Goal: Task Accomplishment & Management: Complete application form

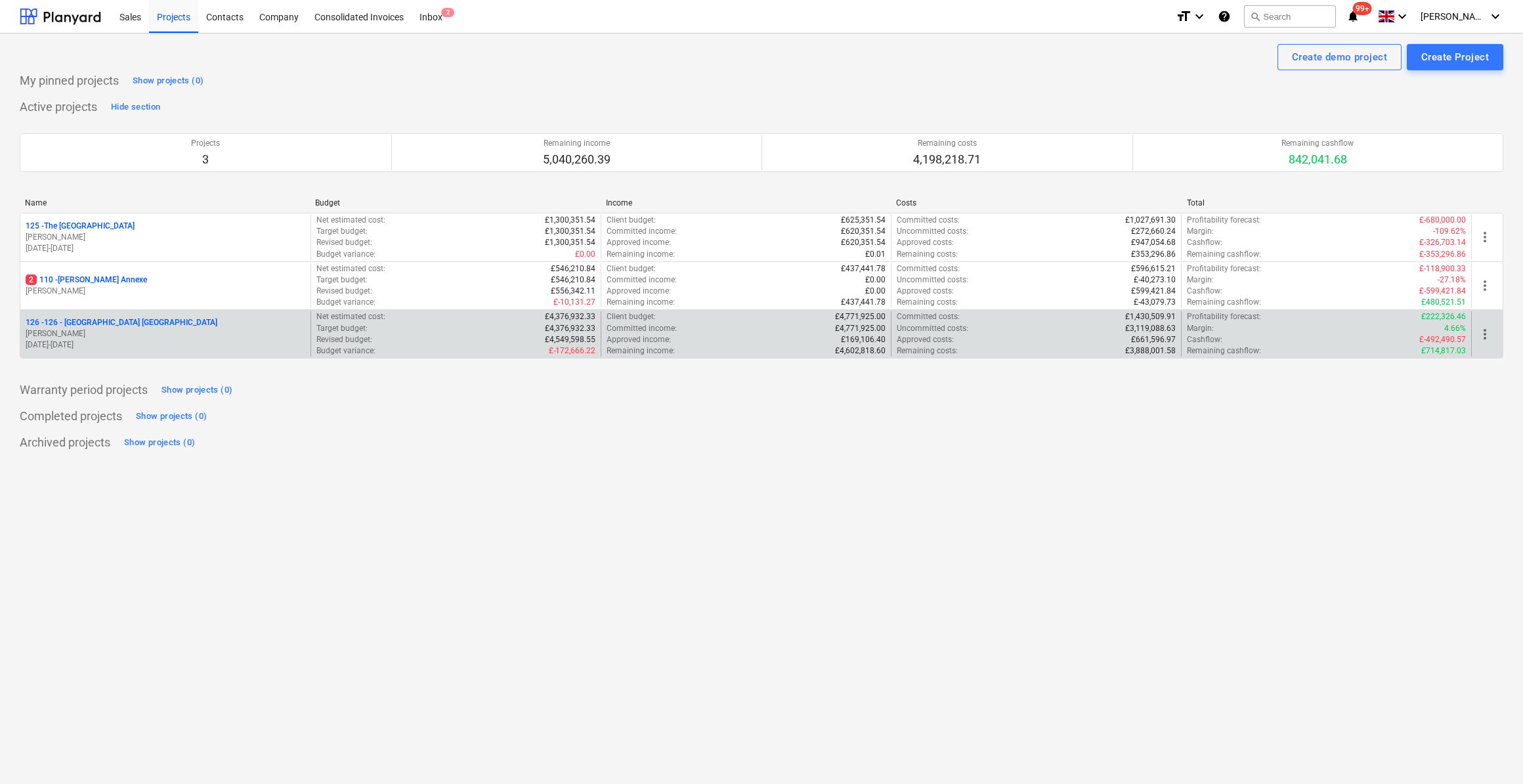
click at [123, 322] on p "126 - 126 - [GEOGRAPHIC_DATA] [GEOGRAPHIC_DATA]" at bounding box center [121, 322] width 192 height 11
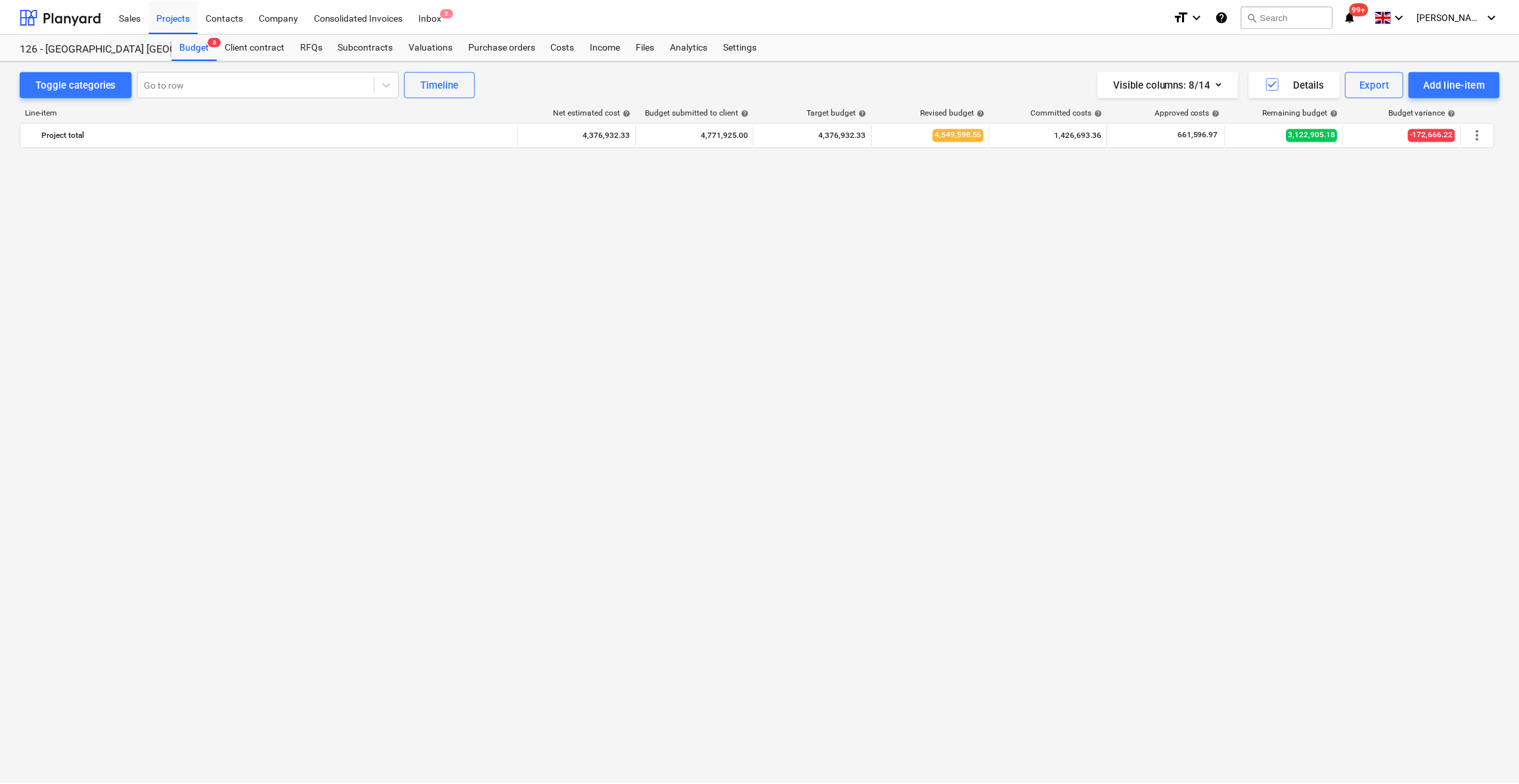
scroll to position [1089, 0]
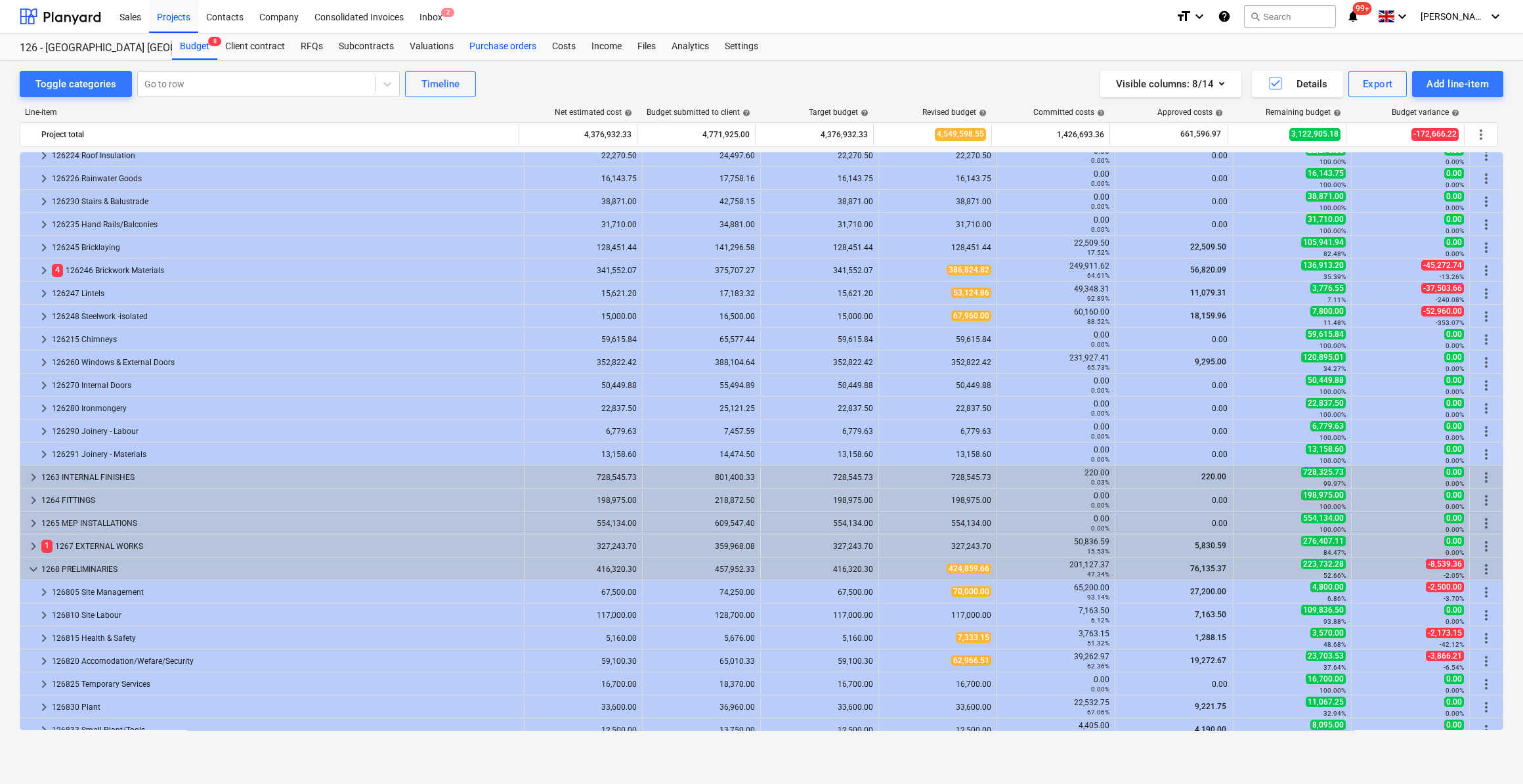
click at [473, 47] on div "Purchase orders" at bounding box center [502, 46] width 82 height 26
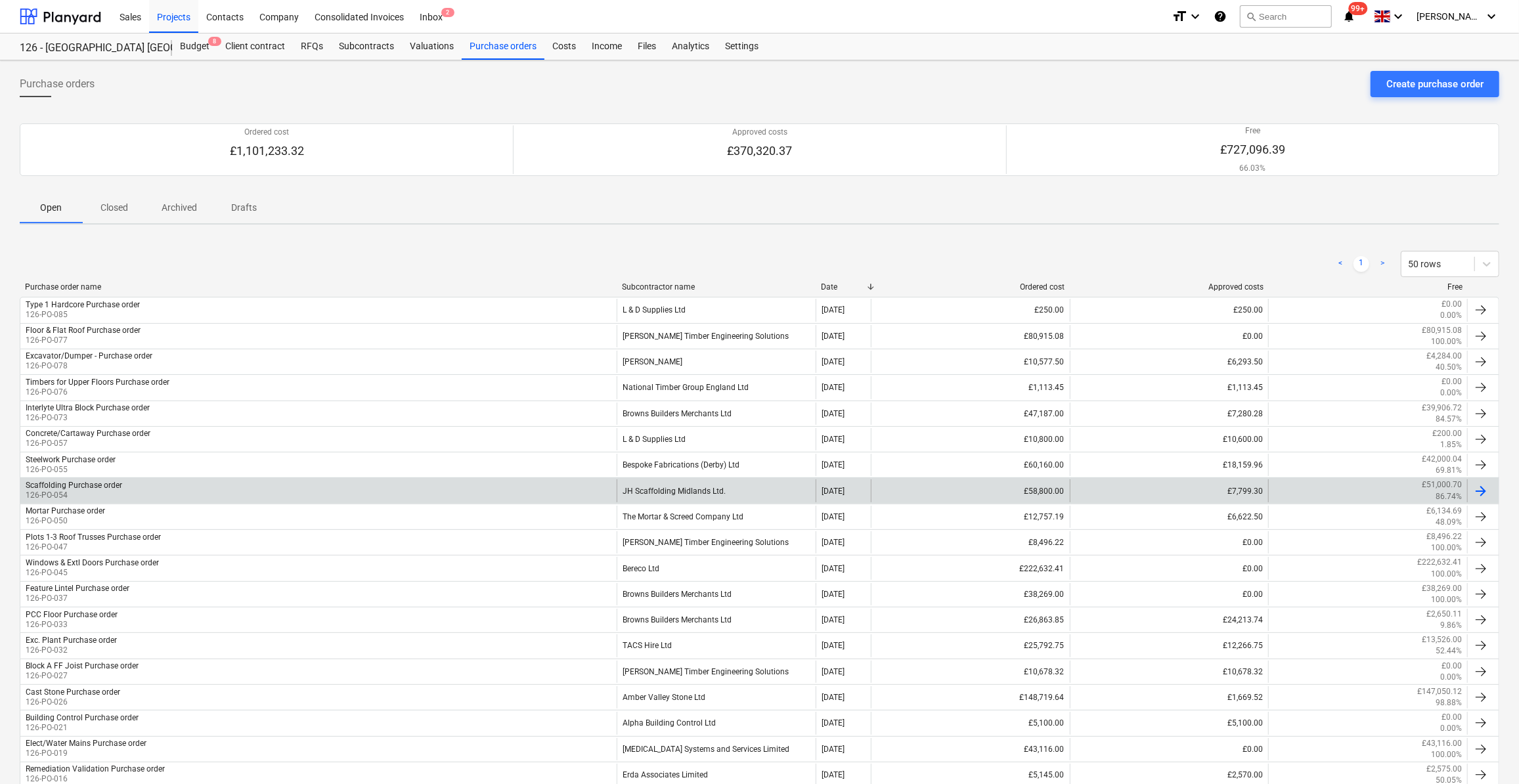
scroll to position [59, 0]
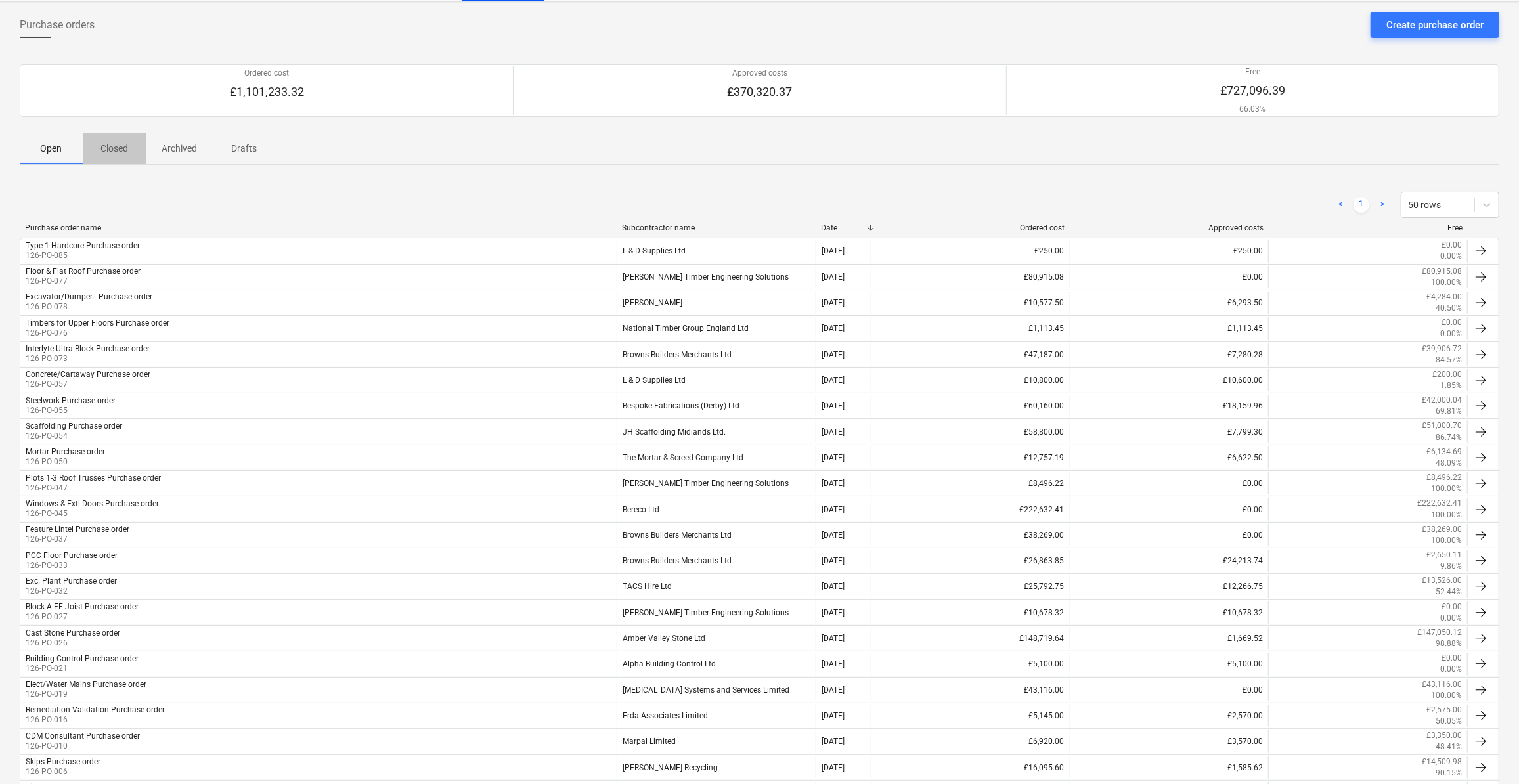
click at [110, 146] on p "Closed" at bounding box center [114, 149] width 31 height 14
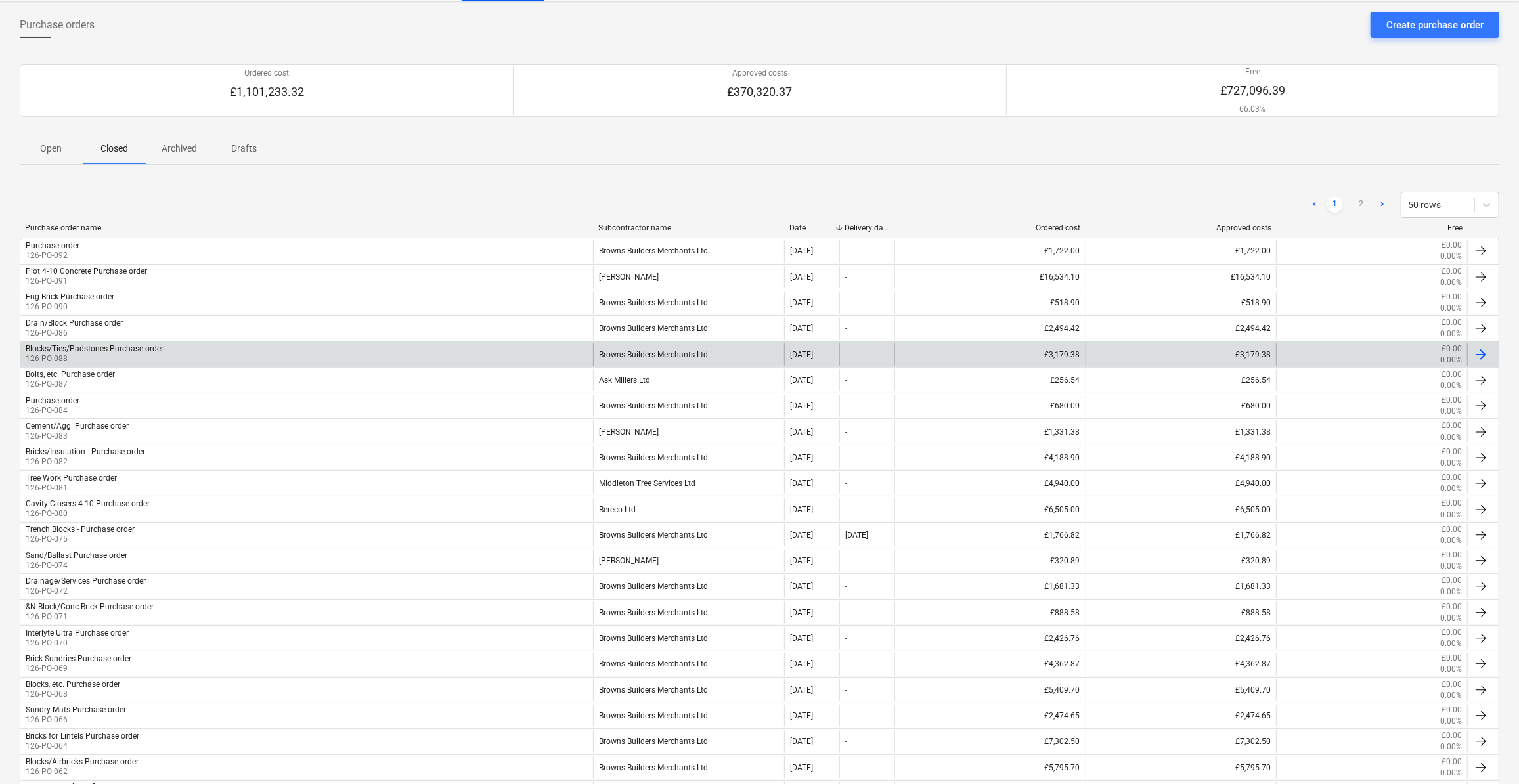
click at [103, 346] on div "Blocks/Ties/Padstones Purchase order" at bounding box center [94, 348] width 138 height 9
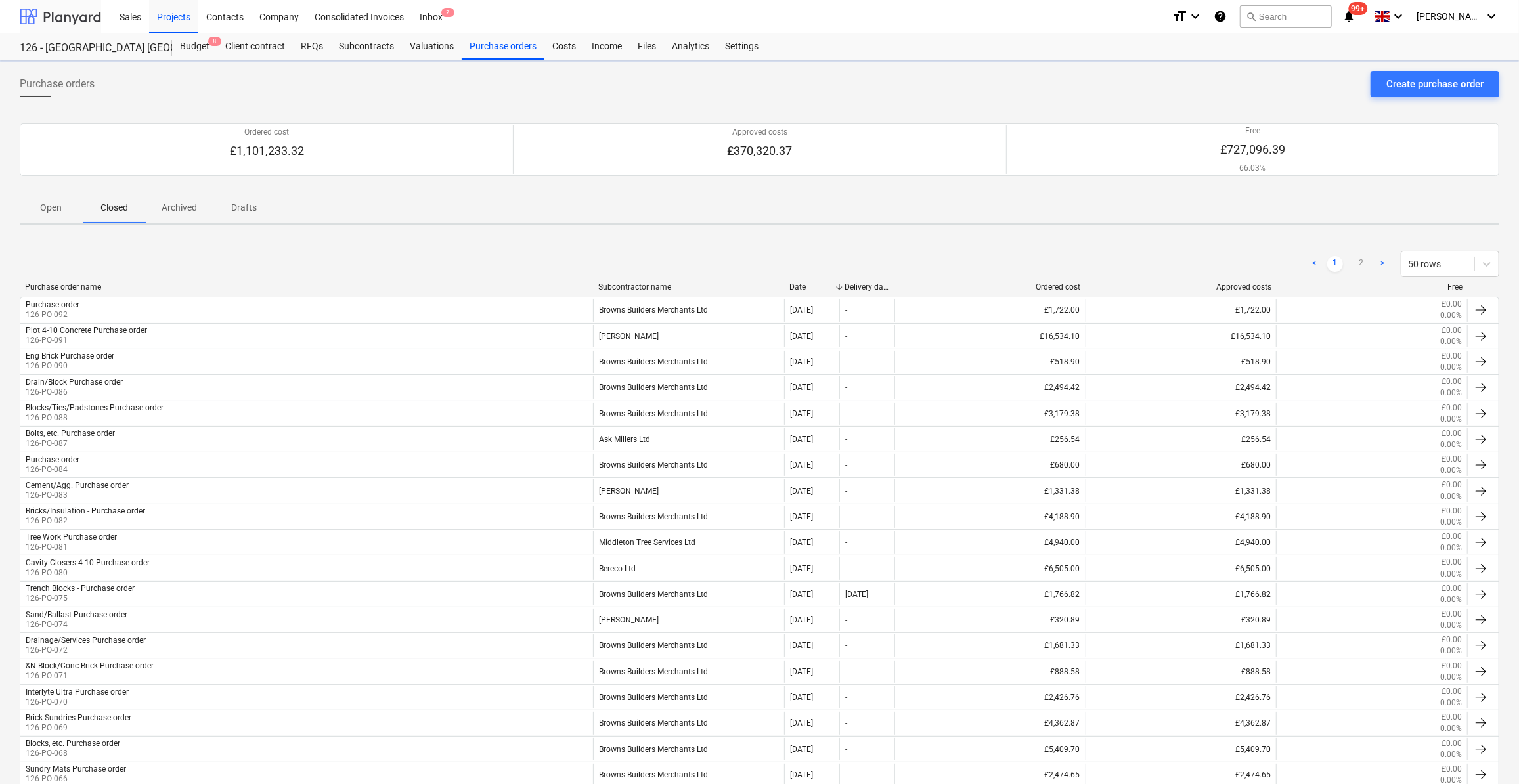
scroll to position [59, 0]
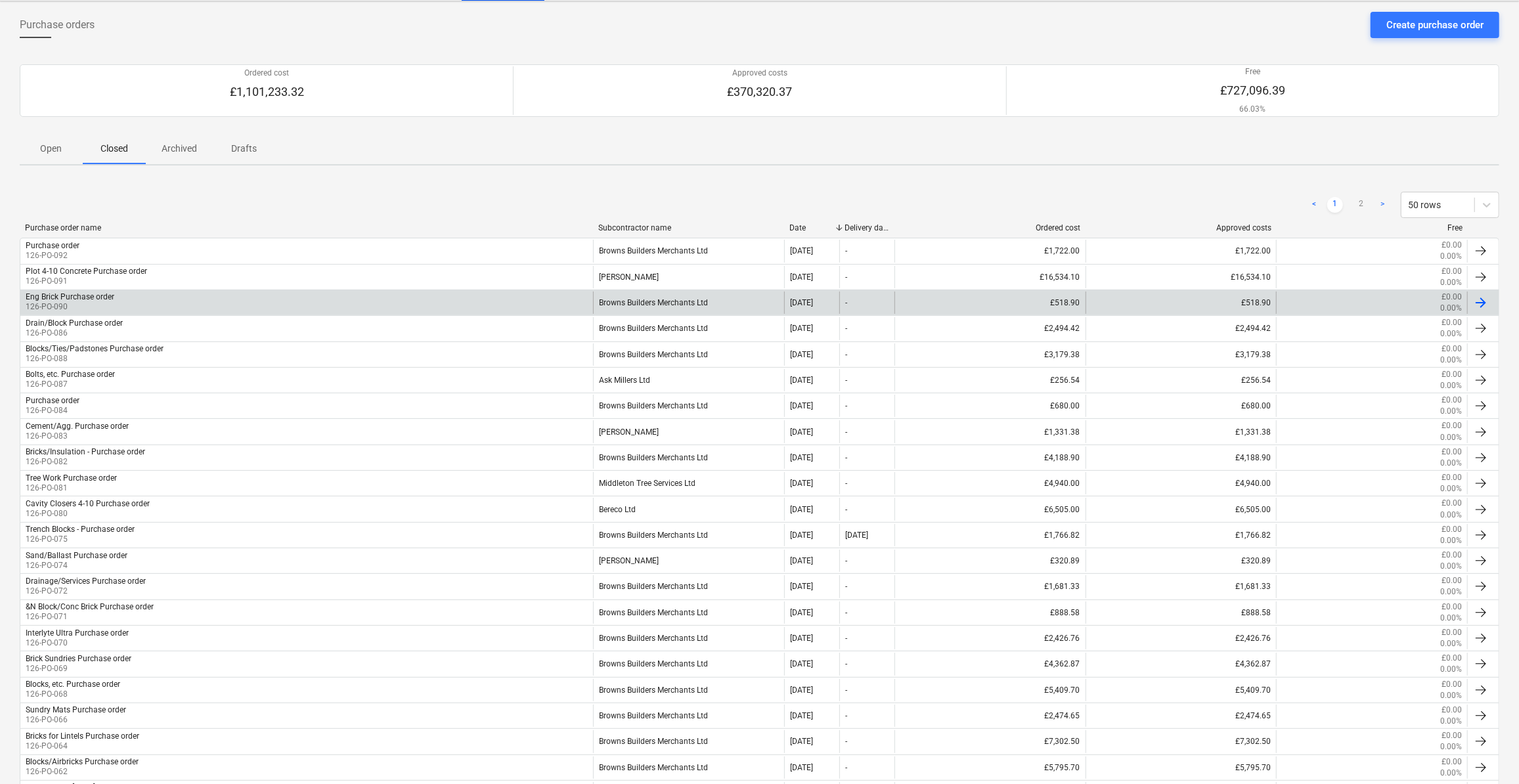
click at [78, 293] on div "Eng Brick Purchase order" at bounding box center [70, 296] width 88 height 9
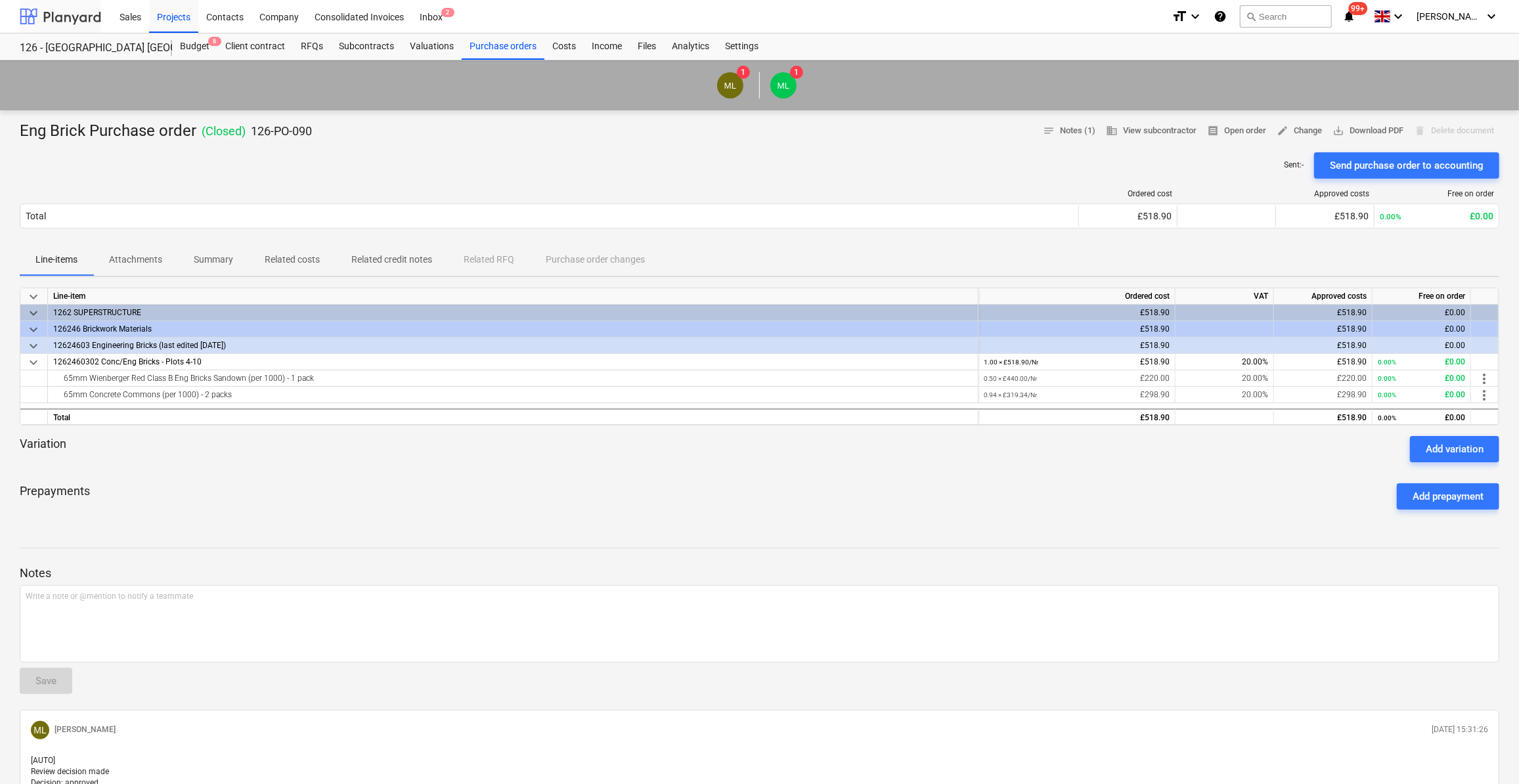
scroll to position [59, 0]
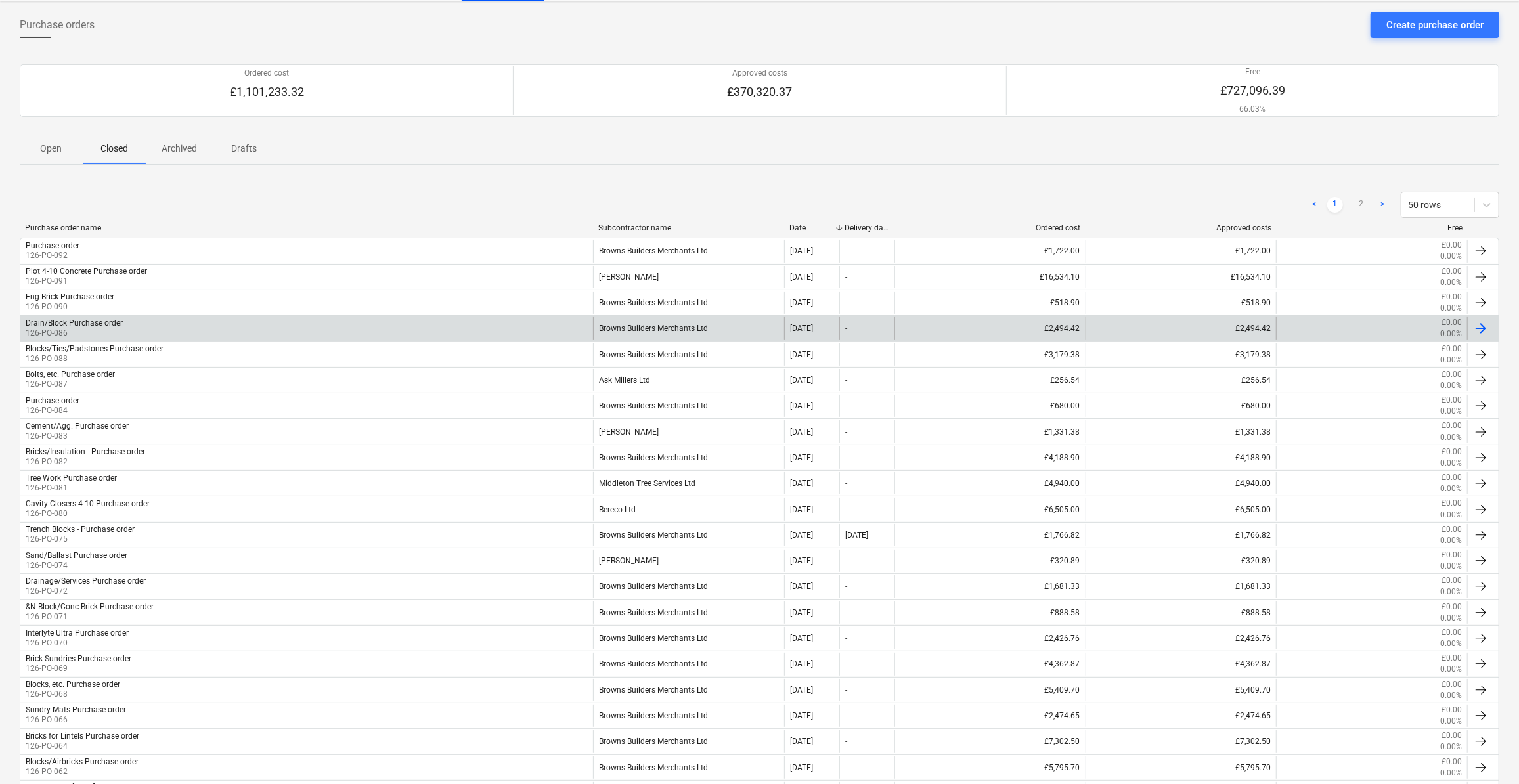
click at [71, 328] on p "126-PO-086" at bounding box center [74, 333] width 97 height 11
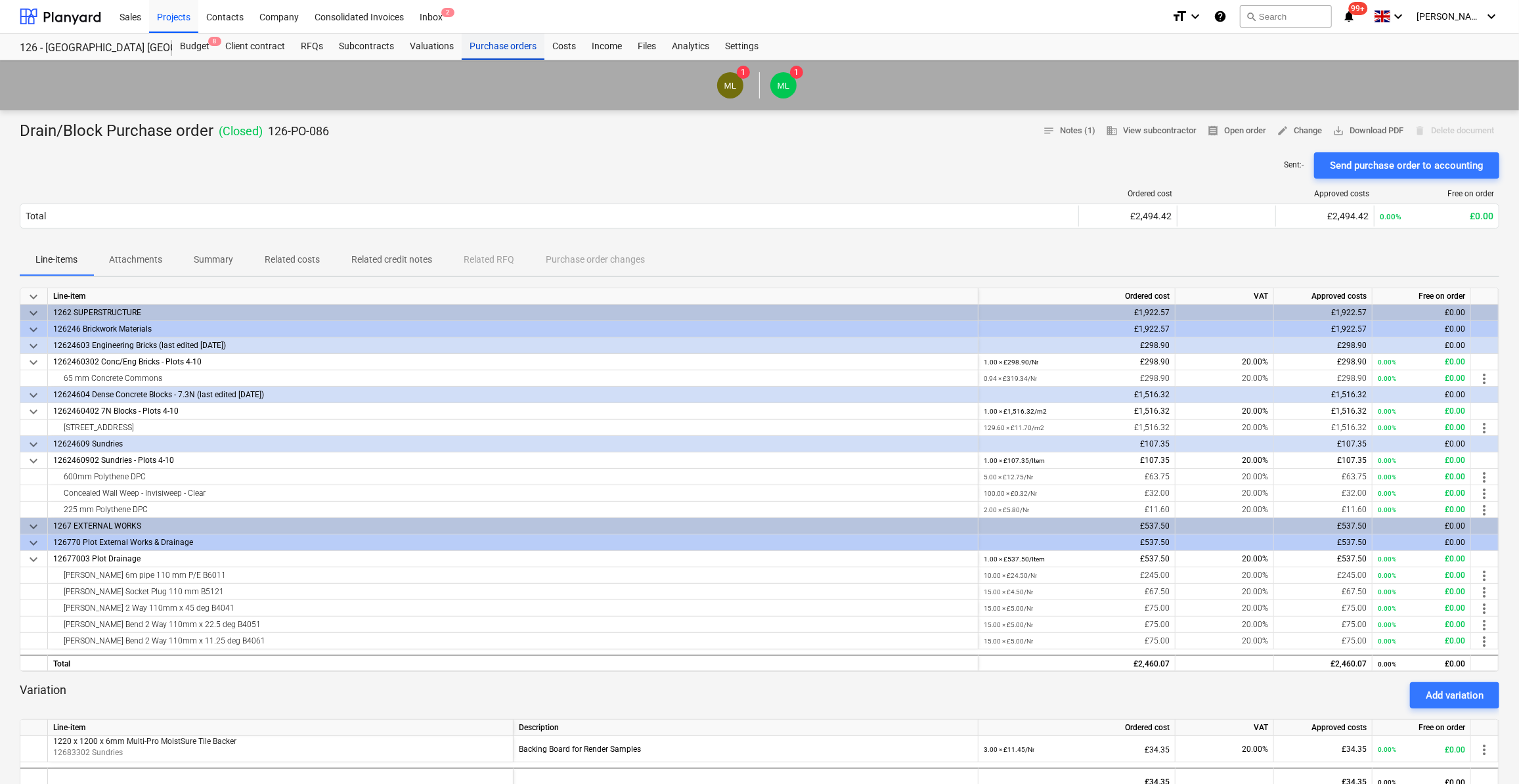
click at [499, 50] on div "Purchase orders" at bounding box center [502, 46] width 82 height 26
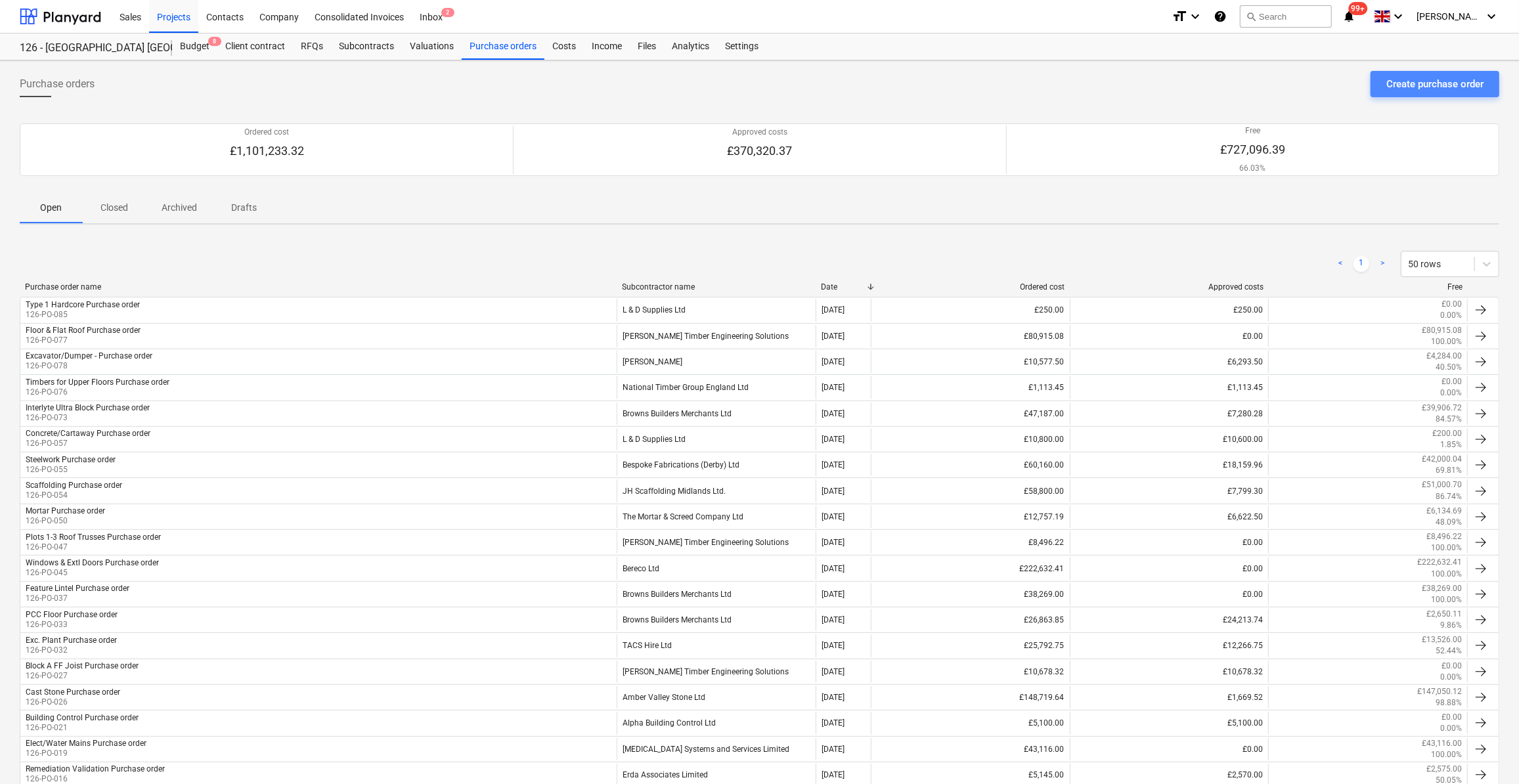
click at [1421, 85] on div "Create purchase order" at bounding box center [1435, 84] width 97 height 17
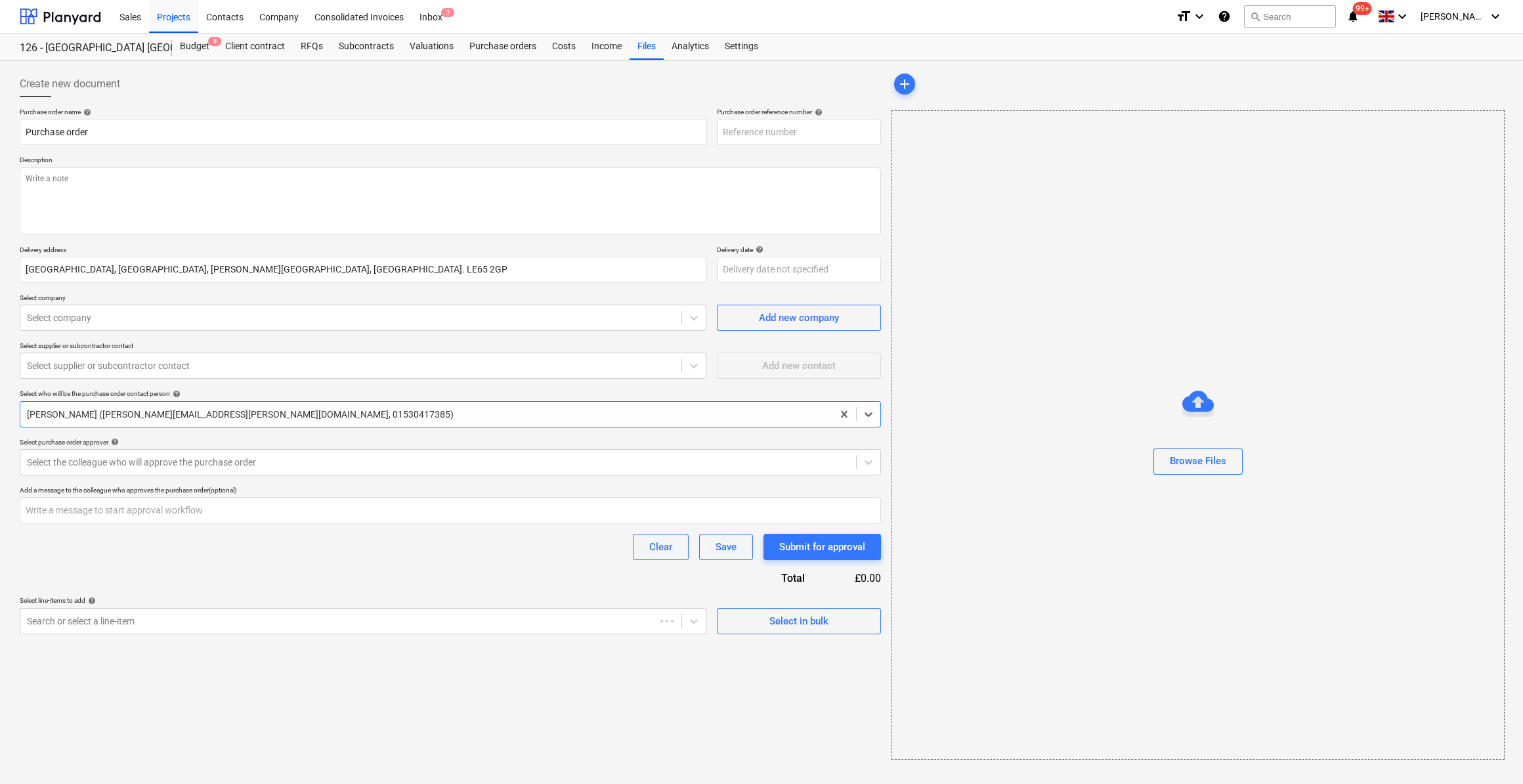
type textarea "x"
type input "126-PO-093"
click at [25, 131] on input "Purchase order" at bounding box center [363, 132] width 686 height 26
type textarea "x"
type input "&NPurchase order"
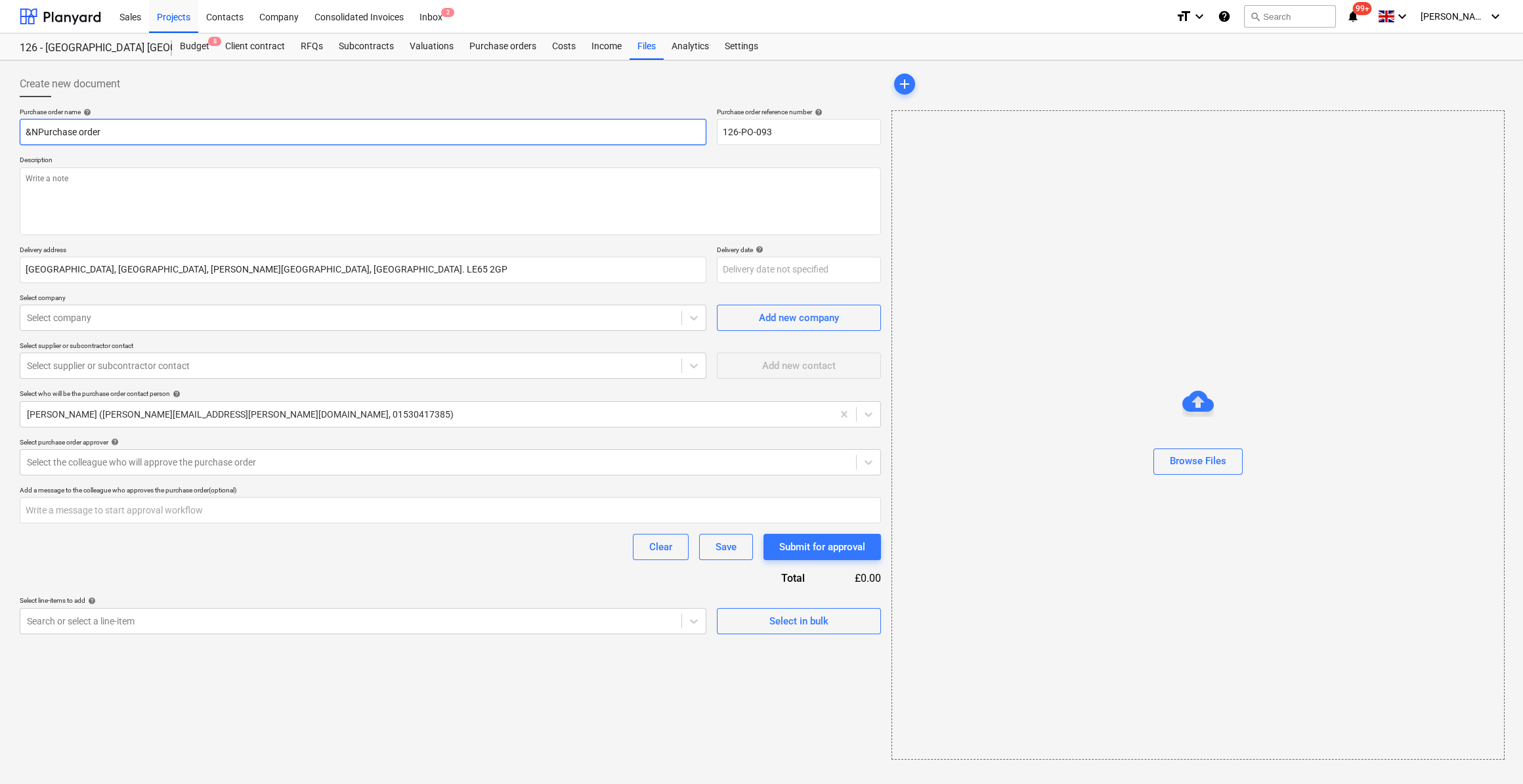
type textarea "x"
type input "&Purchase order"
type textarea "x"
type input "Purchase order"
type textarea "x"
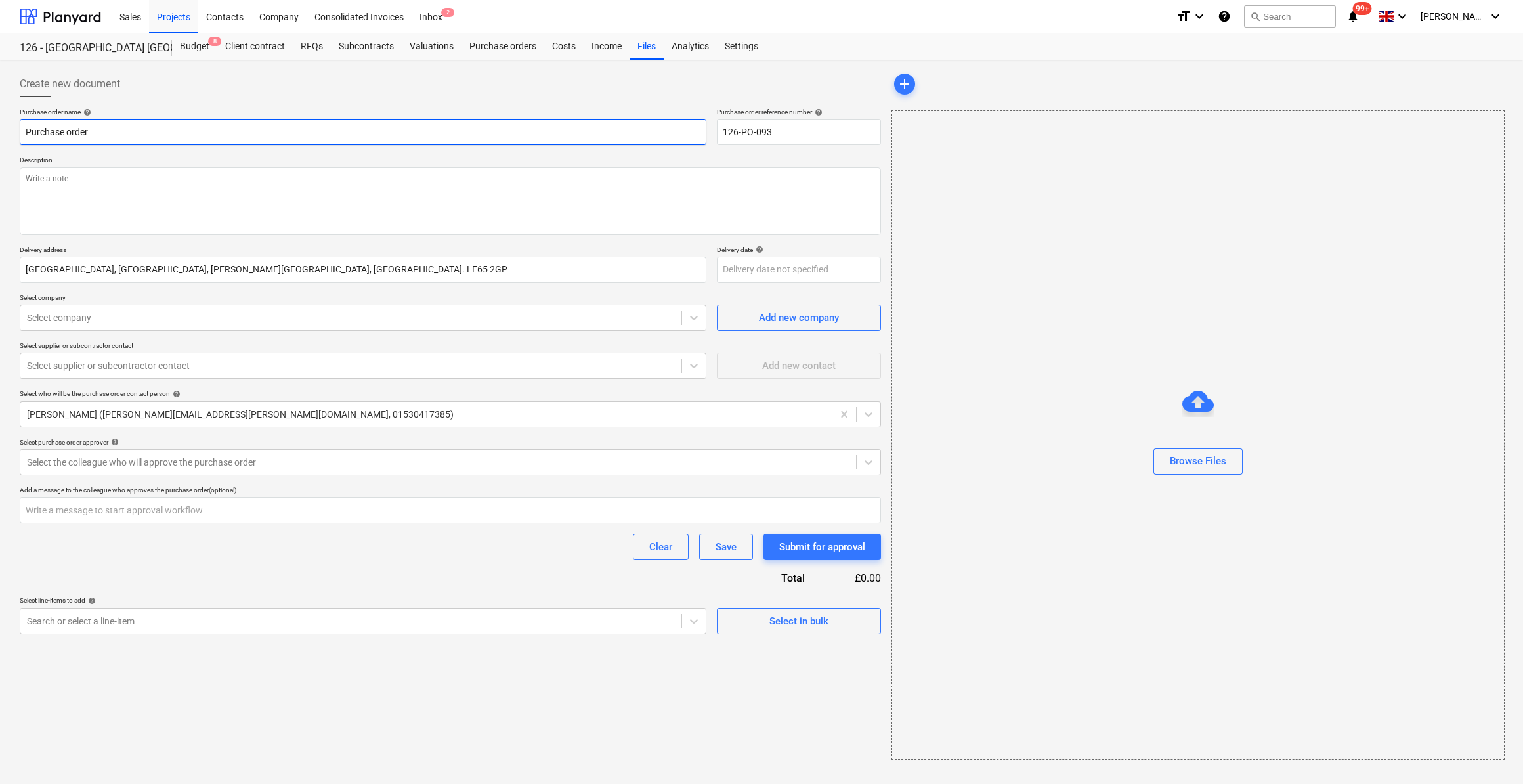
type input "7Purchase order"
type textarea "x"
type input "7 Purchase order"
type textarea "x"
type input "7Purchase order"
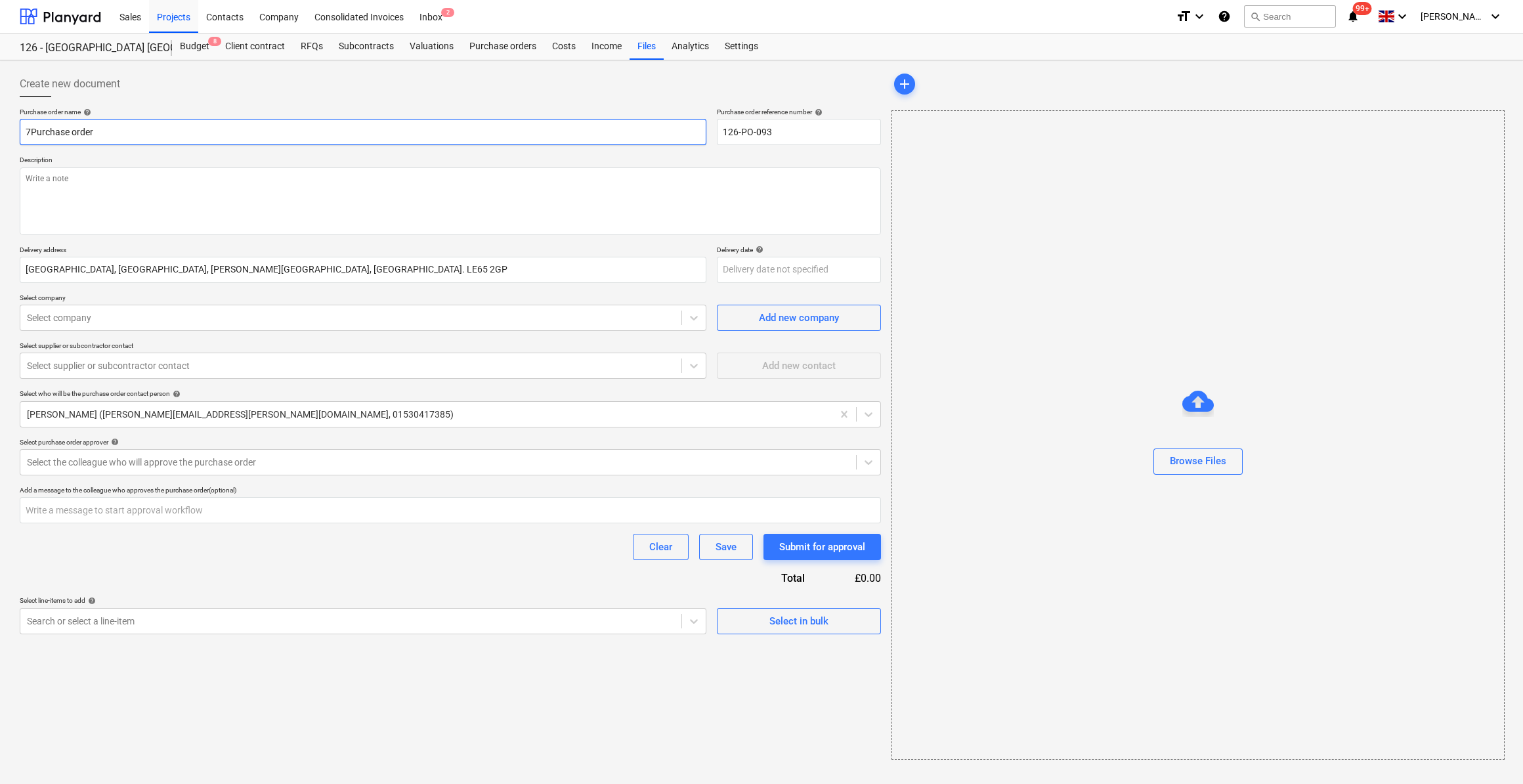
type textarea "x"
type input "7NPurchase order"
type textarea "x"
type input "7N Purchase order"
type textarea "x"
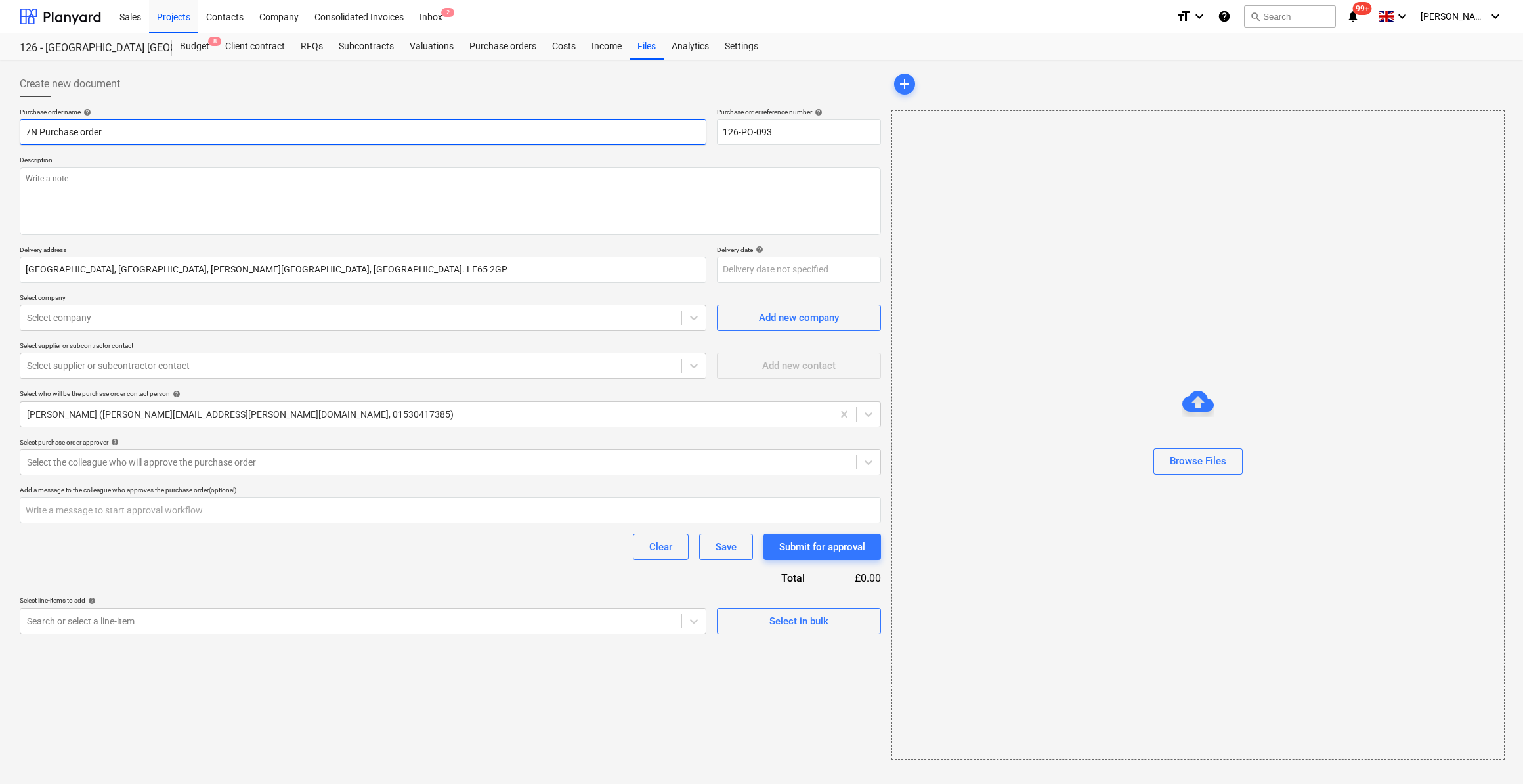
type input "7N BPurchase order"
type textarea "x"
type input "7N BlPurchase order"
type textarea "x"
type input "7N BloPurchase order"
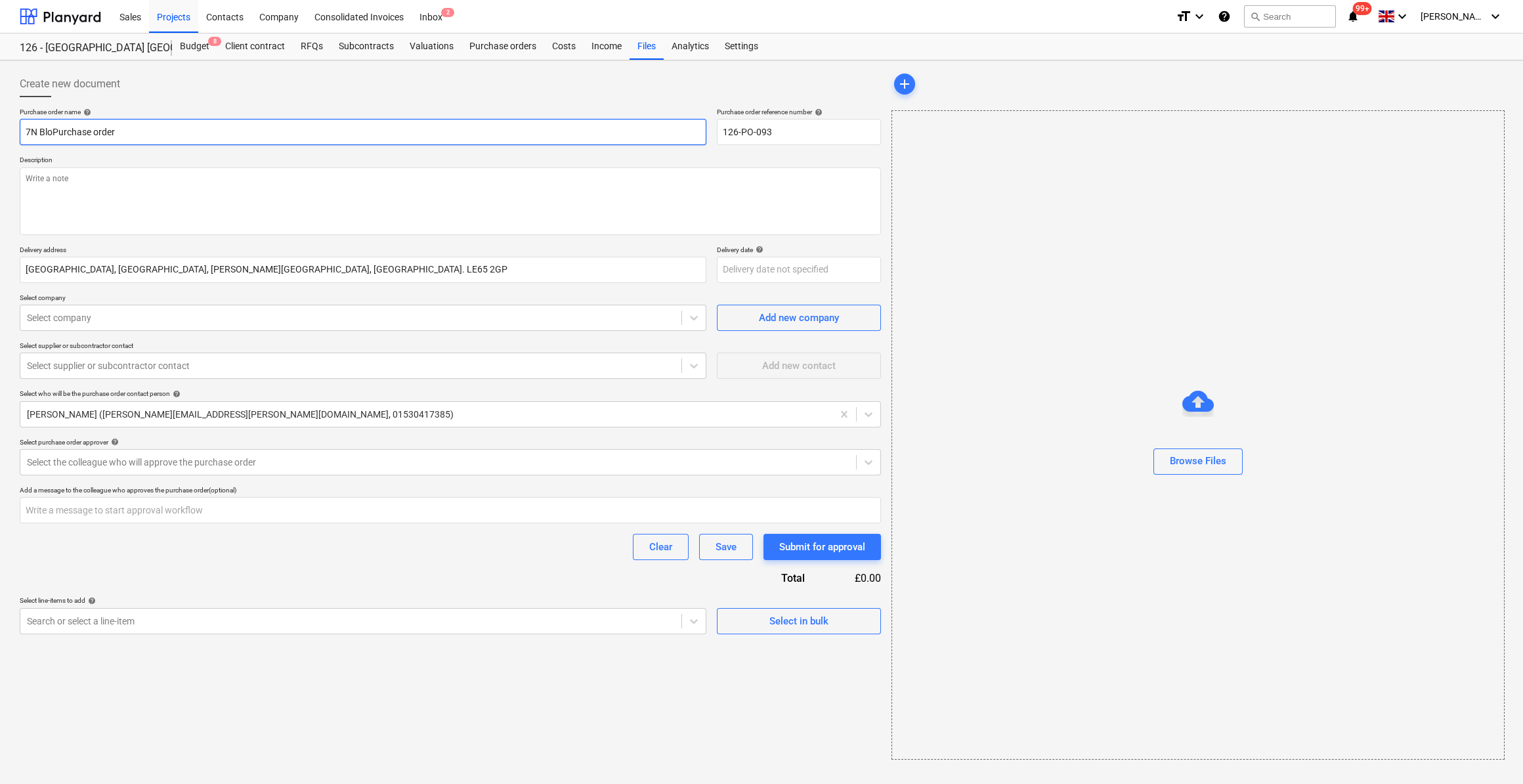
type textarea "x"
type input "7N BlocPurchase order"
type textarea "x"
type input "7N BlockPurchase order"
type textarea "x"
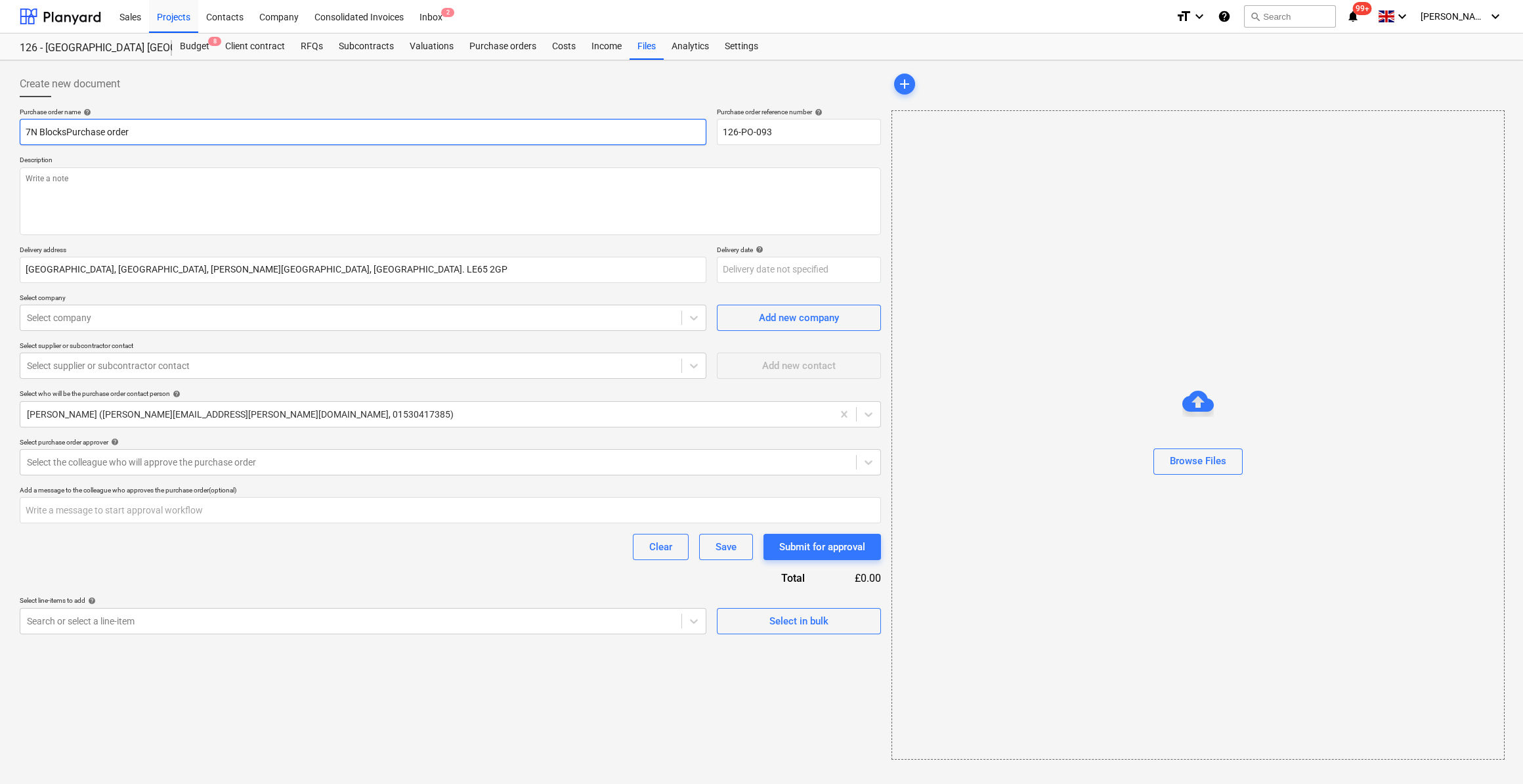
type input "7N Blocks-Purchase order"
type textarea "x"
type input "7N Blocks- Purchase order"
type textarea "x"
type input "7N Blocks- Purchase order"
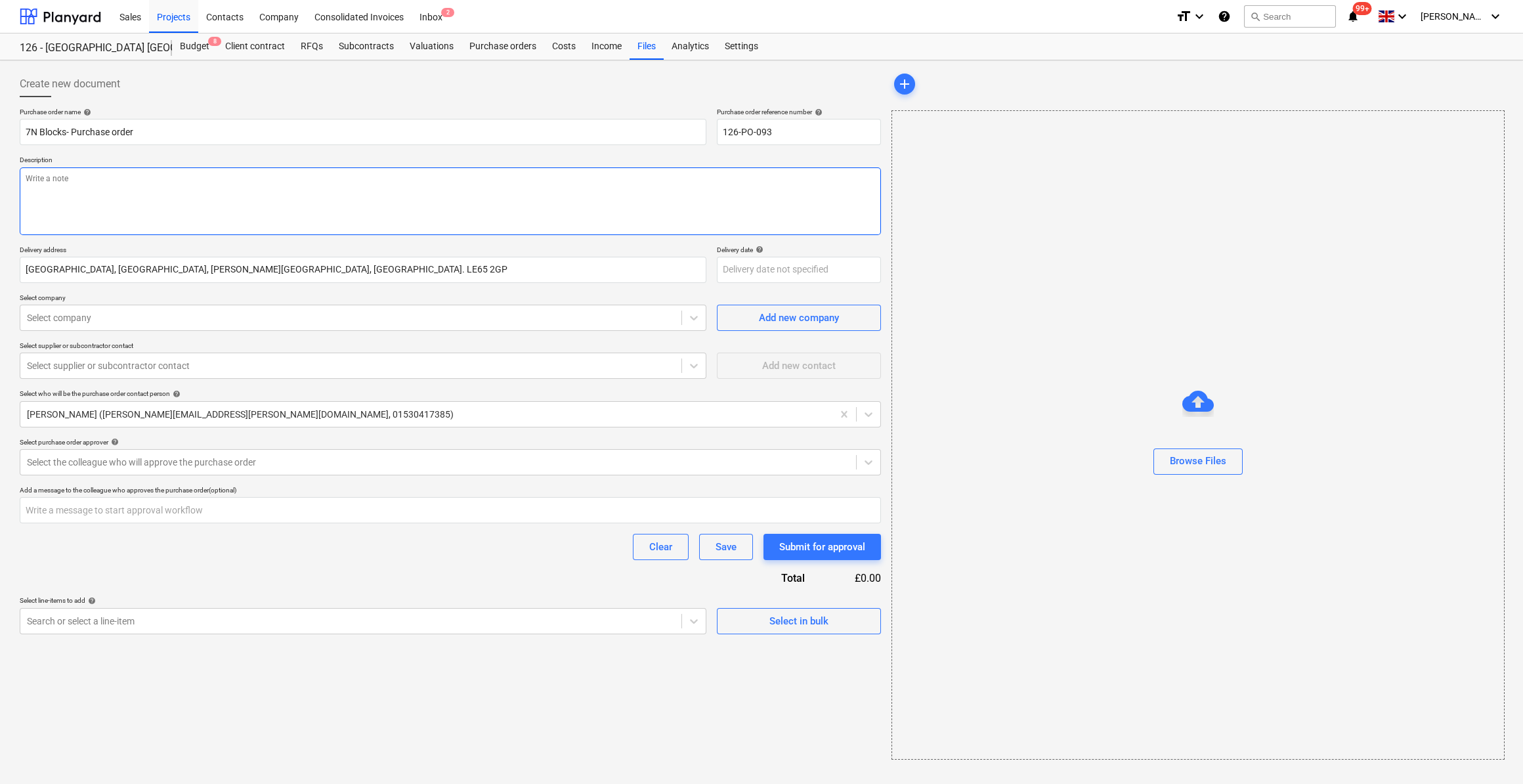
type textarea "x"
click at [55, 172] on textarea at bounding box center [450, 201] width 861 height 68
type textarea "S"
type textarea "x"
type textarea "Si"
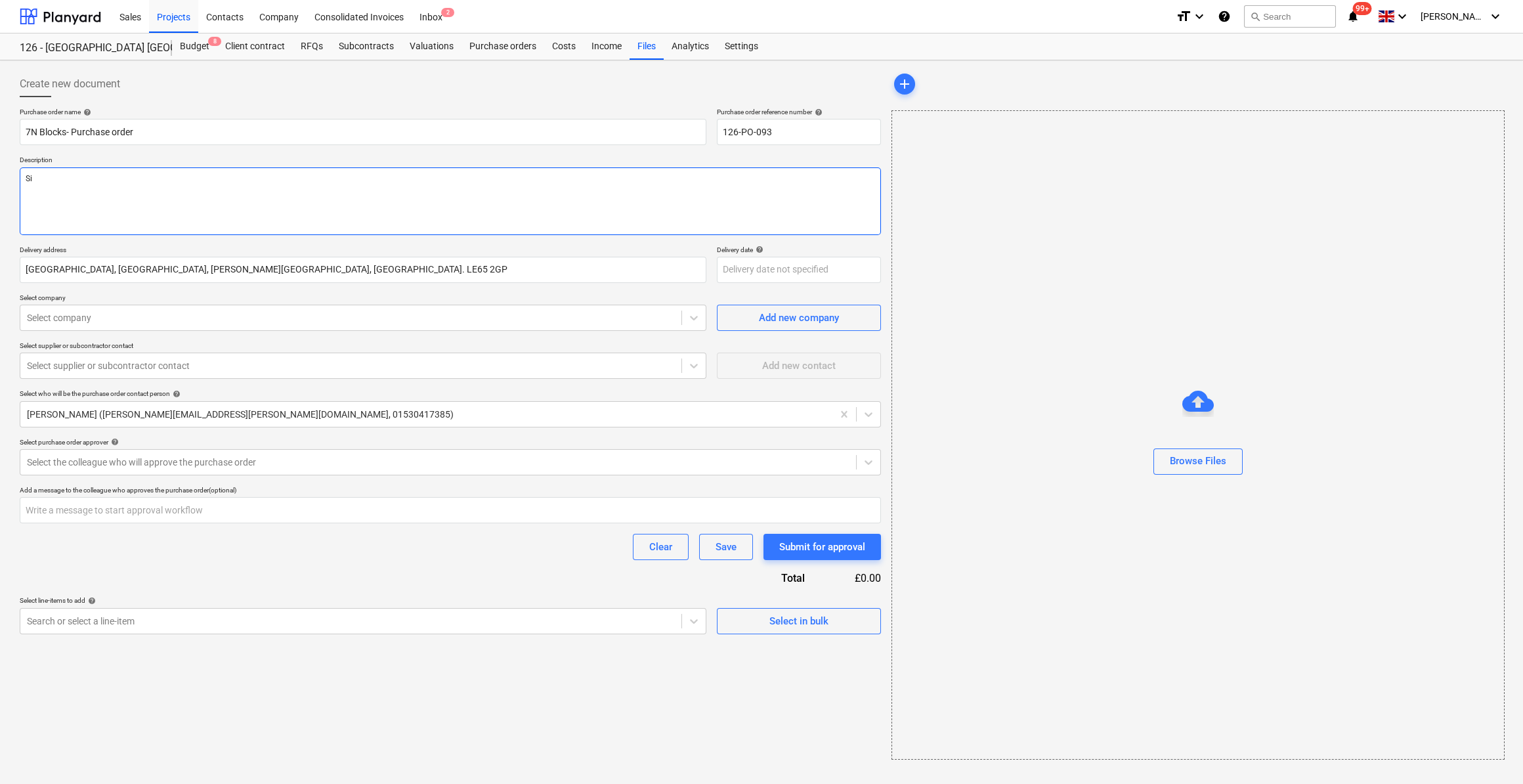
type textarea "x"
type textarea "Sit"
type textarea "x"
type textarea "Site"
type textarea "x"
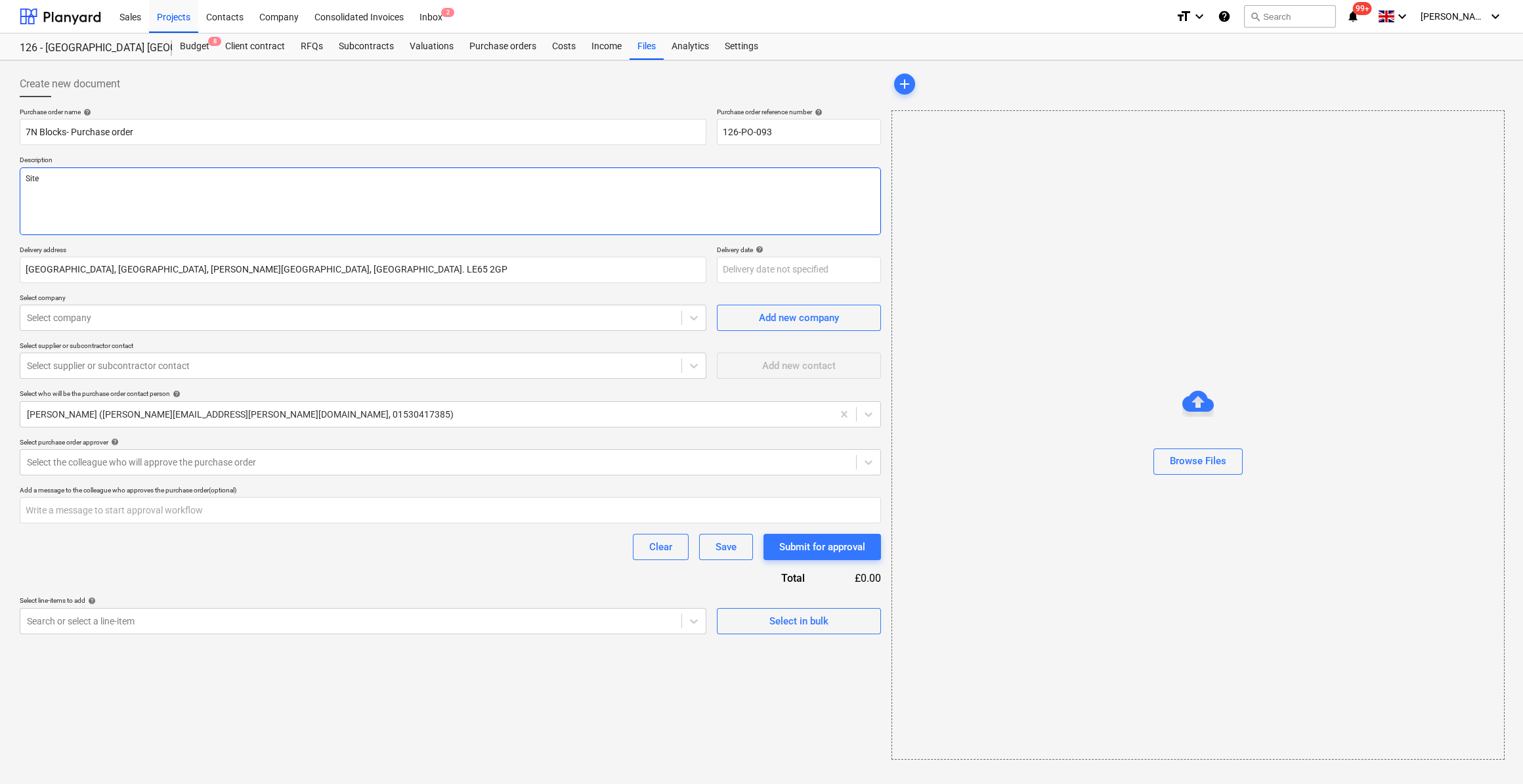
type textarea "Site m"
type textarea "x"
type textarea "Site ma"
type textarea "x"
type textarea "Site man"
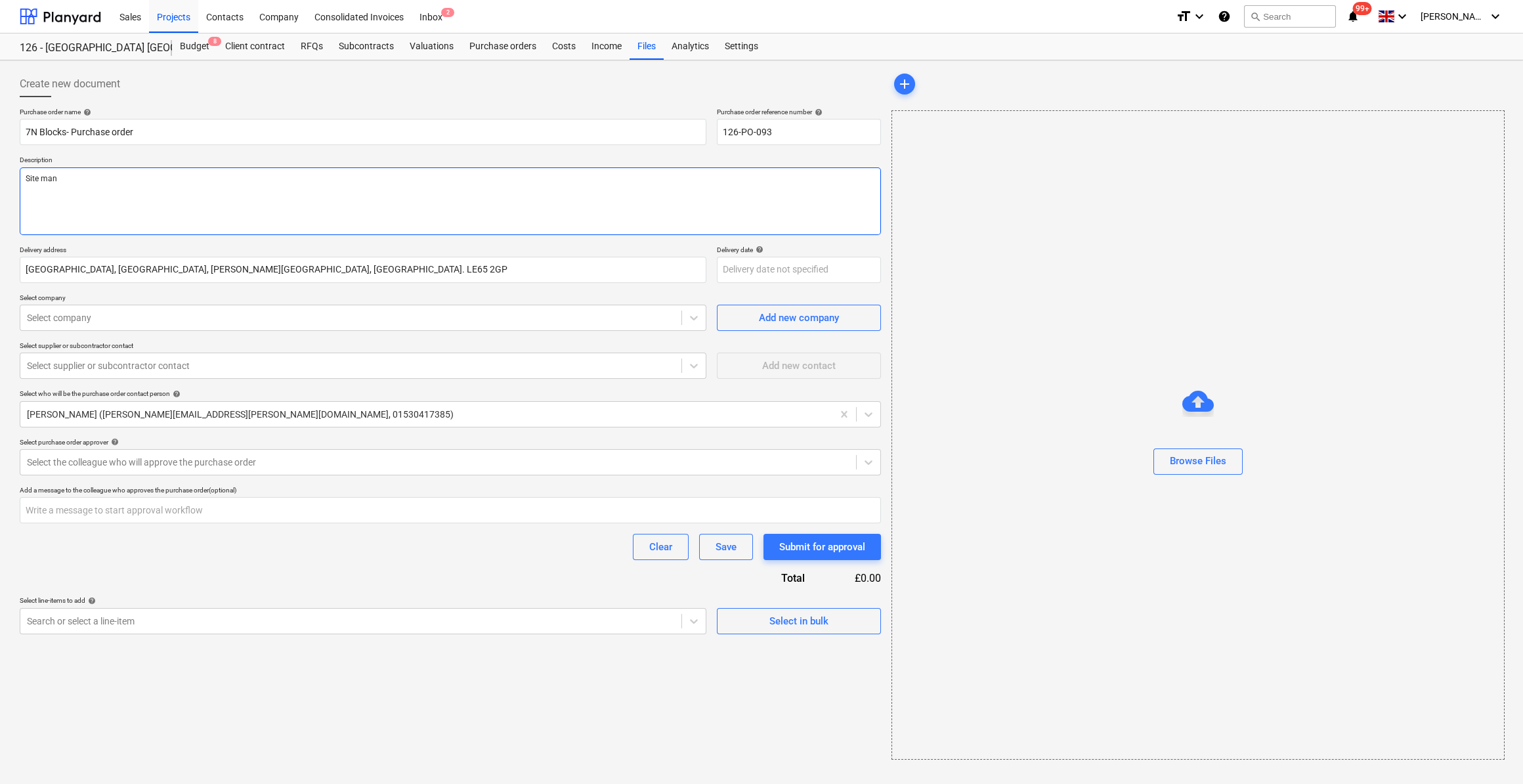
type textarea "x"
type textarea "Site manag"
type textarea "x"
type textarea "Site manager"
type textarea "x"
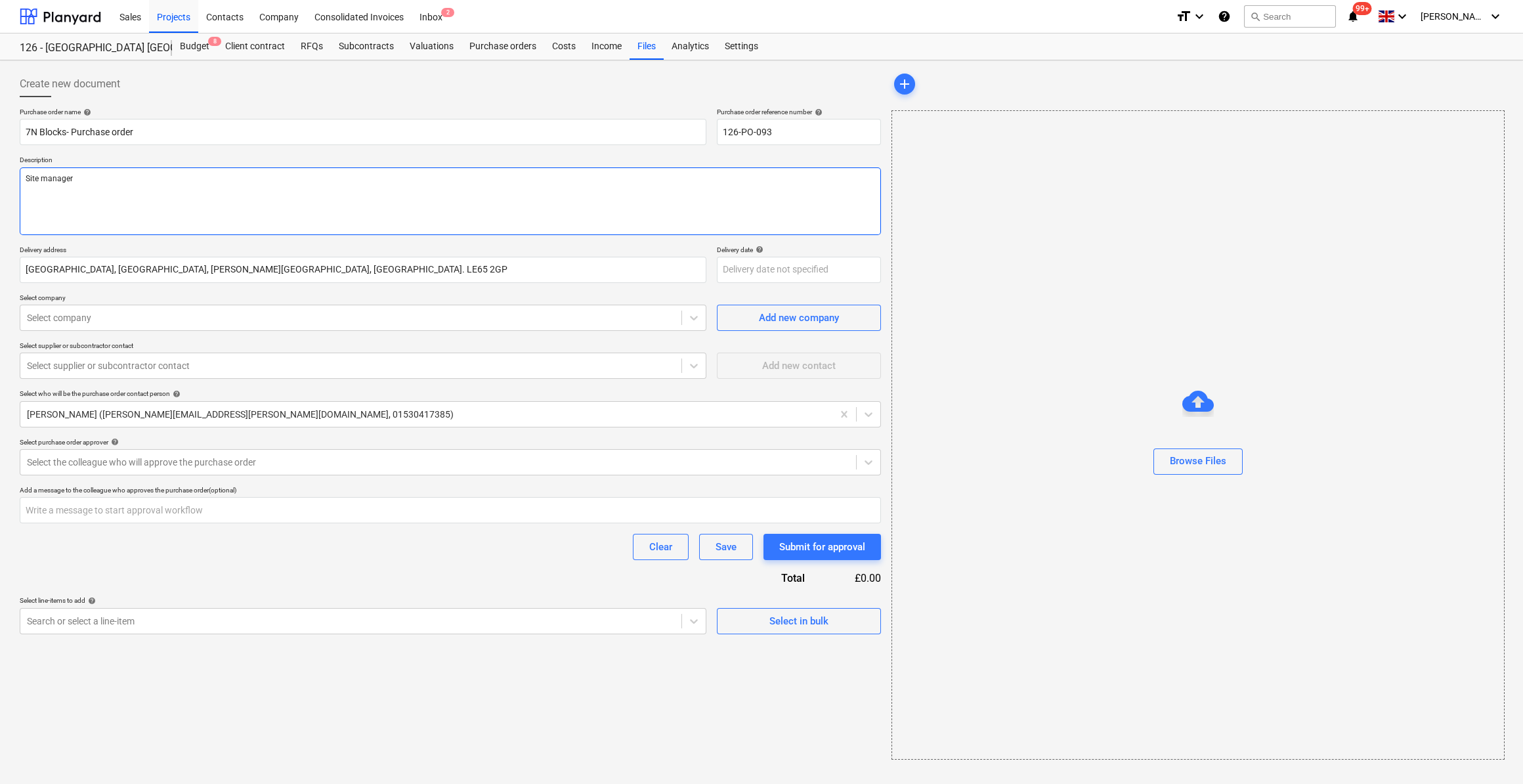
click at [48, 178] on textarea "Site manager" at bounding box center [450, 201] width 861 height 68
type textarea "Site anager"
type textarea "x"
type textarea "Site Manager"
click at [82, 173] on textarea "Site Manager" at bounding box center [450, 201] width 861 height 68
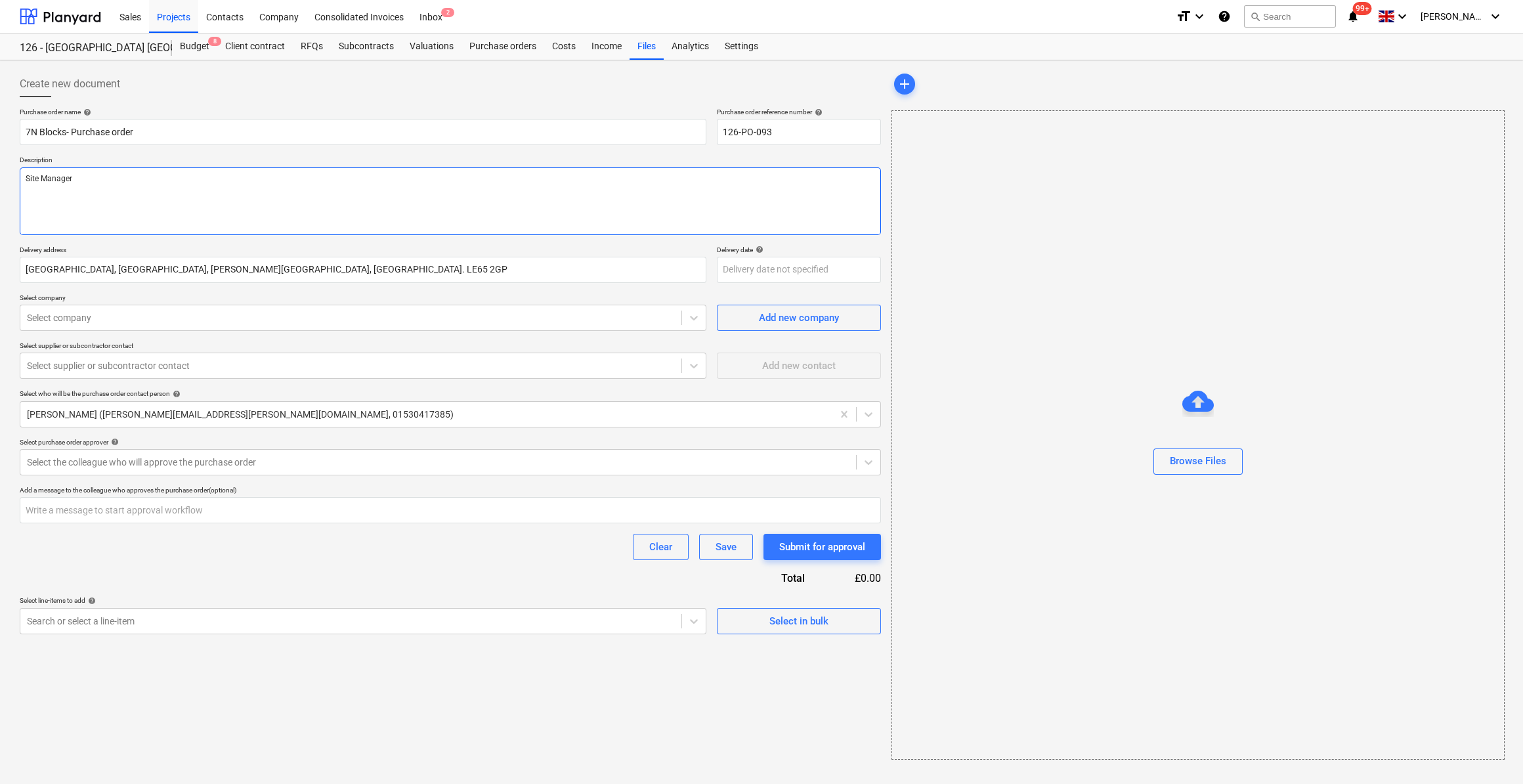
type textarea "x"
type textarea "Site Manager:"
type textarea "x"
type textarea "Site Manager: S"
type textarea "x"
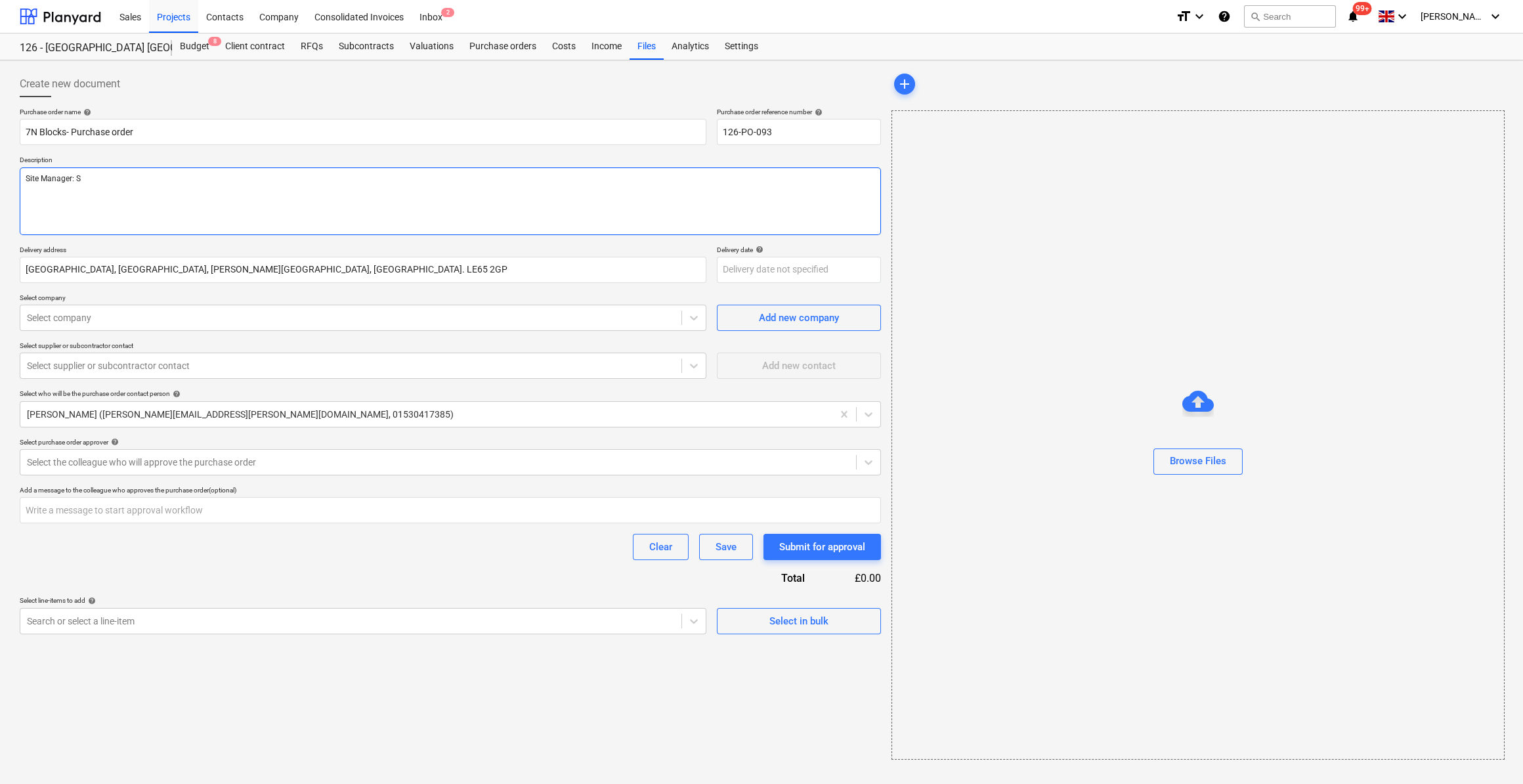
type textarea "Site Manager: Sc"
type textarea "x"
type textarea "Site Manager: [PERSON_NAME]"
type textarea "x"
type textarea "Site Manager: [PERSON_NAME]"
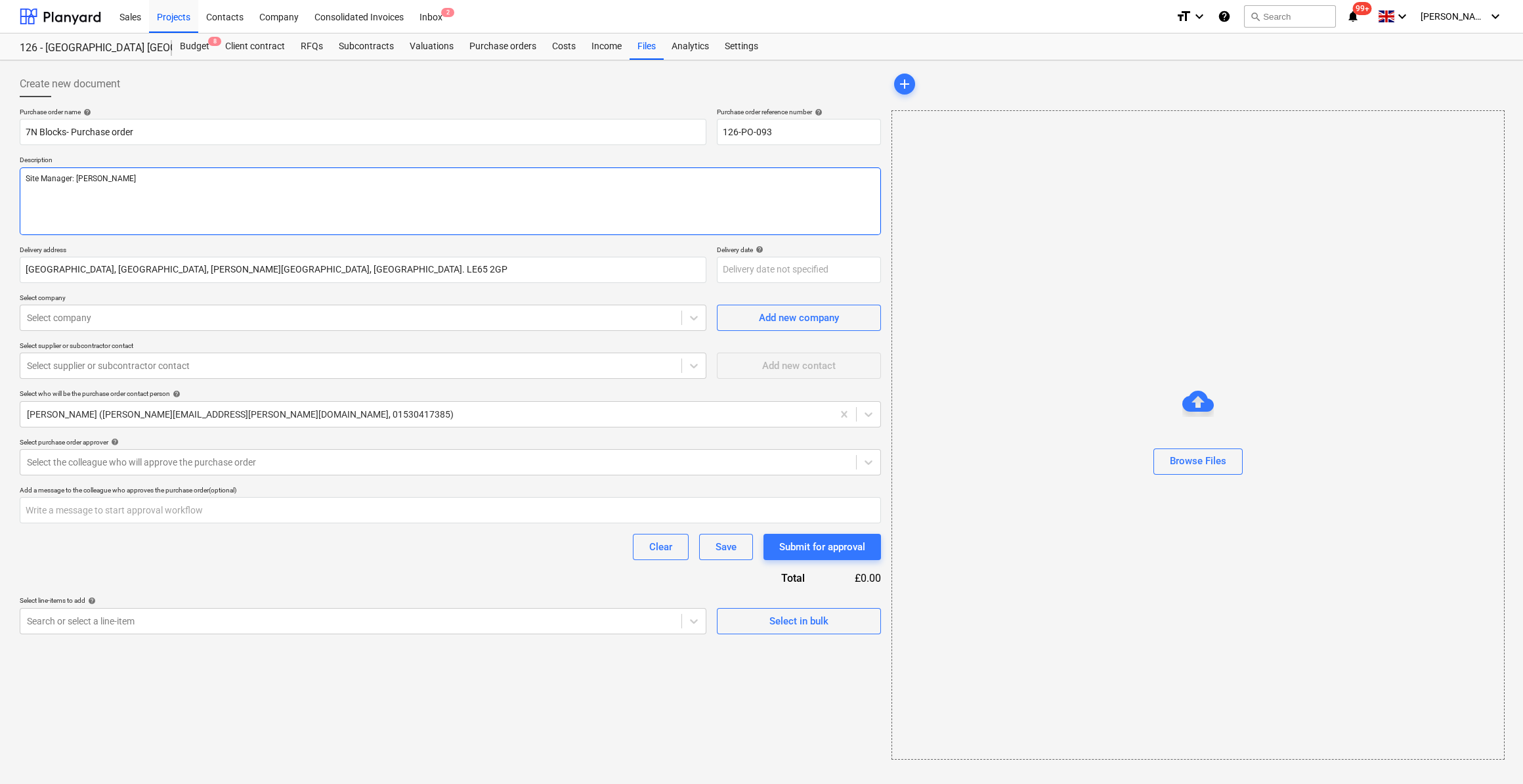
type textarea "x"
type textarea "Site Manager: [PERSON_NAME]"
type textarea "x"
type textarea "Site Manager: [PERSON_NAME]"
type textarea "x"
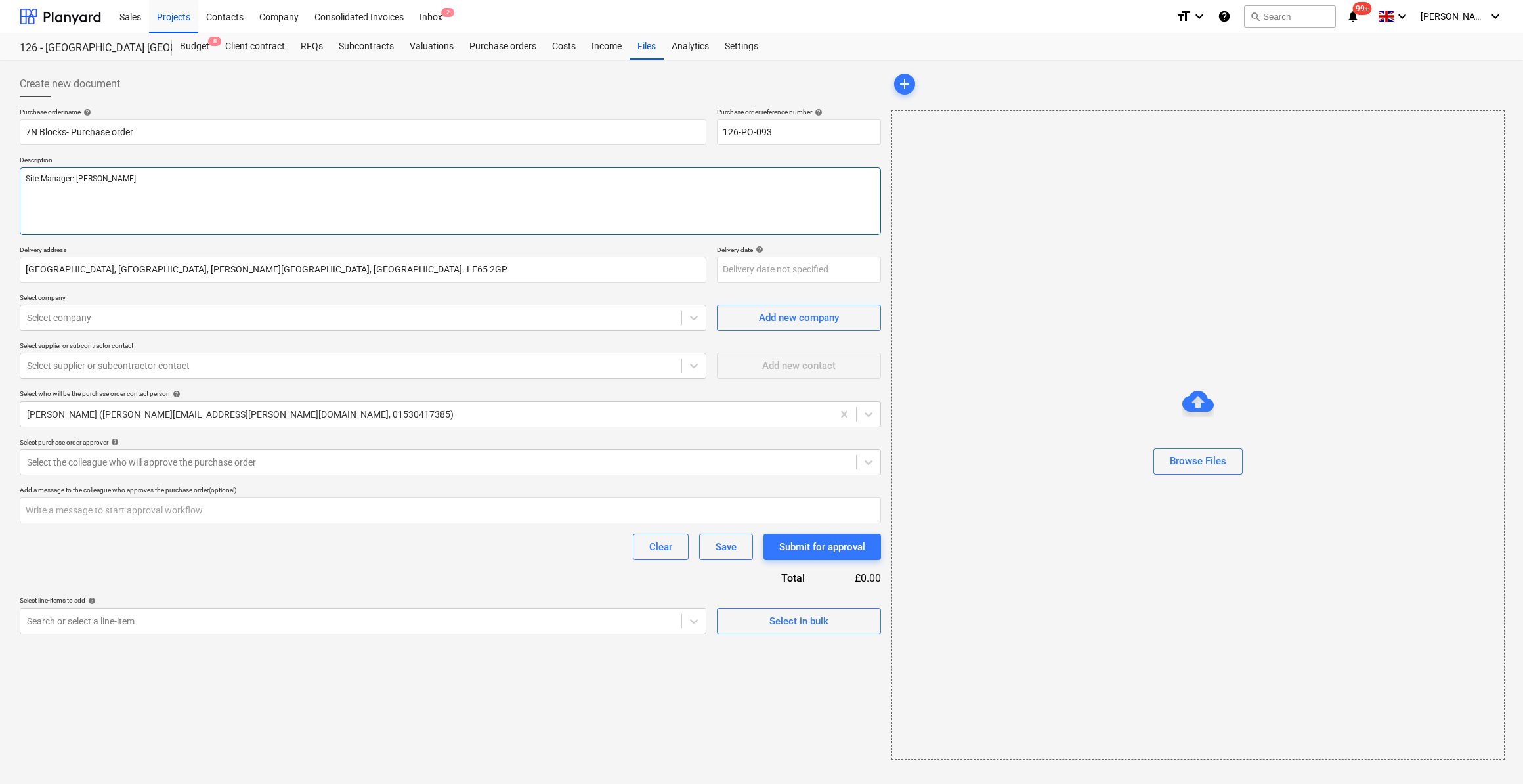
type textarea "Site Manager: [PERSON_NAME]"
type textarea "x"
type textarea "Site Manager: [PERSON_NAME]"
type textarea "x"
type textarea "Site Manager: [PERSON_NAME]"
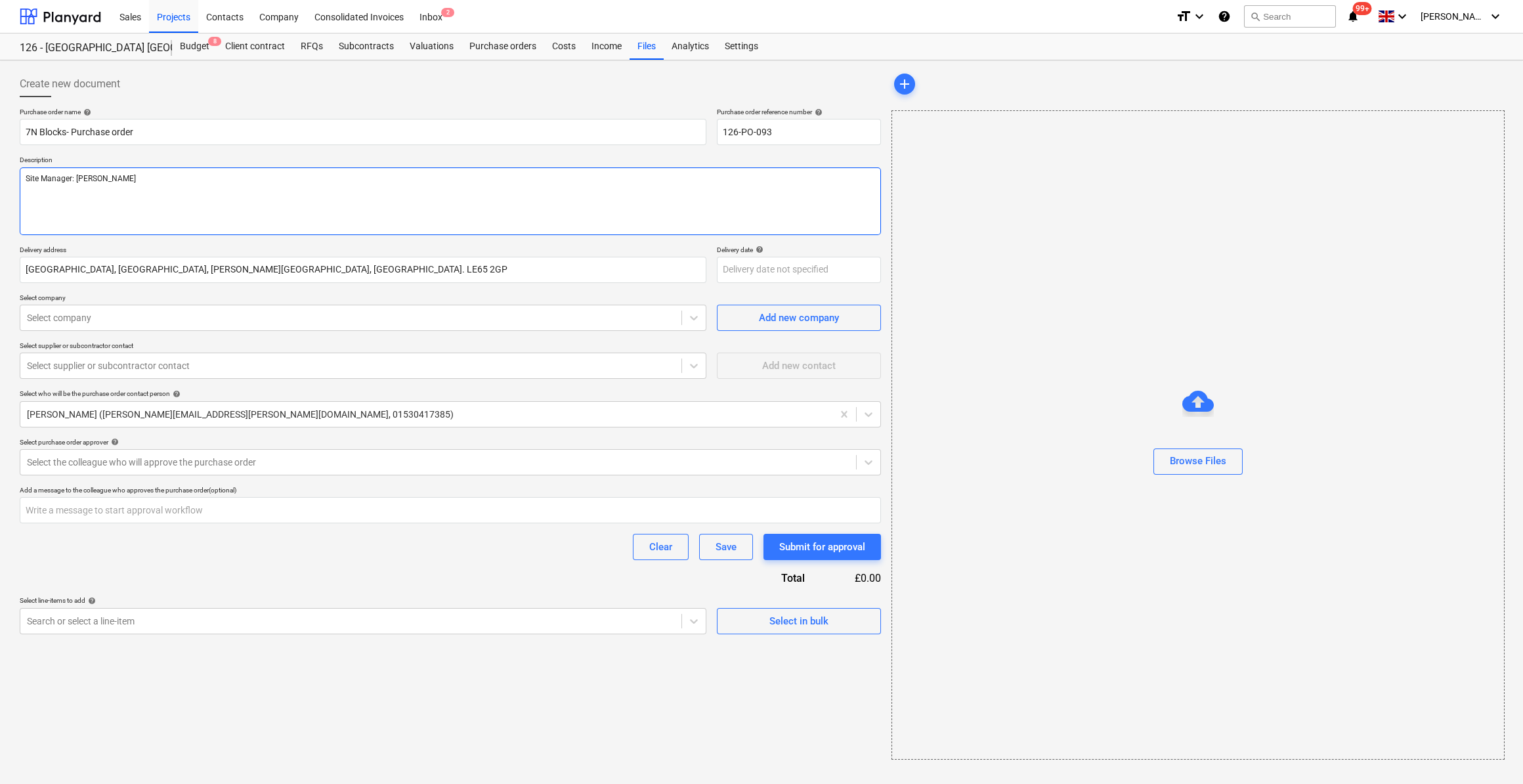
type textarea "x"
type textarea "Site Manager: [PERSON_NAME]"
type textarea "x"
type textarea "Site Manager: [PERSON_NAME] Tel"
type textarea "x"
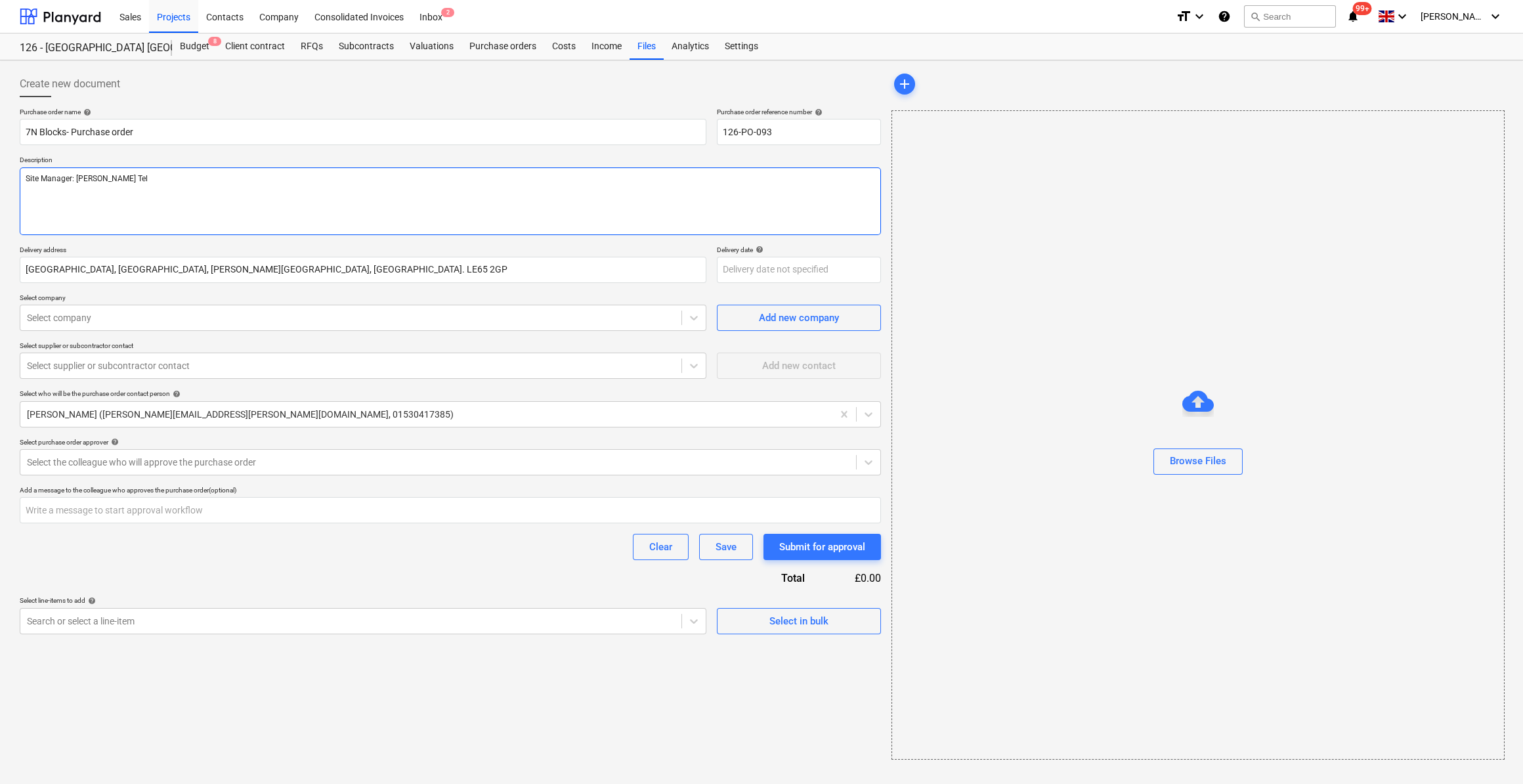
type textarea "Site Manager: [PERSON_NAME] Tel:"
type textarea "x"
type textarea "Site Manager: [PERSON_NAME] Tel: 0"
type textarea "x"
type textarea "Site Manager: [PERSON_NAME] Tel: 078"
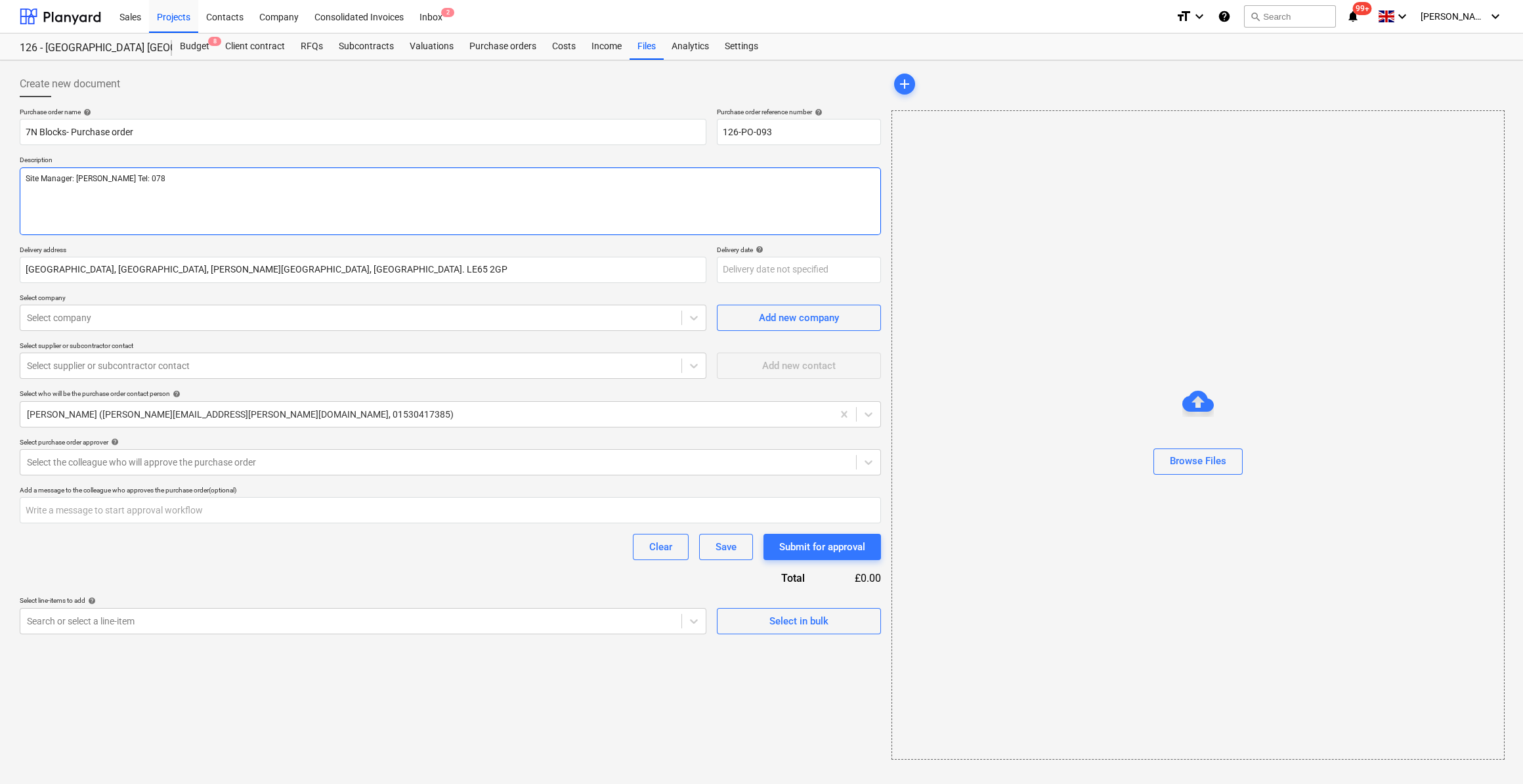
type textarea "x"
type textarea "Site Manager: [PERSON_NAME] Tel: 0787"
type textarea "x"
type textarea "Site Manager: [PERSON_NAME] Tel: 07877"
type textarea "x"
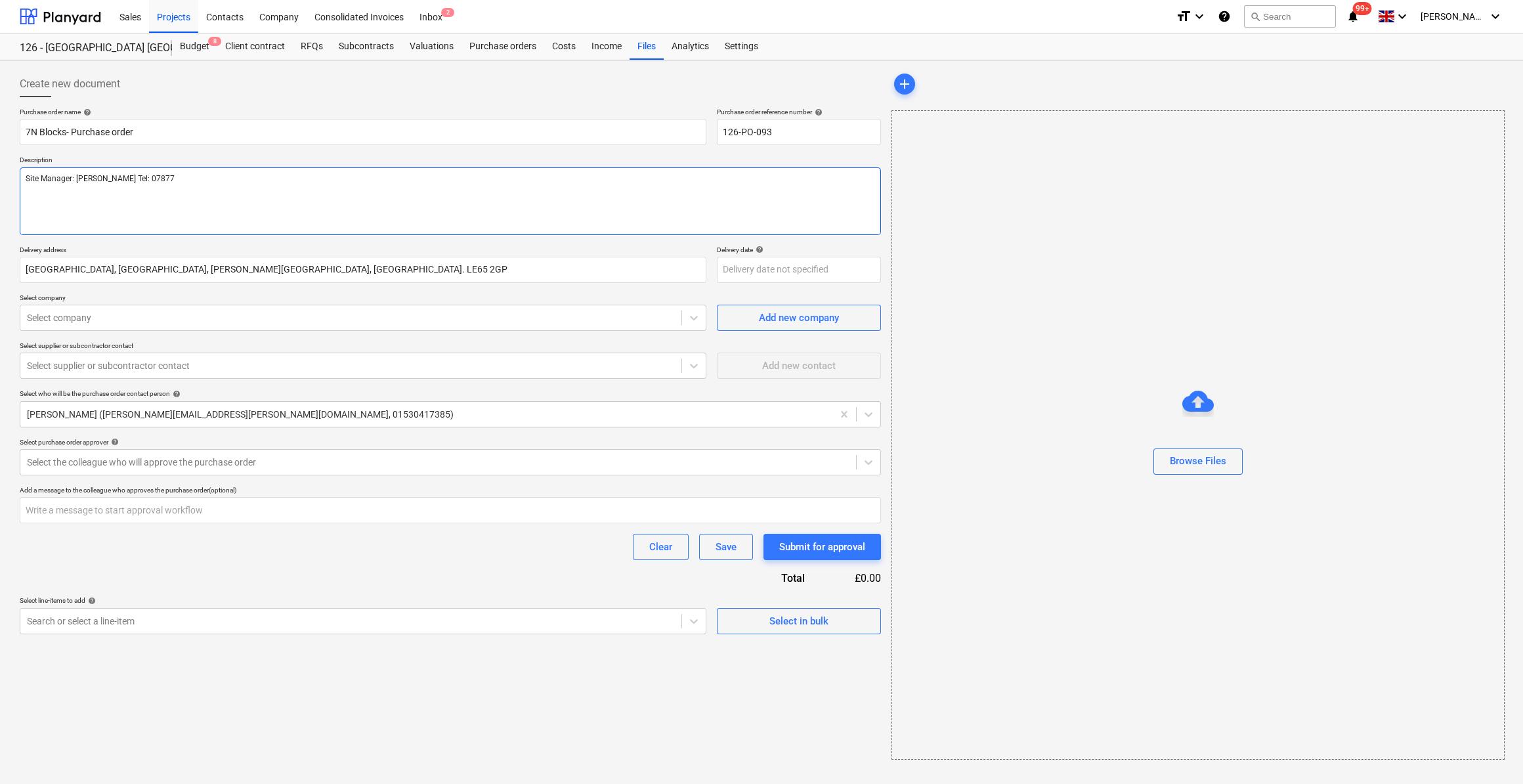
type textarea "Site Manager: [PERSON_NAME] Tel: 07877 5"
type textarea "x"
type textarea "Site Manager: [PERSON_NAME] Tel: [PHONE_NUMBER]"
type textarea "x"
type textarea "Site Manager: [PERSON_NAME] Tel: [PHONE_NUMBER]"
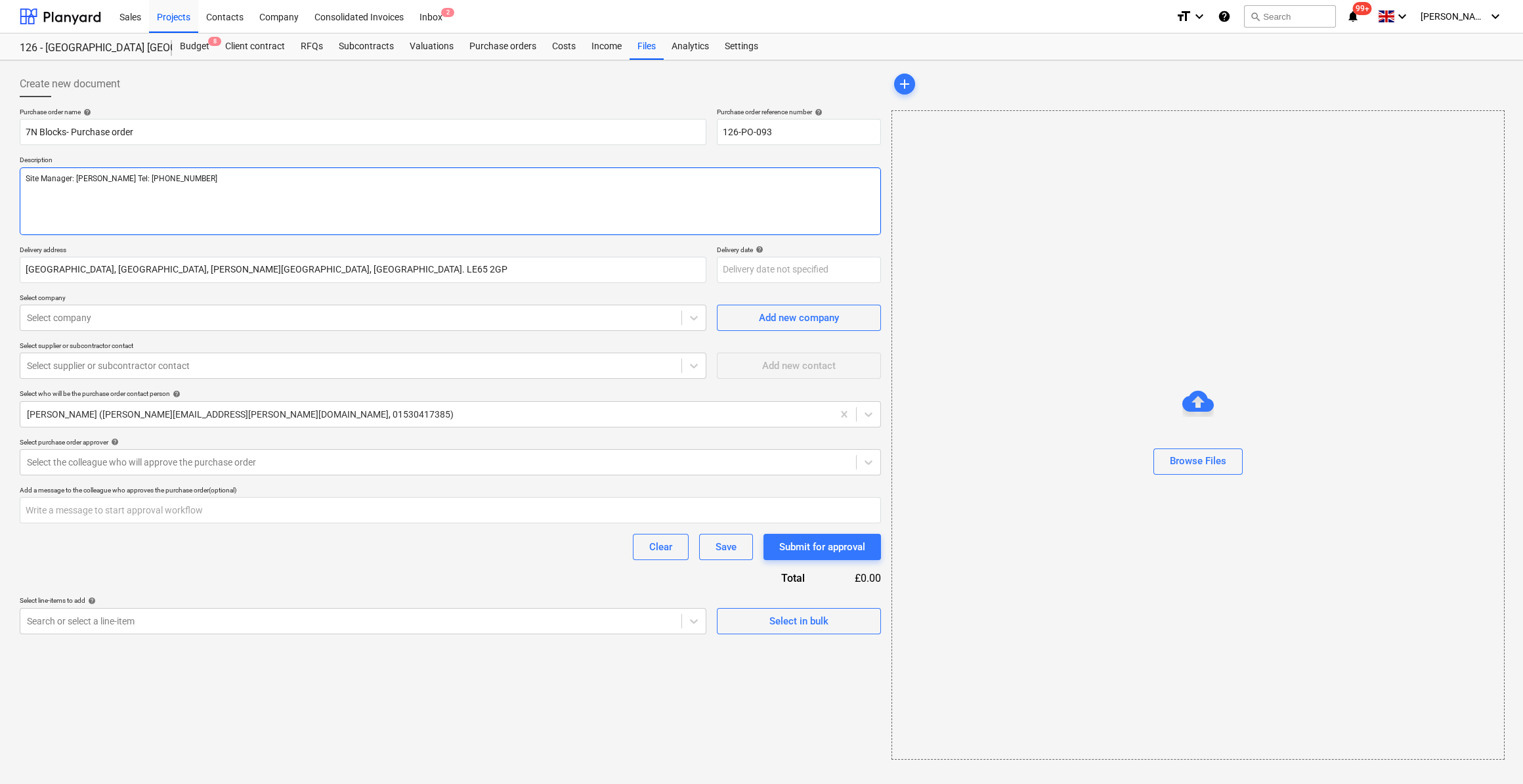
type textarea "x"
type textarea "Site Manager: [PERSON_NAME] Tel: [PHONE_NUMBER]"
type textarea "x"
type textarea "Site Manager: [PERSON_NAME] Tel: [PHONE_NUMBER]"
type textarea "x"
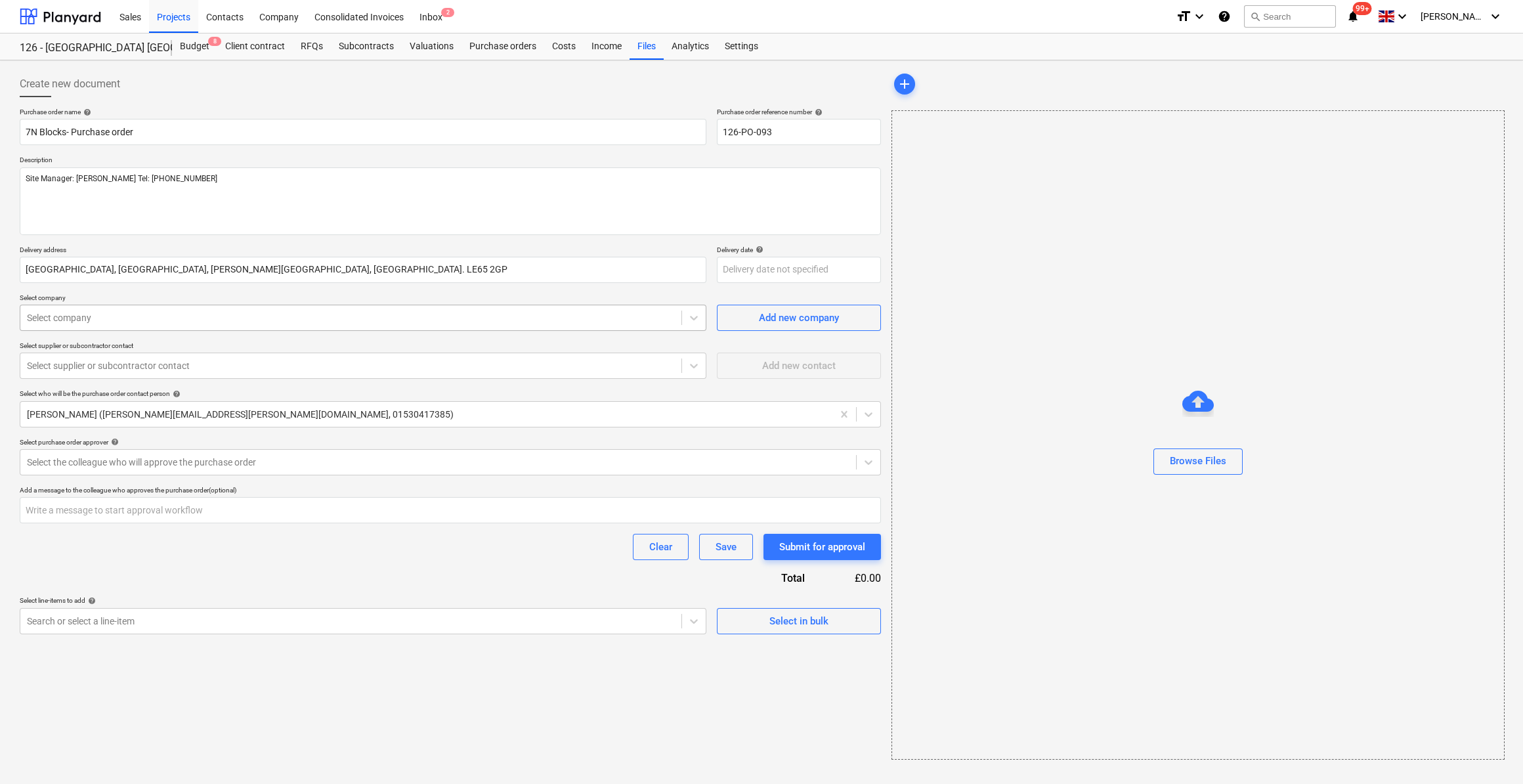
click at [80, 317] on div at bounding box center [351, 317] width 648 height 13
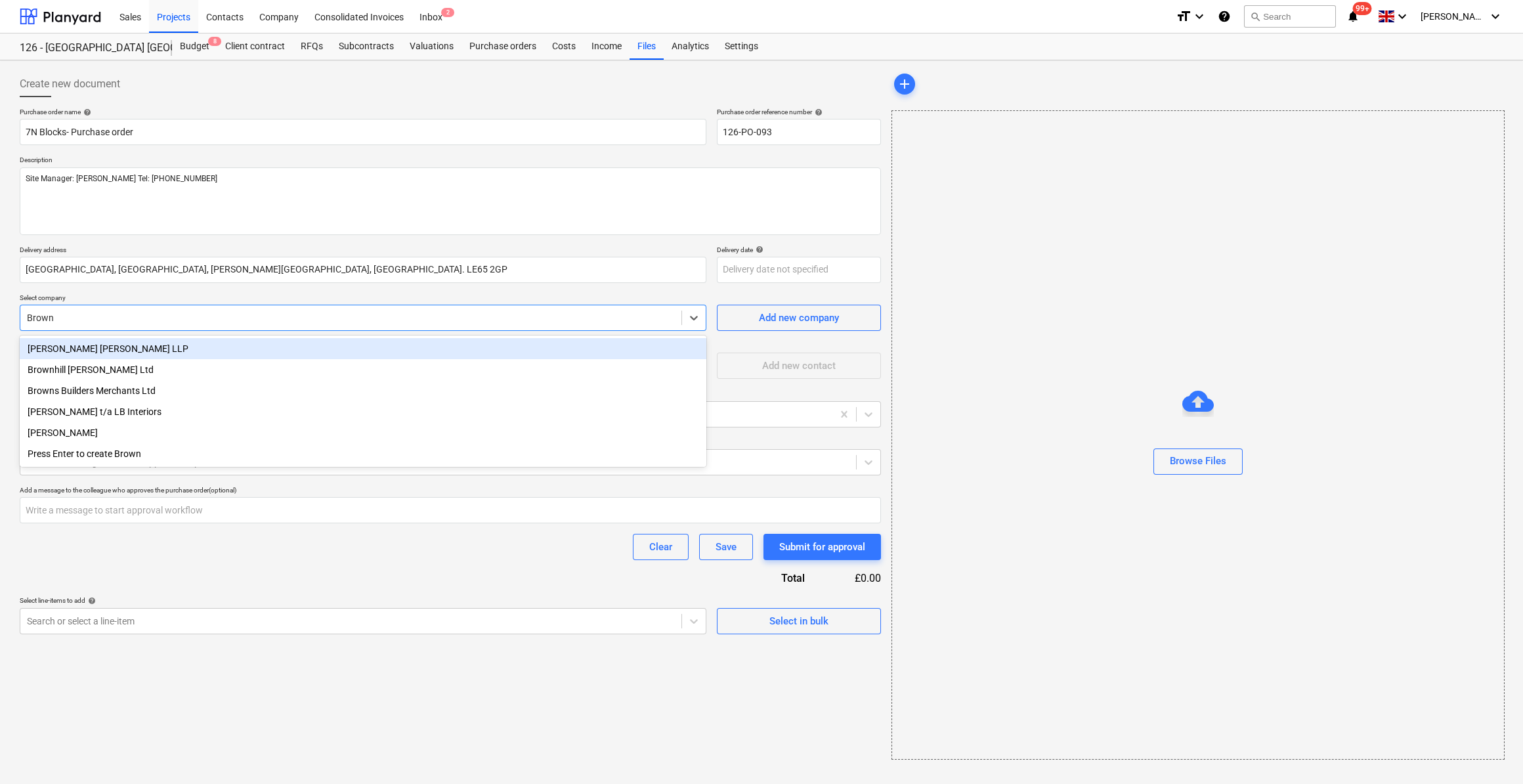
type input "Browns"
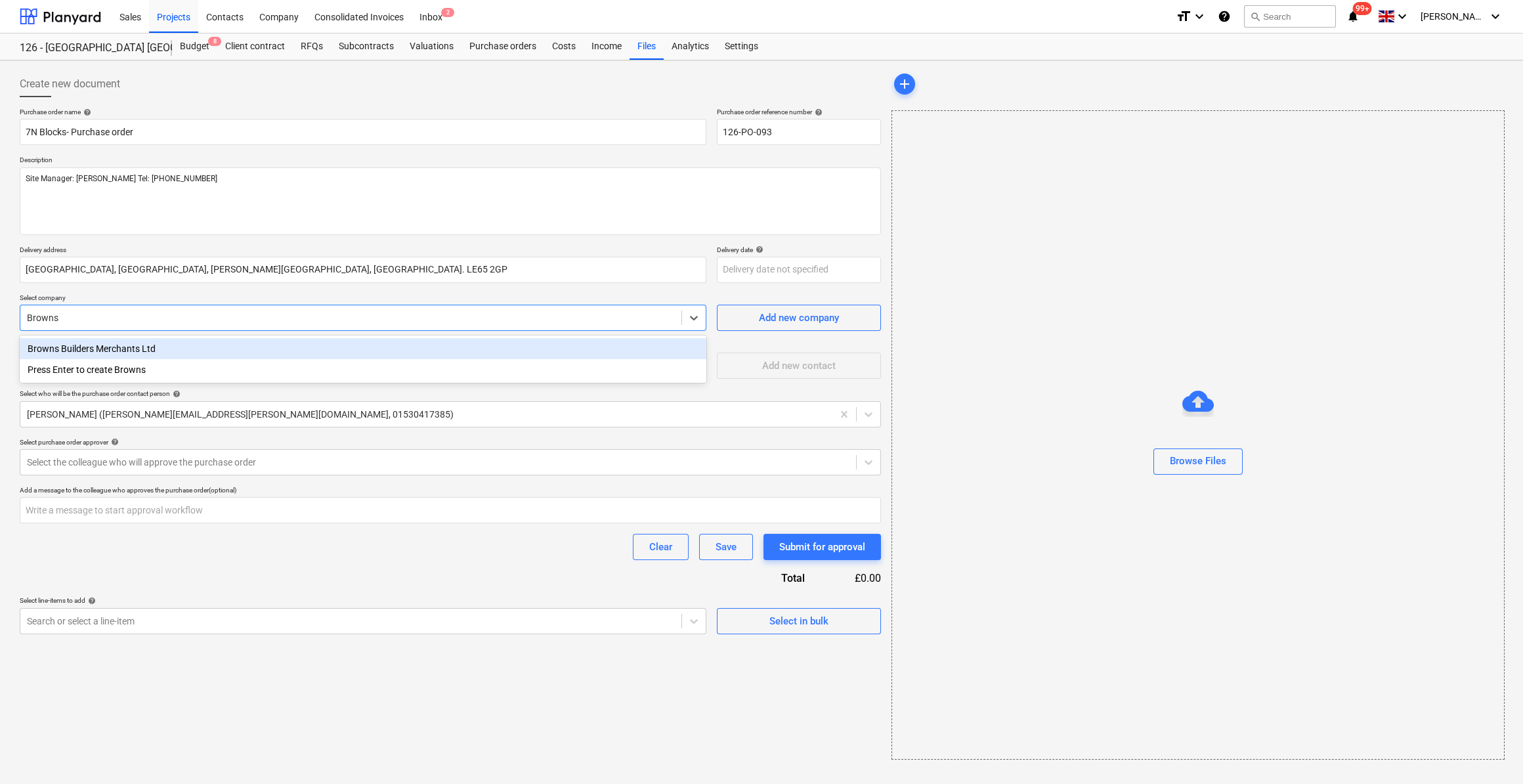
click at [83, 345] on div "Browns Builders Merchants Ltd" at bounding box center [363, 348] width 686 height 21
type textarea "x"
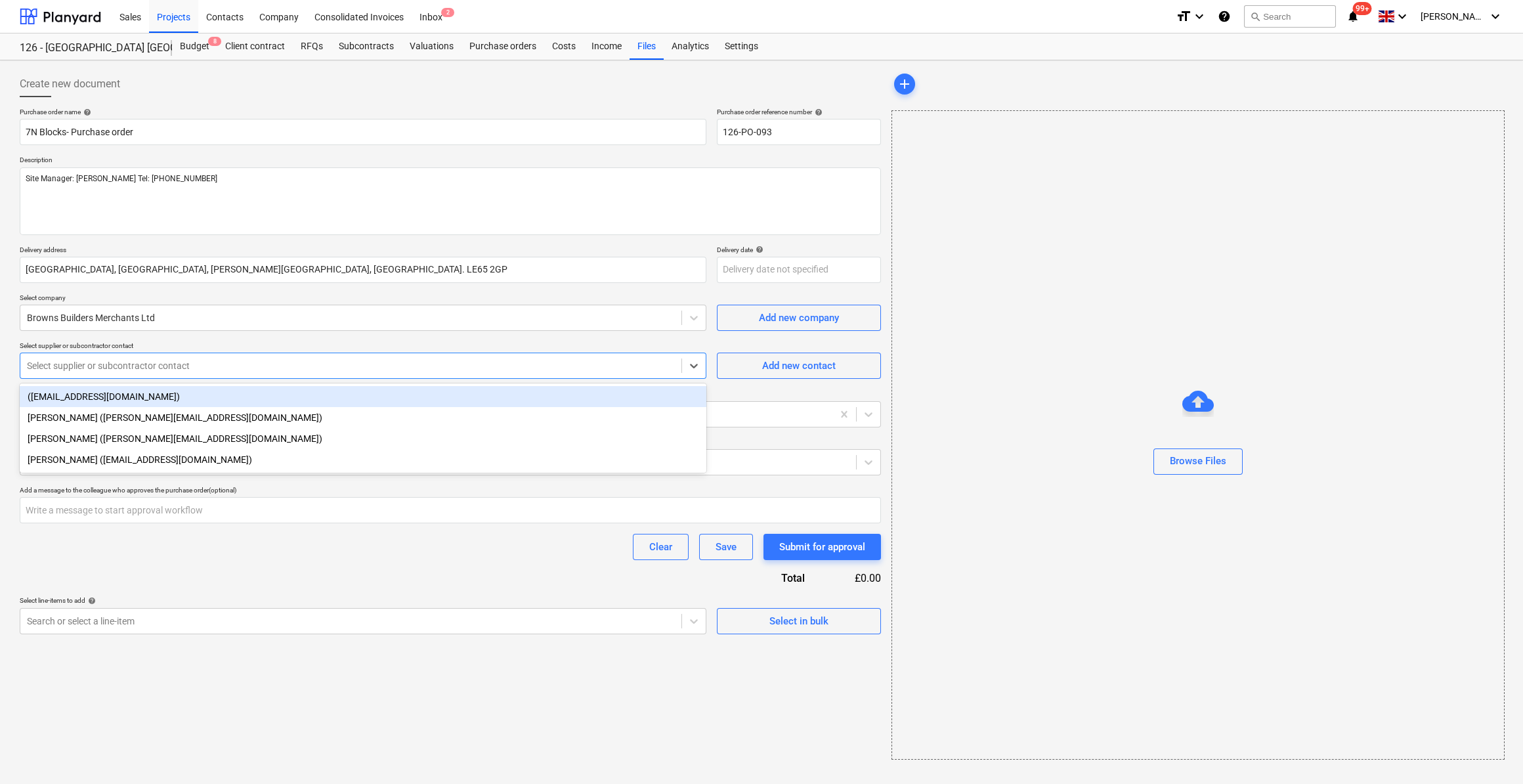
click at [156, 365] on div at bounding box center [351, 365] width 648 height 13
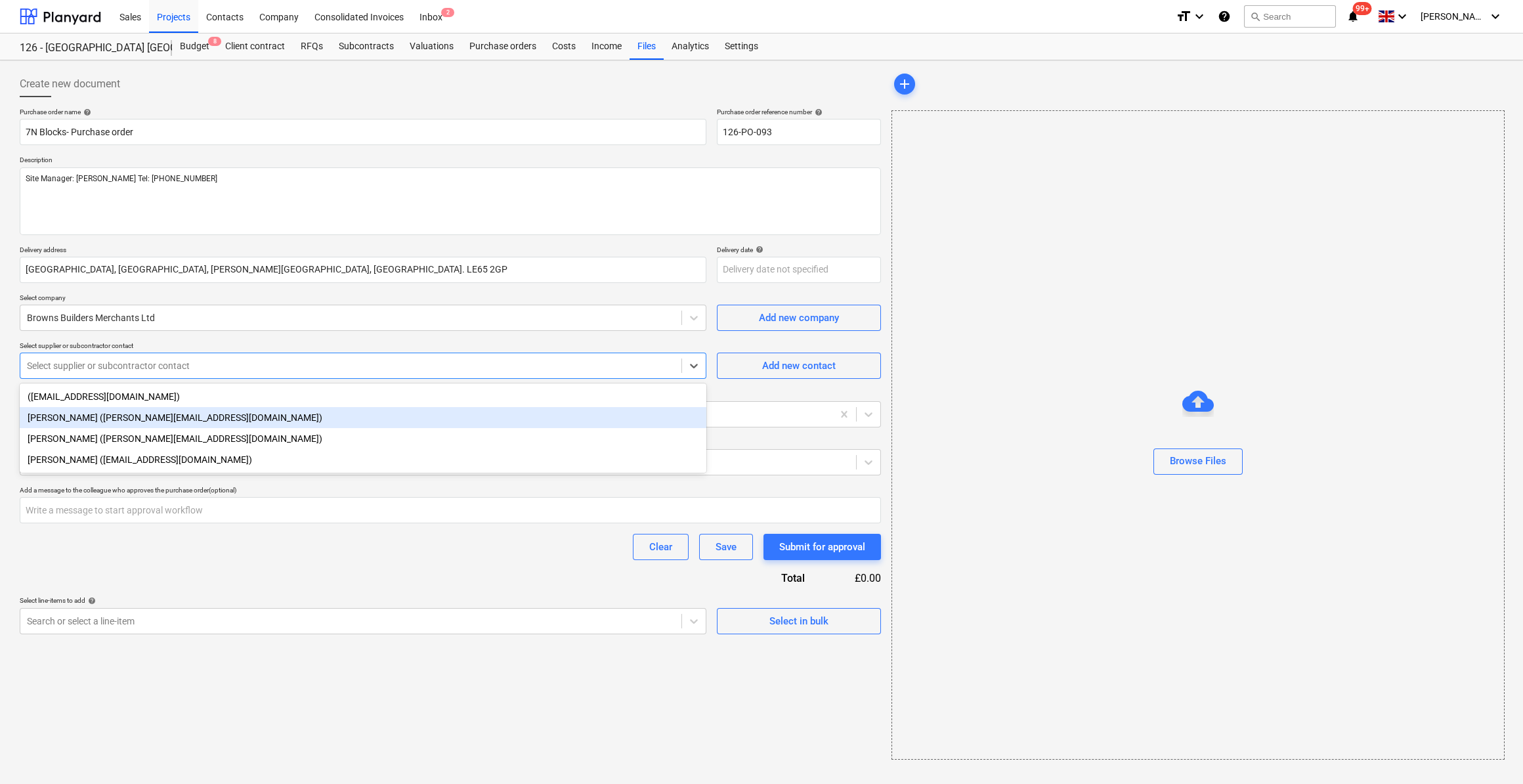
click at [110, 422] on div "[PERSON_NAME] ([PERSON_NAME][EMAIL_ADDRESS][DOMAIN_NAME])" at bounding box center [363, 417] width 686 height 21
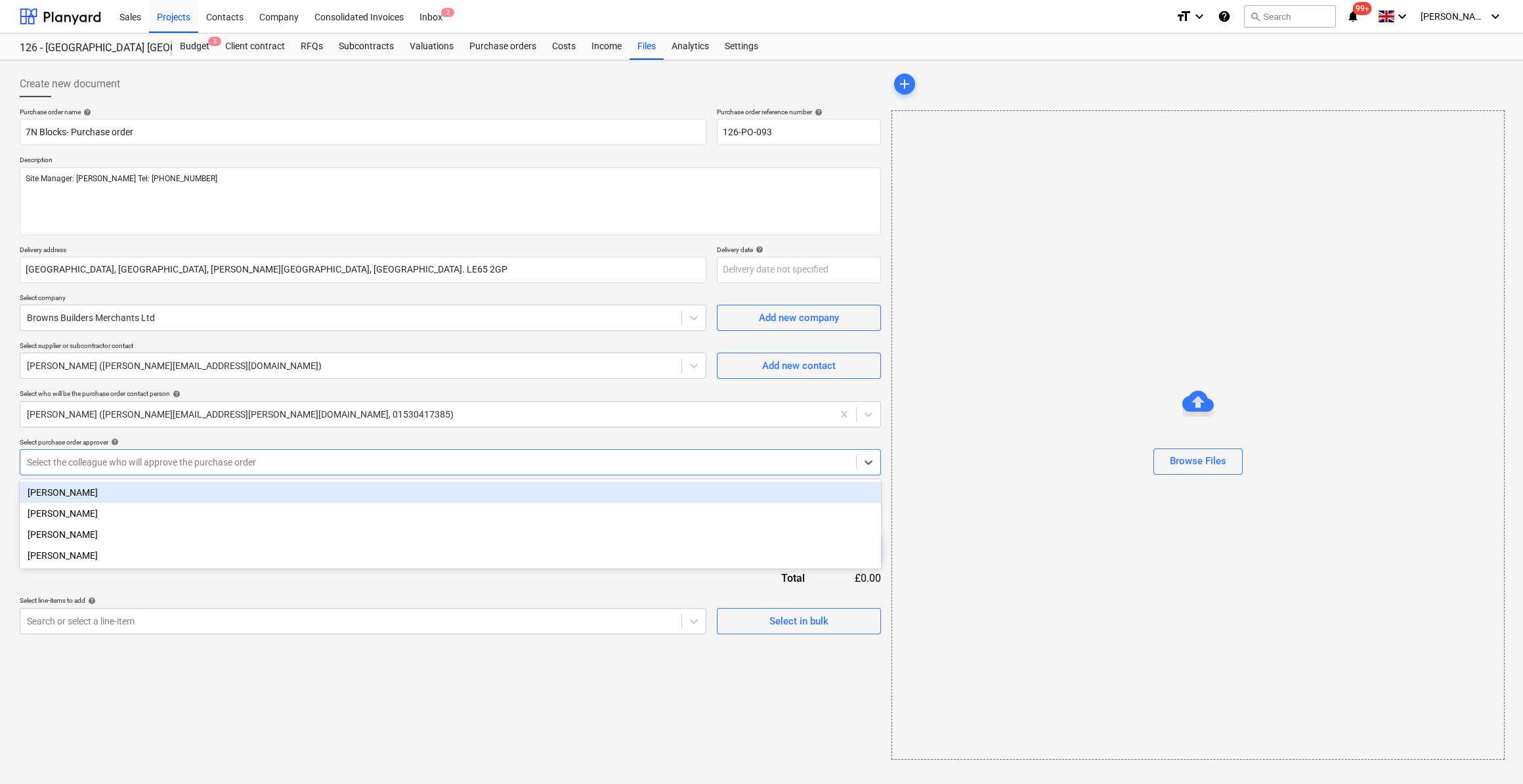
click at [79, 464] on div at bounding box center [438, 461] width 822 height 13
click at [73, 496] on div "[PERSON_NAME]" at bounding box center [450, 492] width 861 height 21
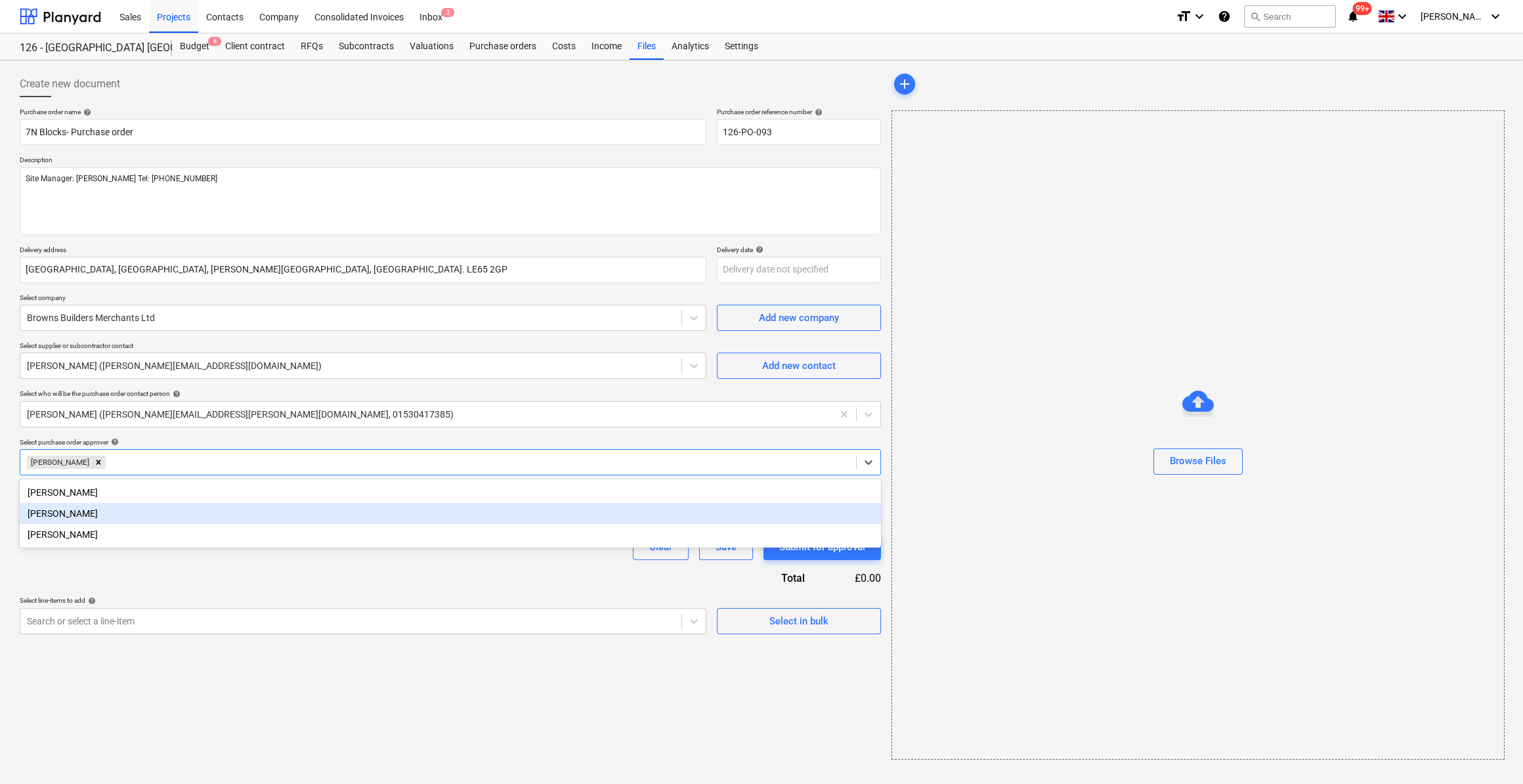
click at [102, 578] on div "Purchase order name help 7N Blocks- Purchase order Purchase order reference num…" at bounding box center [450, 371] width 861 height 527
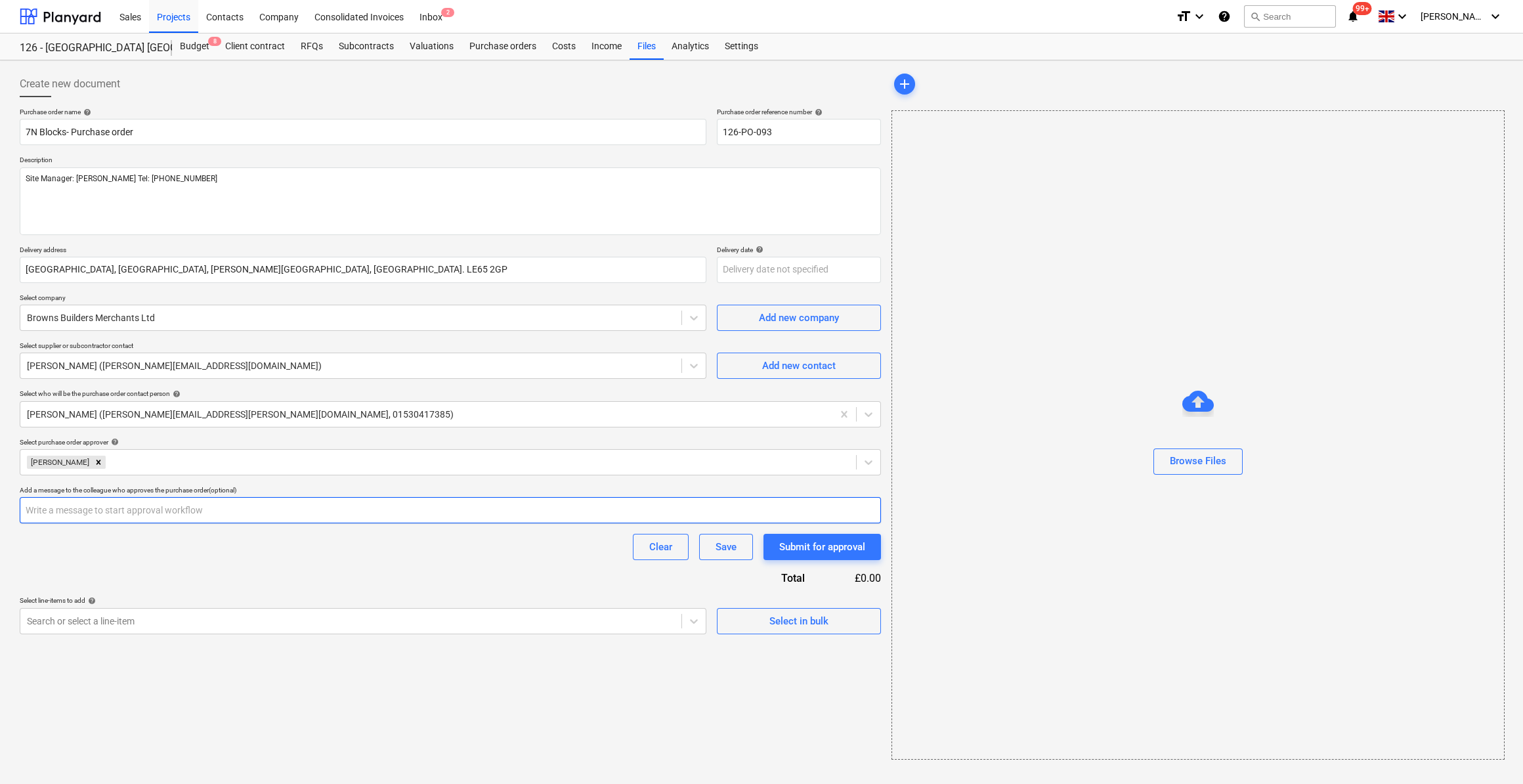
click at [59, 513] on input "text" at bounding box center [450, 510] width 861 height 26
click at [764, 623] on span "Select in bulk" at bounding box center [798, 621] width 132 height 17
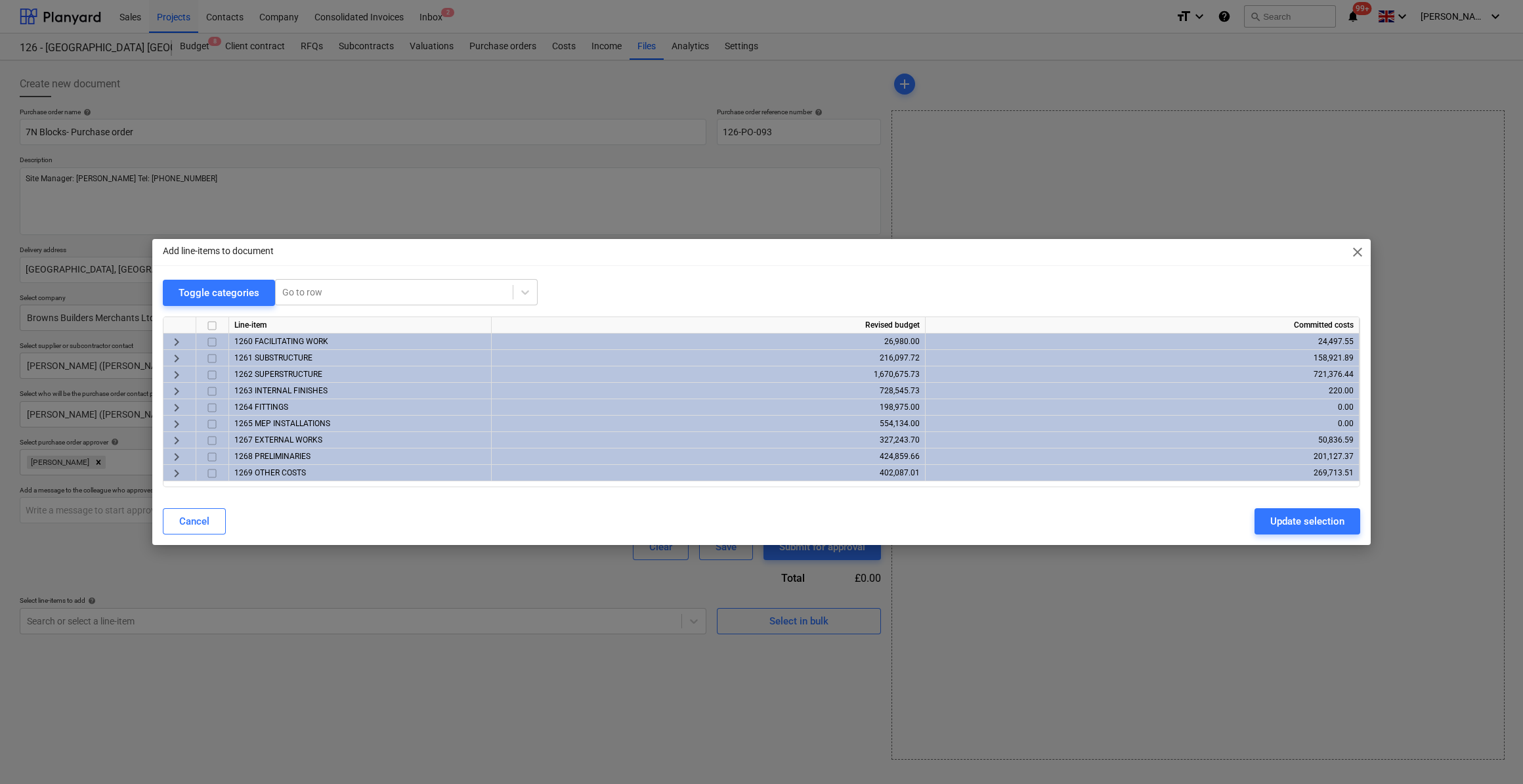
click at [177, 374] on span "keyboard_arrow_right" at bounding box center [177, 375] width 16 height 16
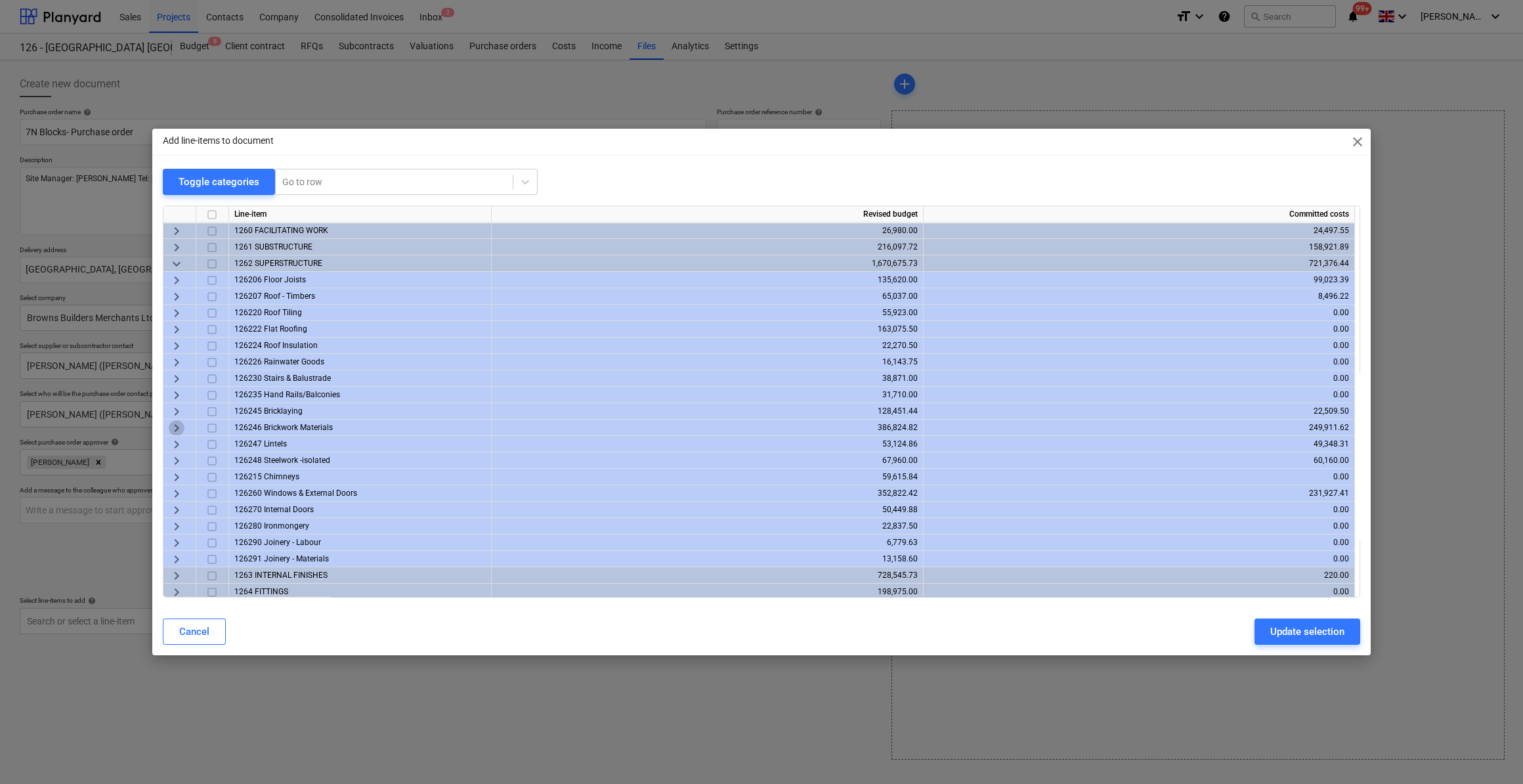
click at [173, 426] on span "keyboard_arrow_right" at bounding box center [177, 428] width 16 height 16
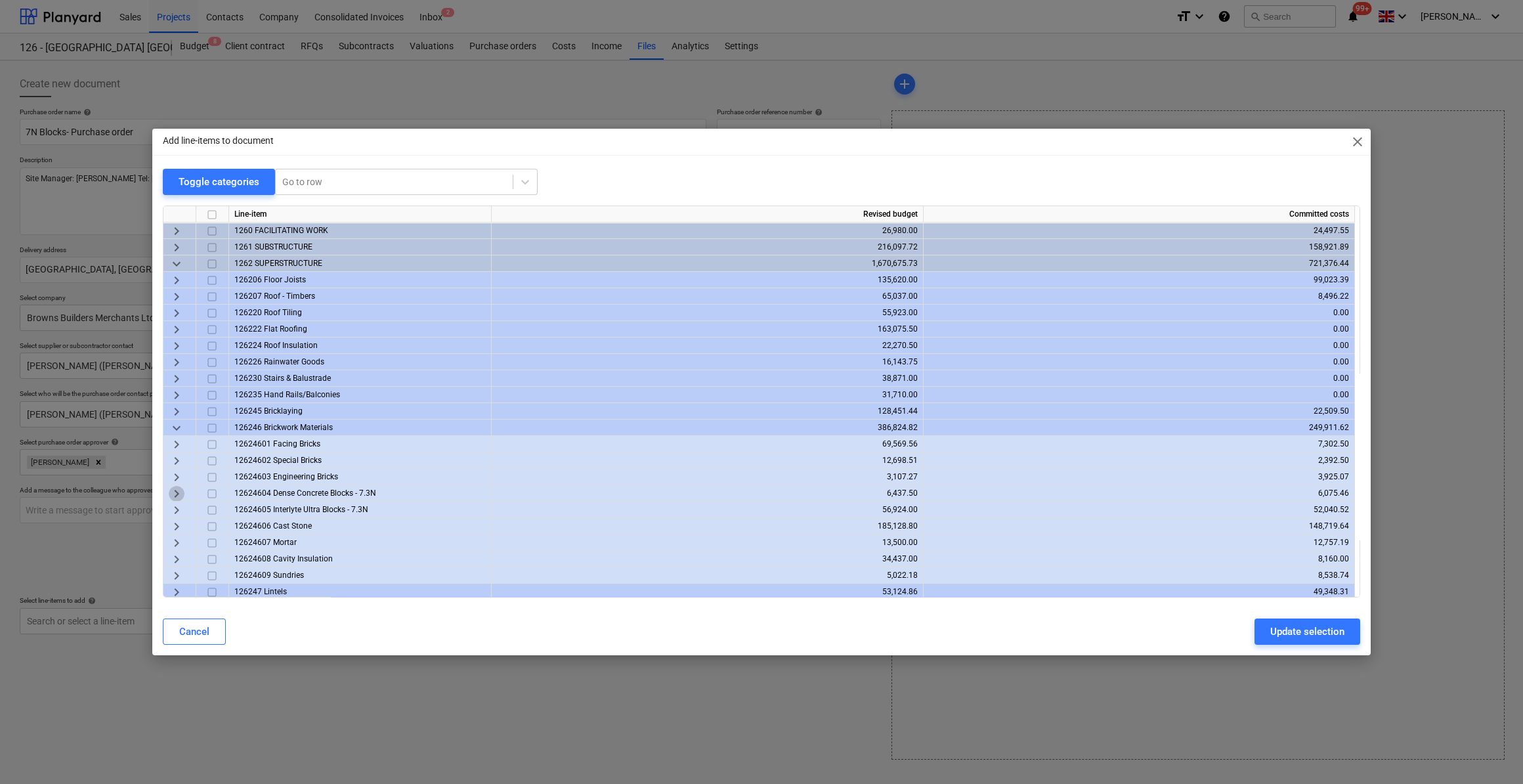
click at [175, 494] on span "keyboard_arrow_right" at bounding box center [177, 494] width 16 height 16
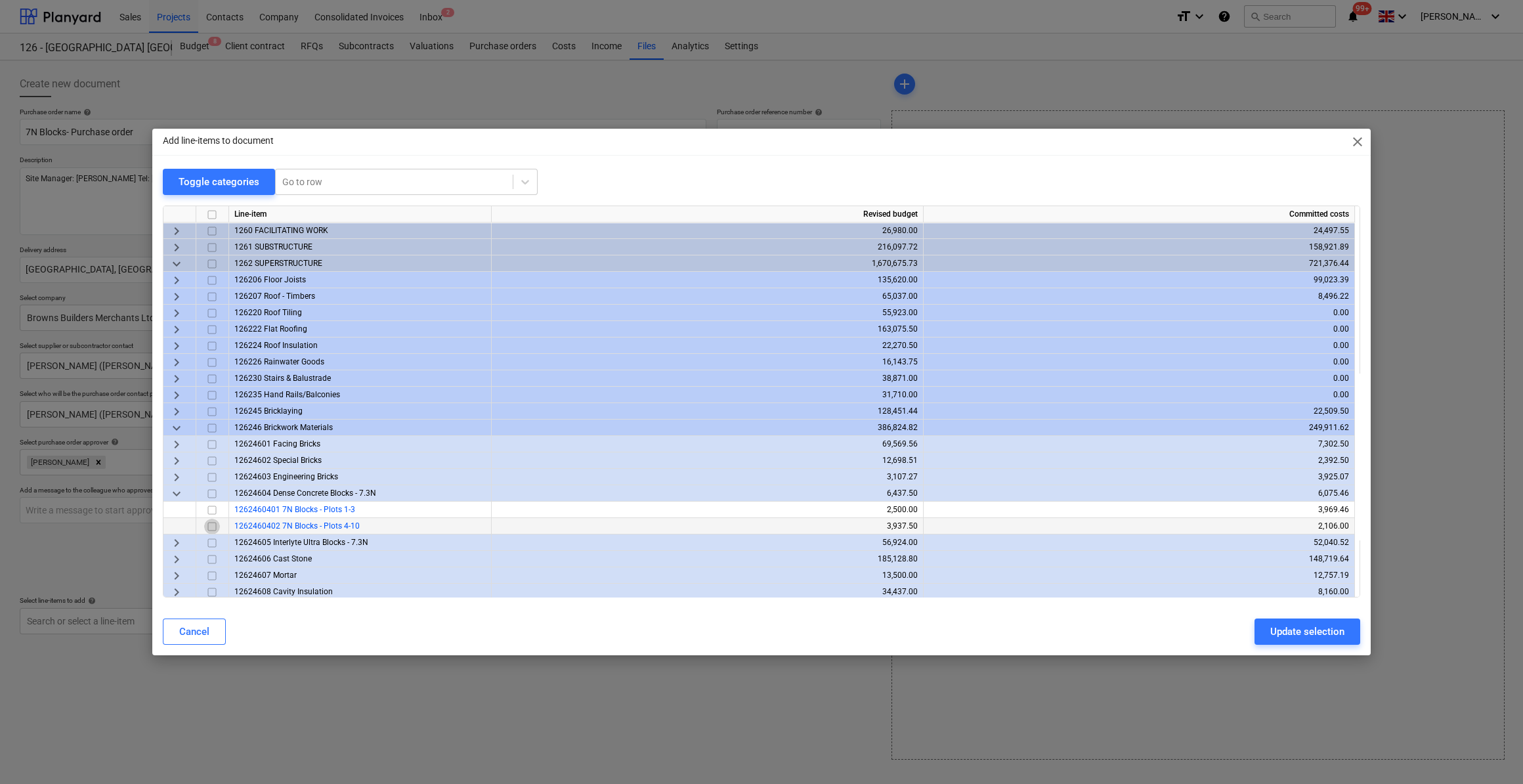
click at [217, 524] on input "checkbox" at bounding box center [212, 527] width 16 height 16
click at [1312, 639] on div "Update selection" at bounding box center [1307, 631] width 74 height 17
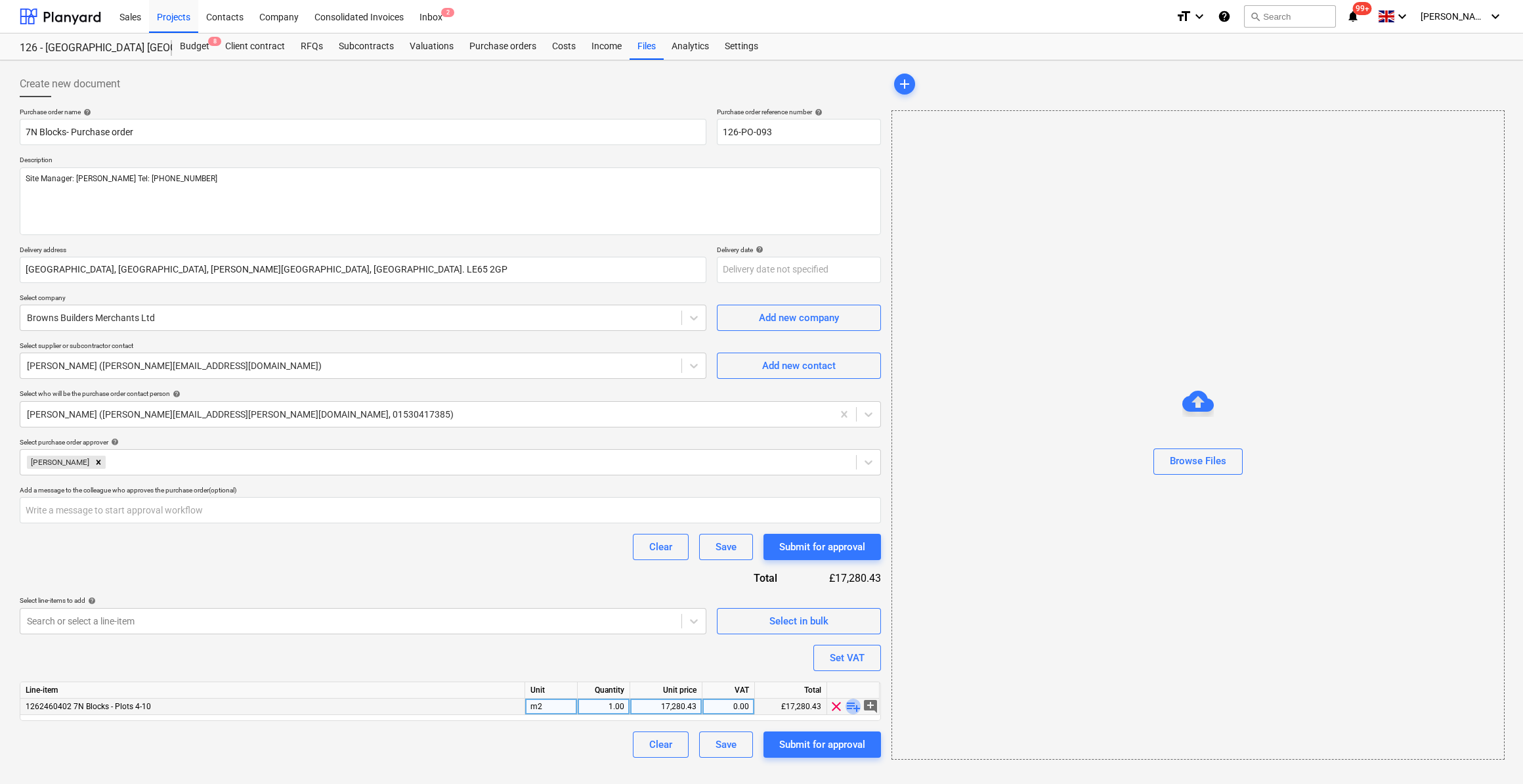
click at [856, 708] on span "playlist_add" at bounding box center [853, 706] width 16 height 16
type textarea "x"
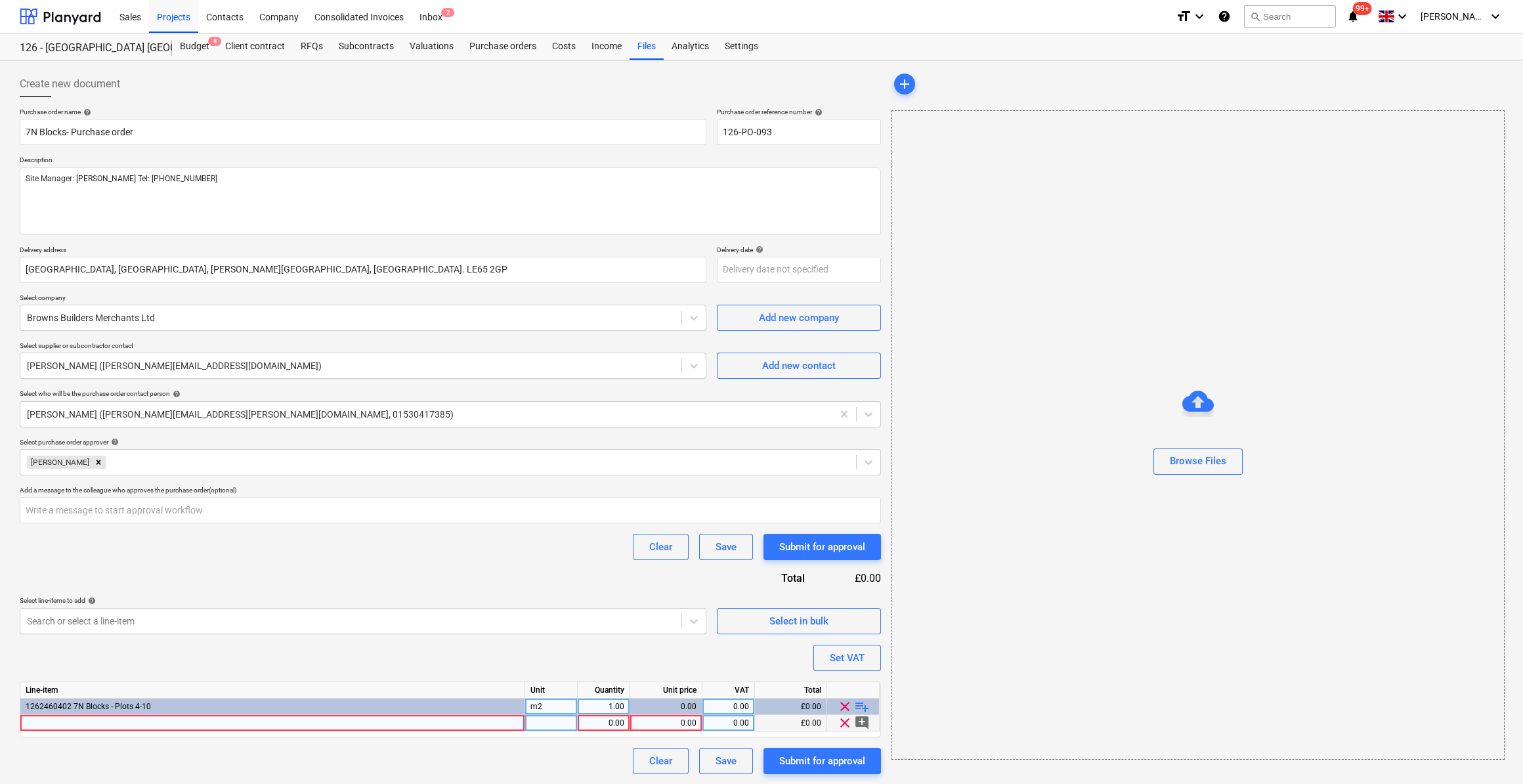
click at [40, 719] on div at bounding box center [273, 723] width 505 height 16
click at [31, 725] on input "&N Dense Concrete Blocks" at bounding box center [273, 723] width 505 height 16
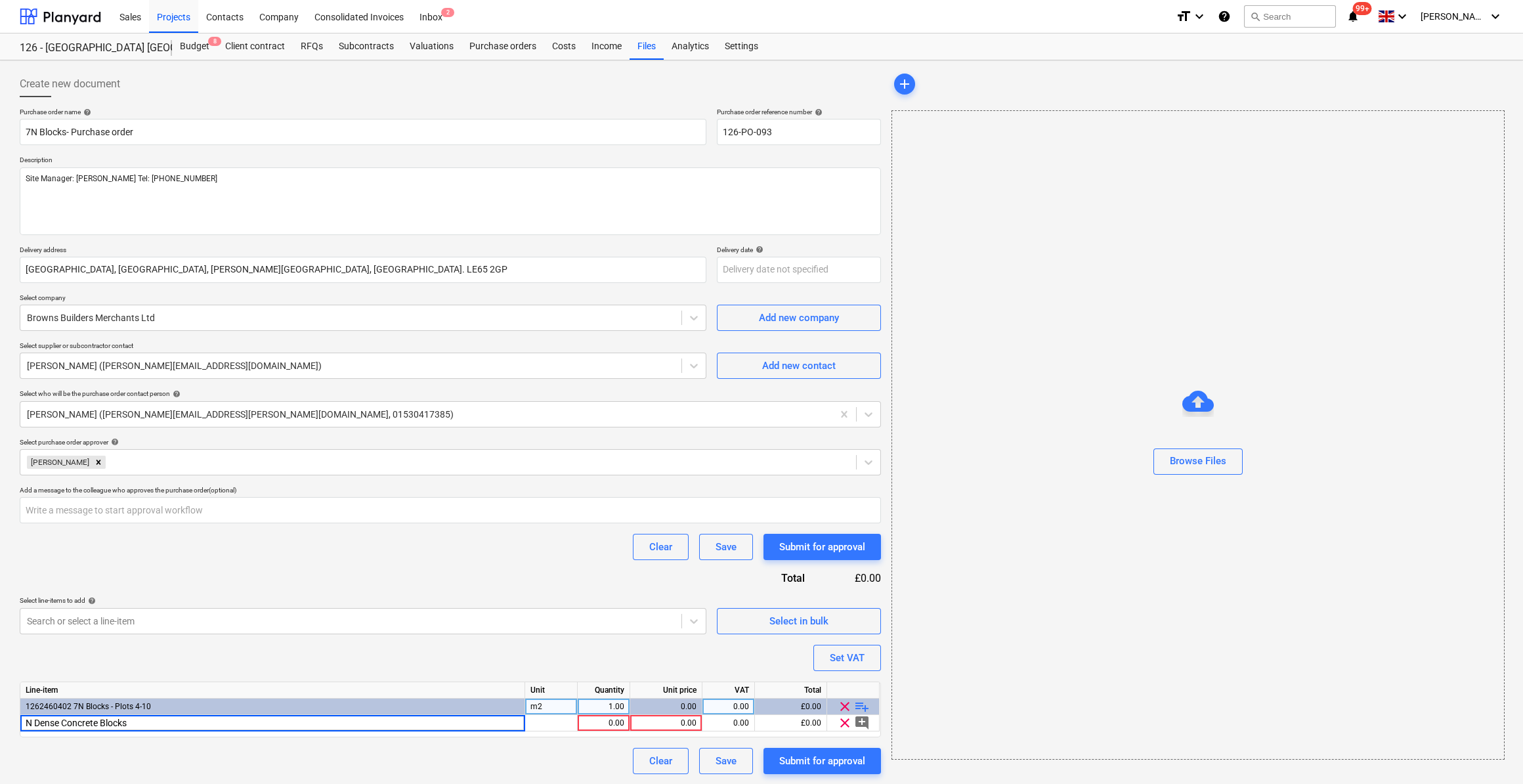
type input "7N Dense Concrete Blocks"
click at [719, 764] on div "Save" at bounding box center [725, 761] width 21 height 17
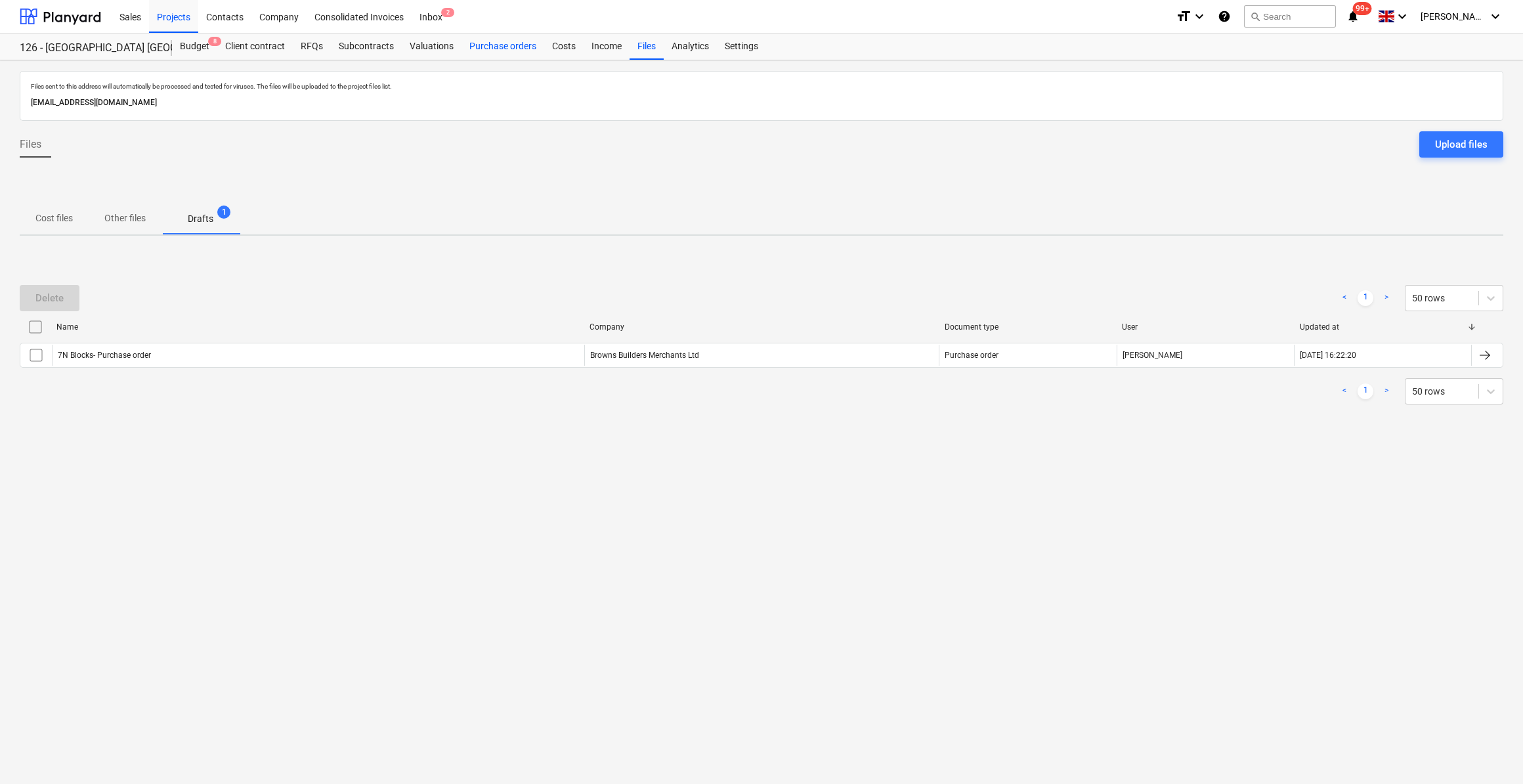
click at [509, 45] on div "Purchase orders" at bounding box center [502, 46] width 82 height 26
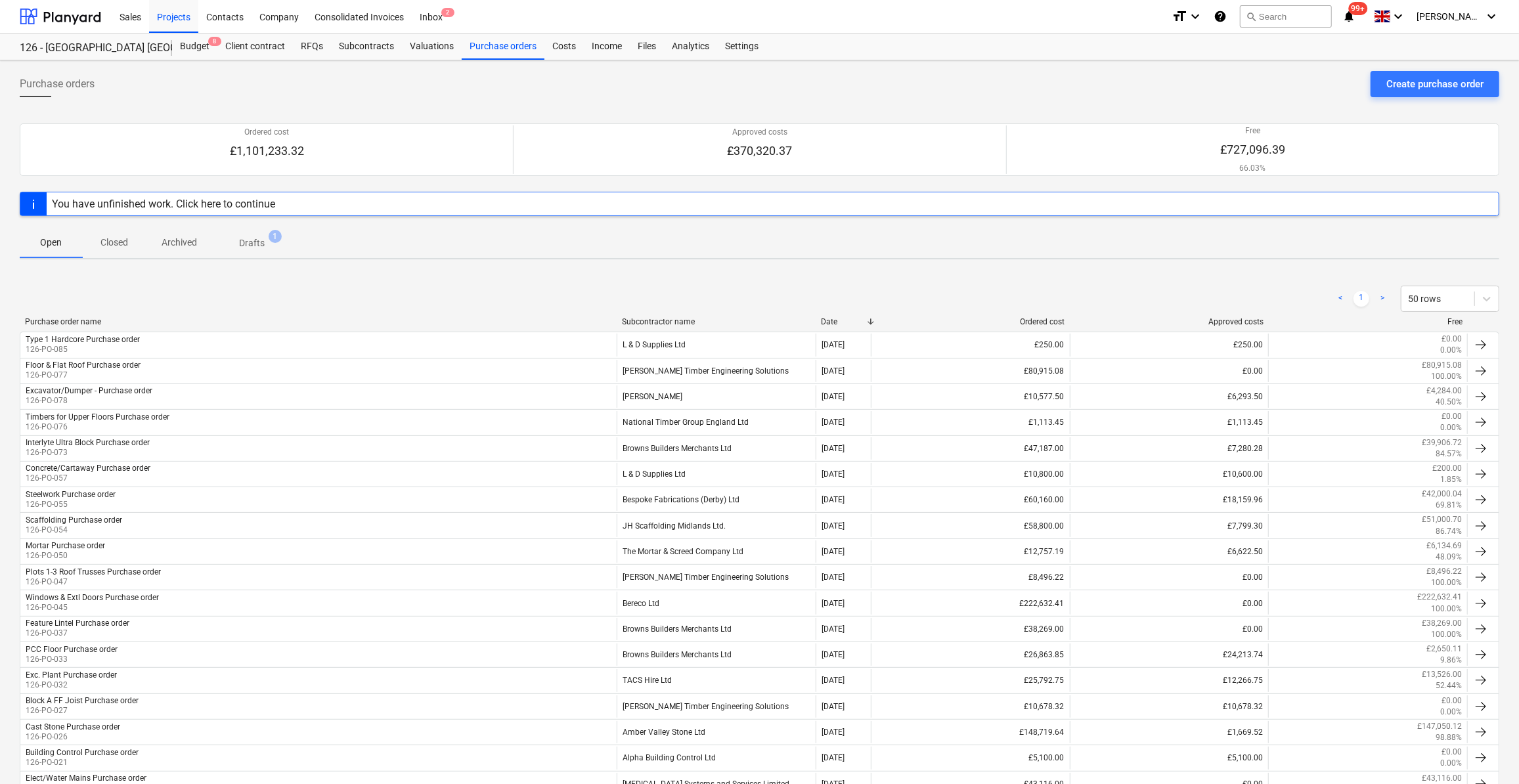
click at [117, 244] on p "Closed" at bounding box center [114, 242] width 31 height 14
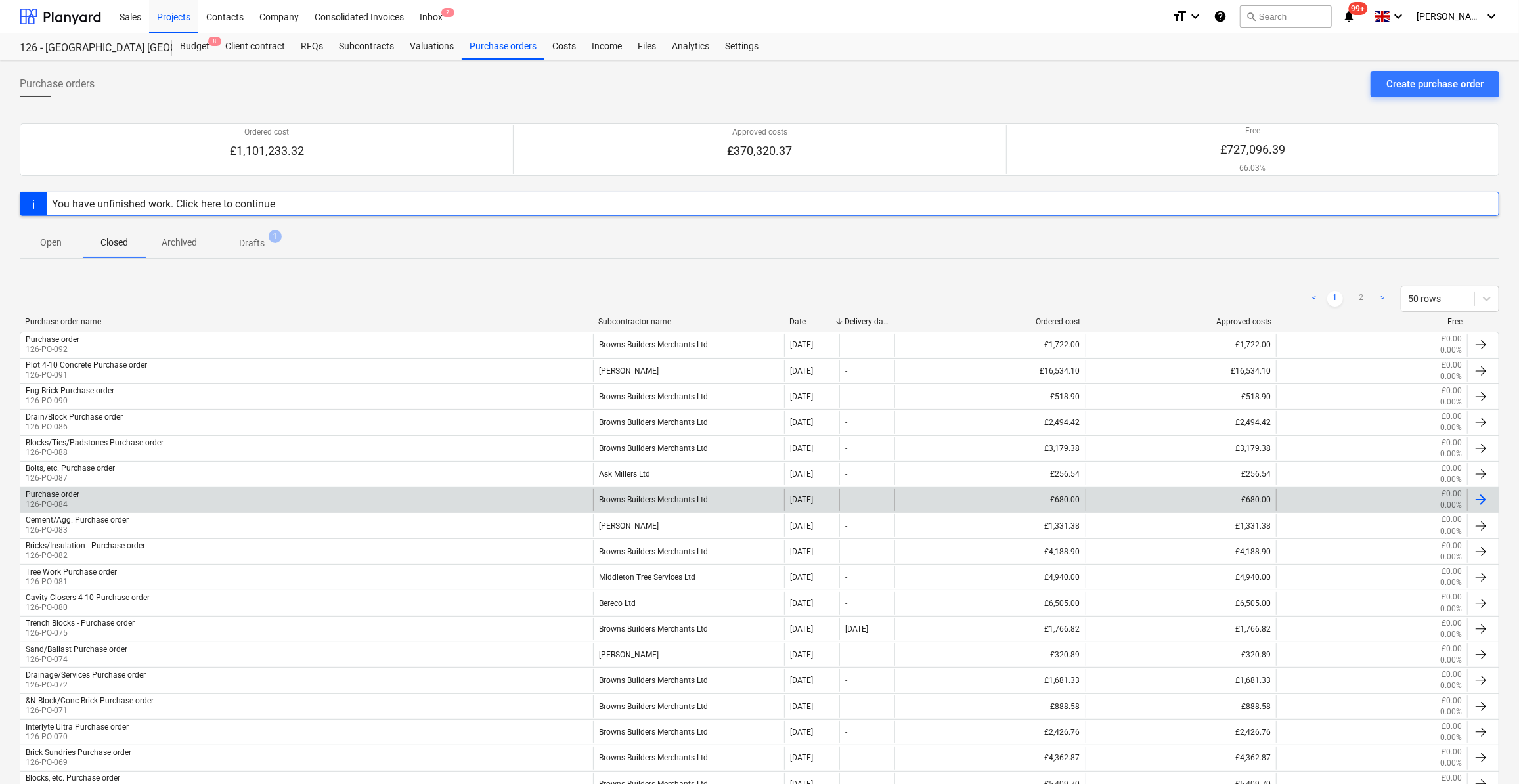
click at [80, 493] on div "Purchase order 126-PO-084" at bounding box center [307, 499] width 573 height 22
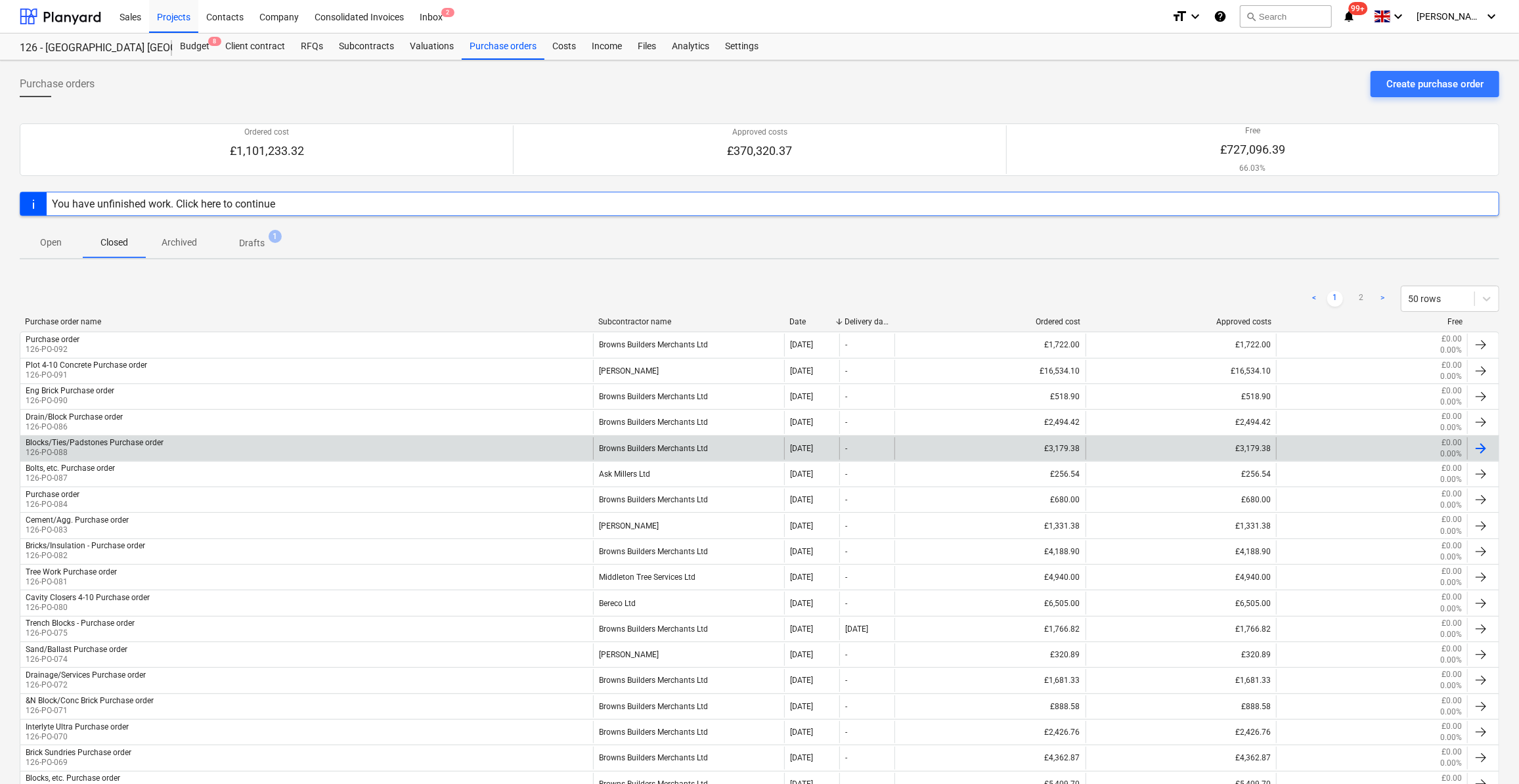
click at [86, 441] on div "Blocks/Ties/Padstones Purchase order" at bounding box center [94, 443] width 138 height 9
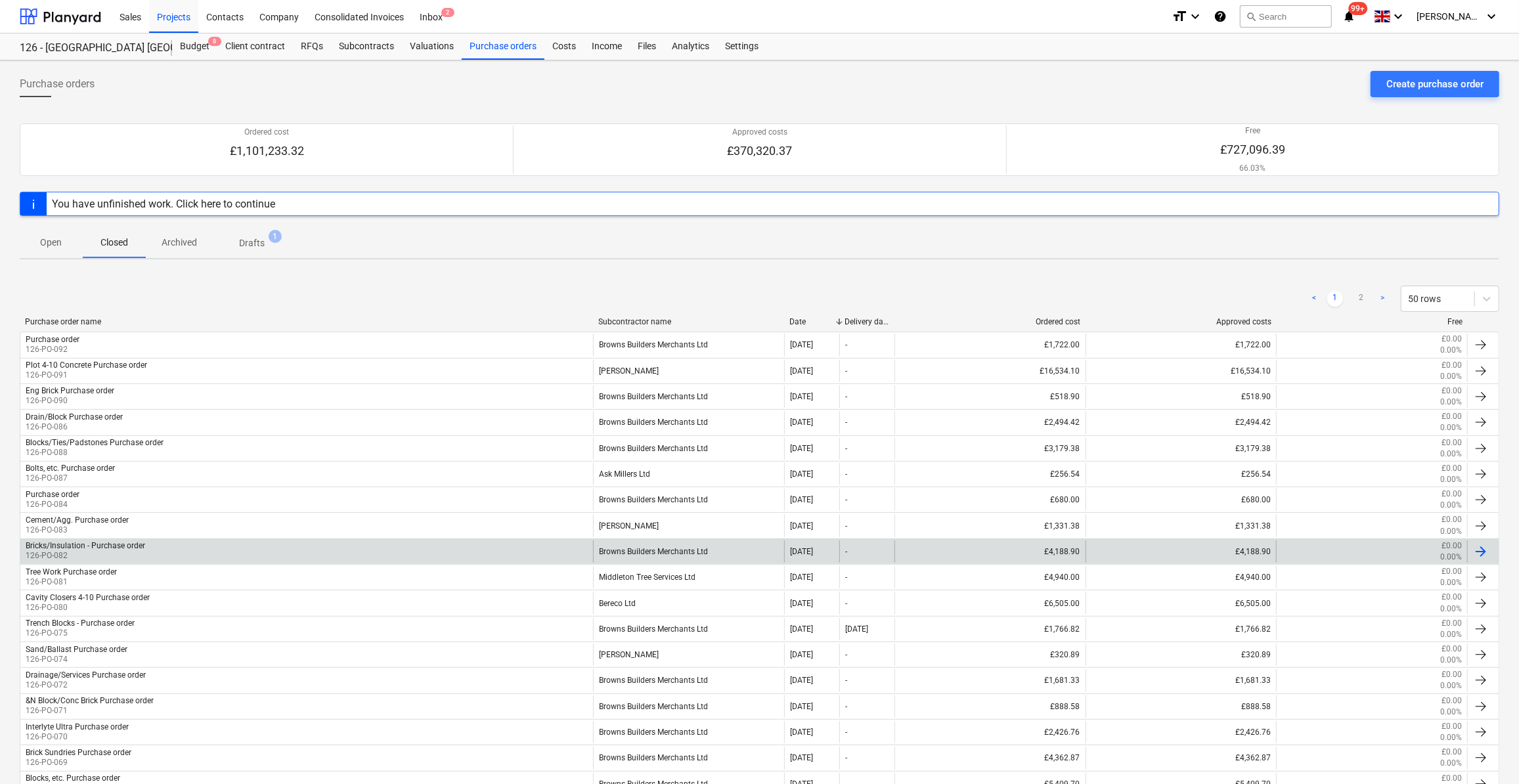
click at [114, 541] on div "Bricks/Insulation - Purchase order" at bounding box center [85, 545] width 120 height 9
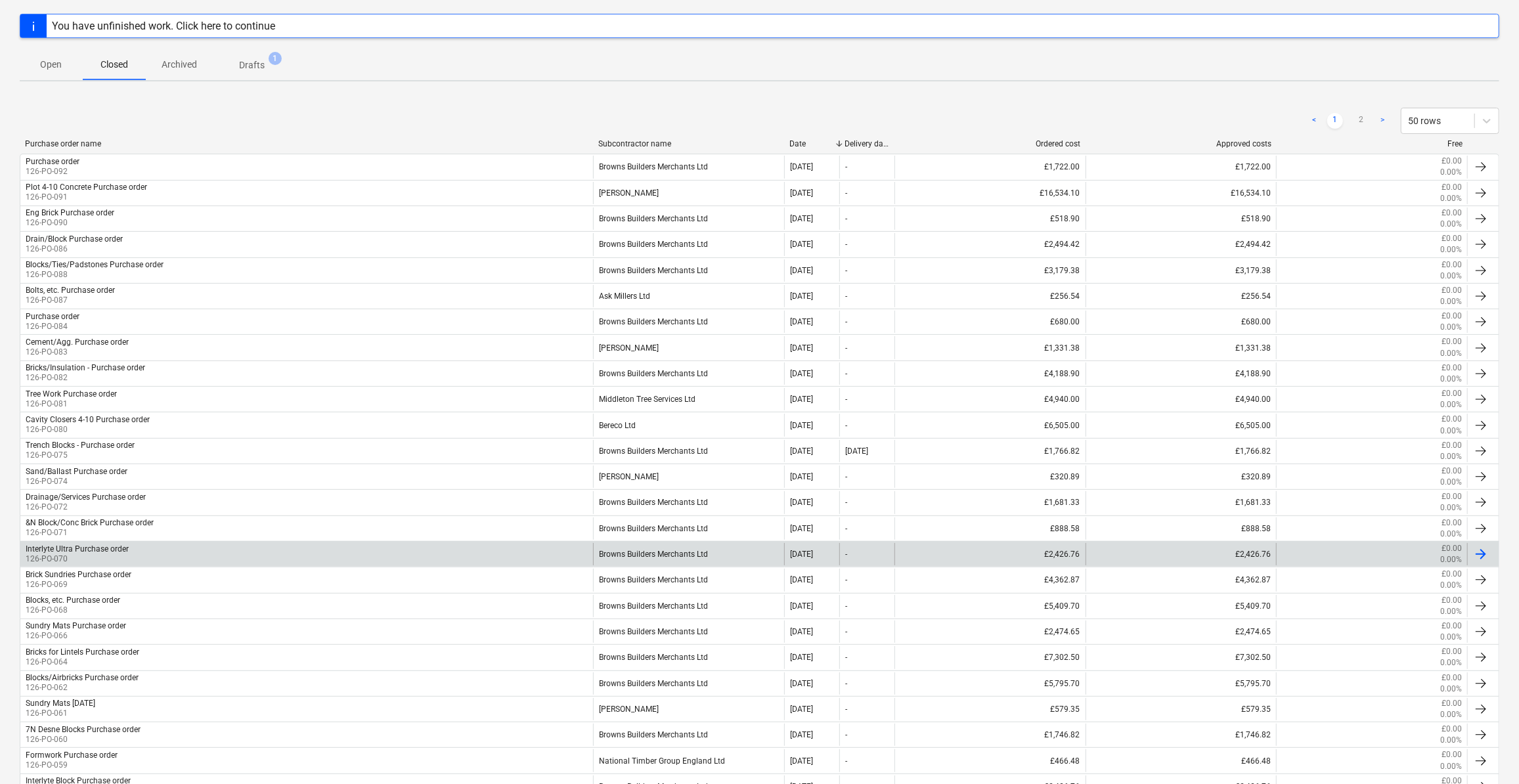
scroll to position [178, 0]
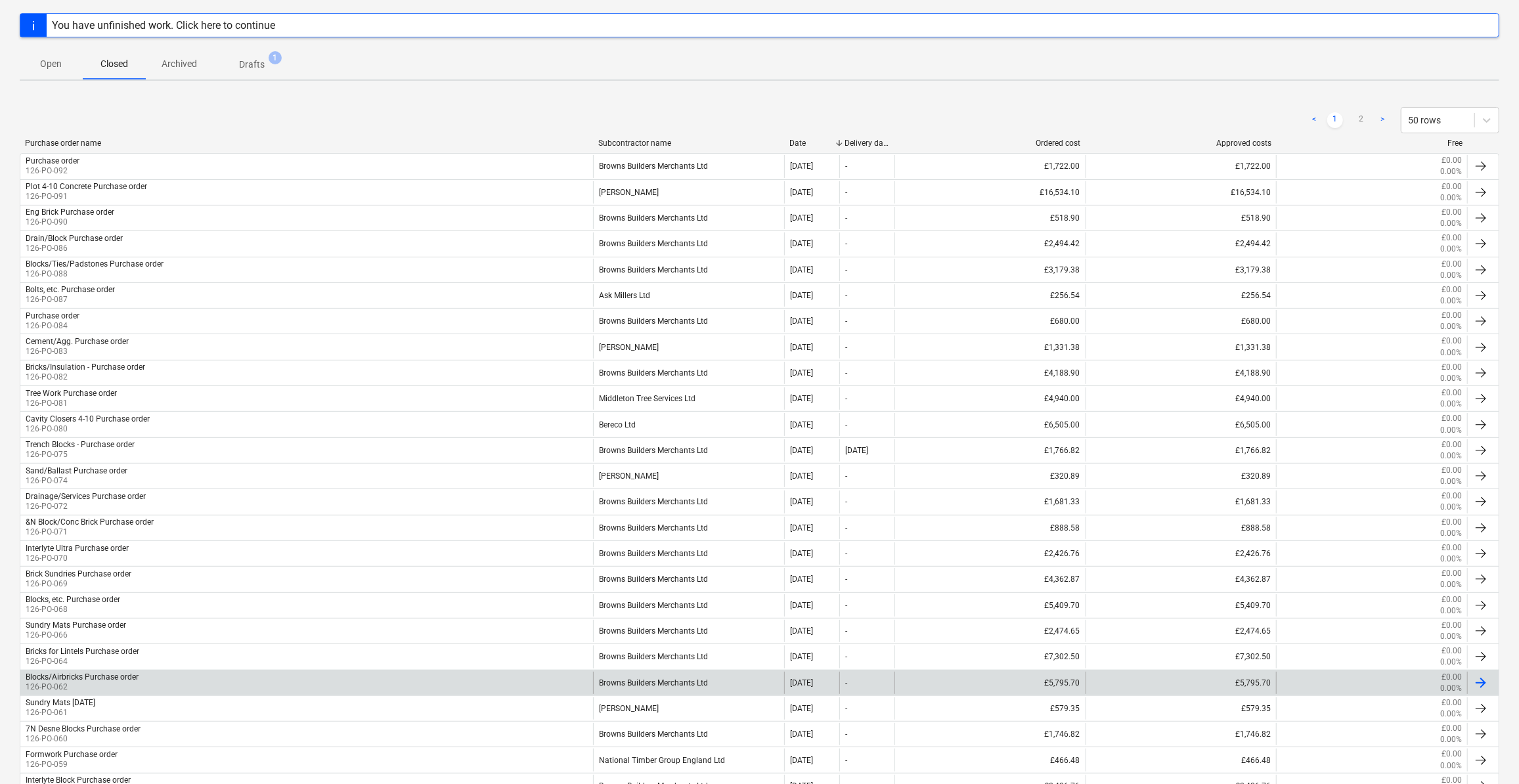
click at [103, 672] on div "Blocks/Airbricks Purchase order" at bounding box center [82, 676] width 113 height 9
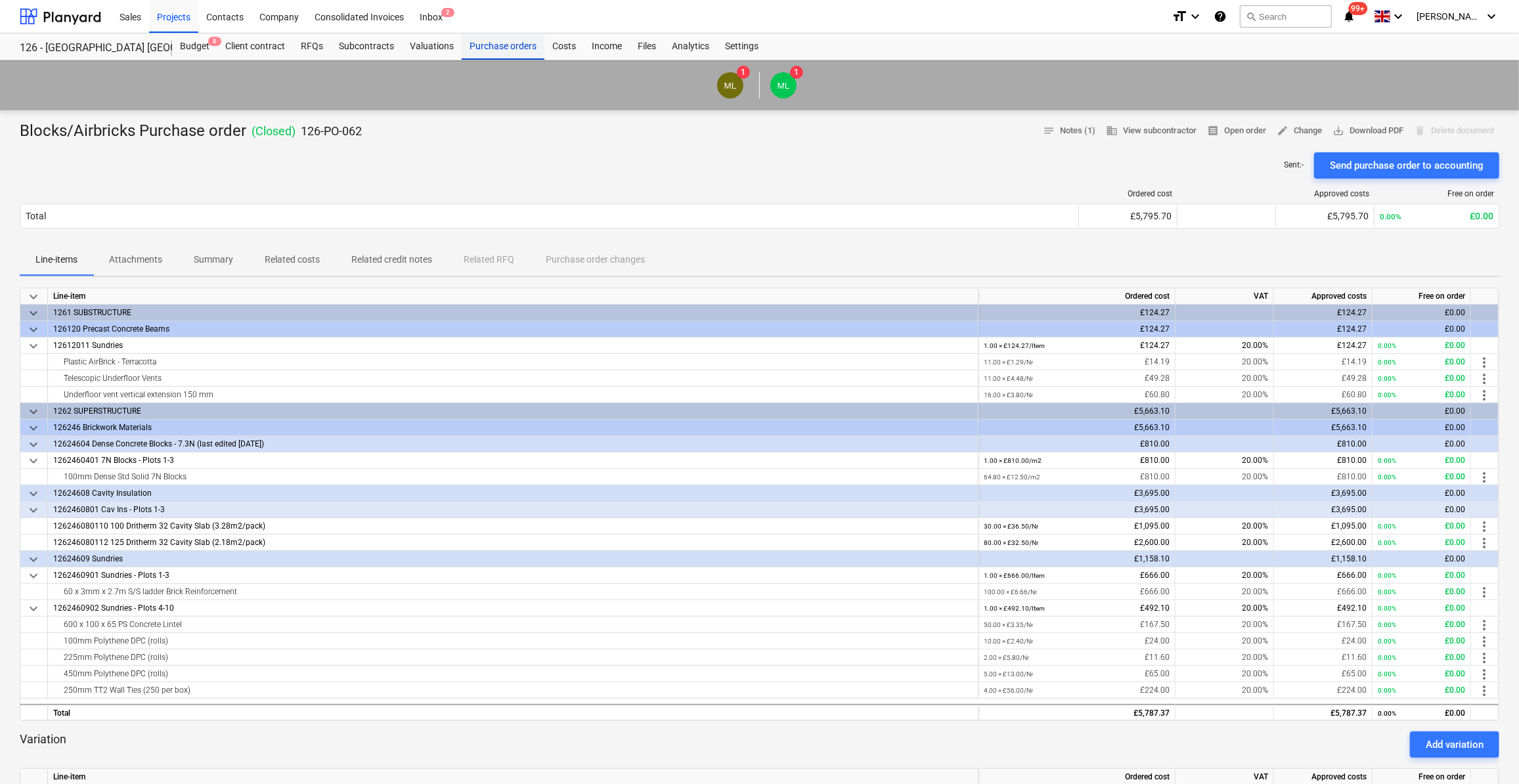
click at [496, 43] on div "Purchase orders" at bounding box center [502, 46] width 82 height 26
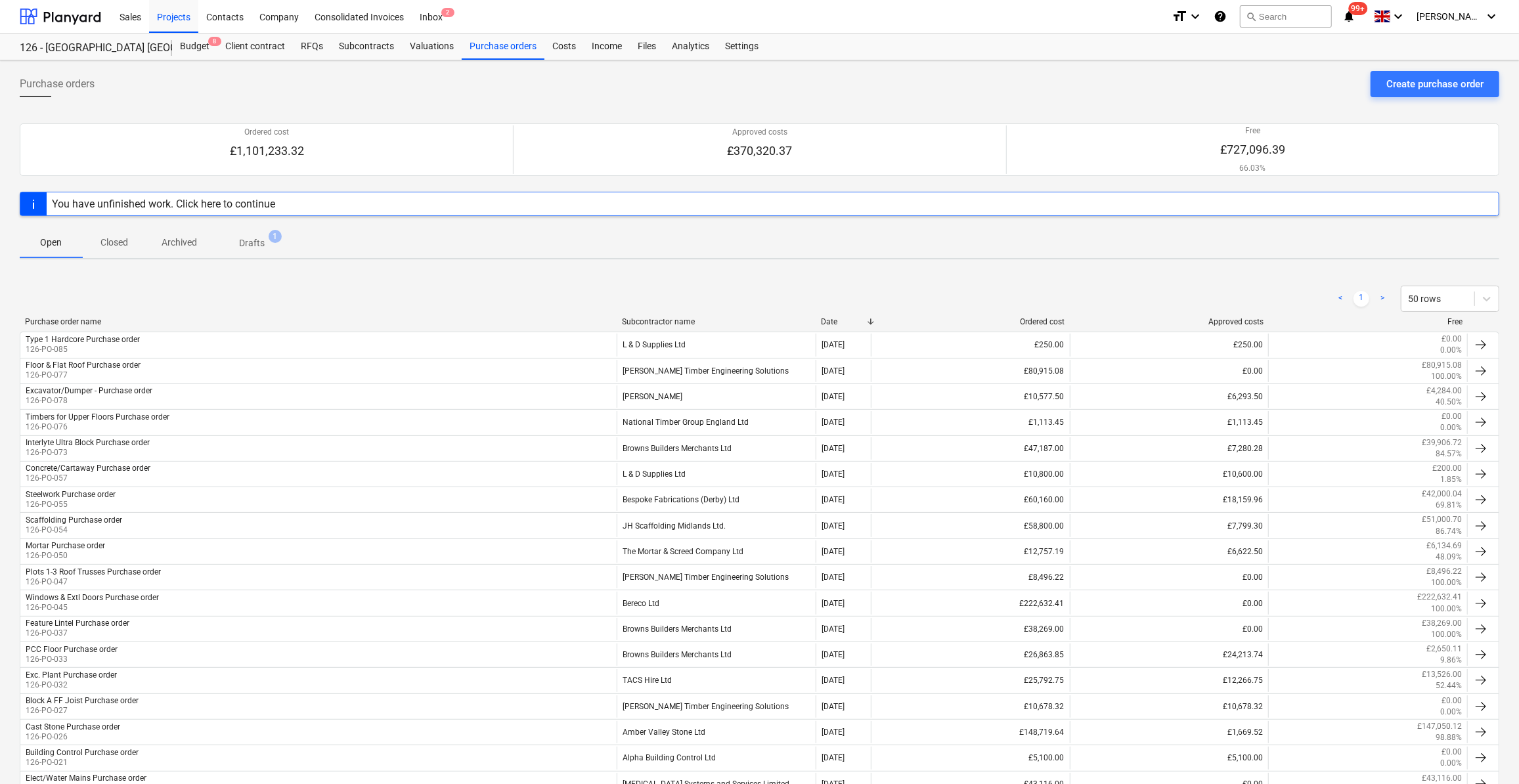
click at [241, 205] on div "You have unfinished work. Click here to continue" at bounding box center [163, 204] width 223 height 13
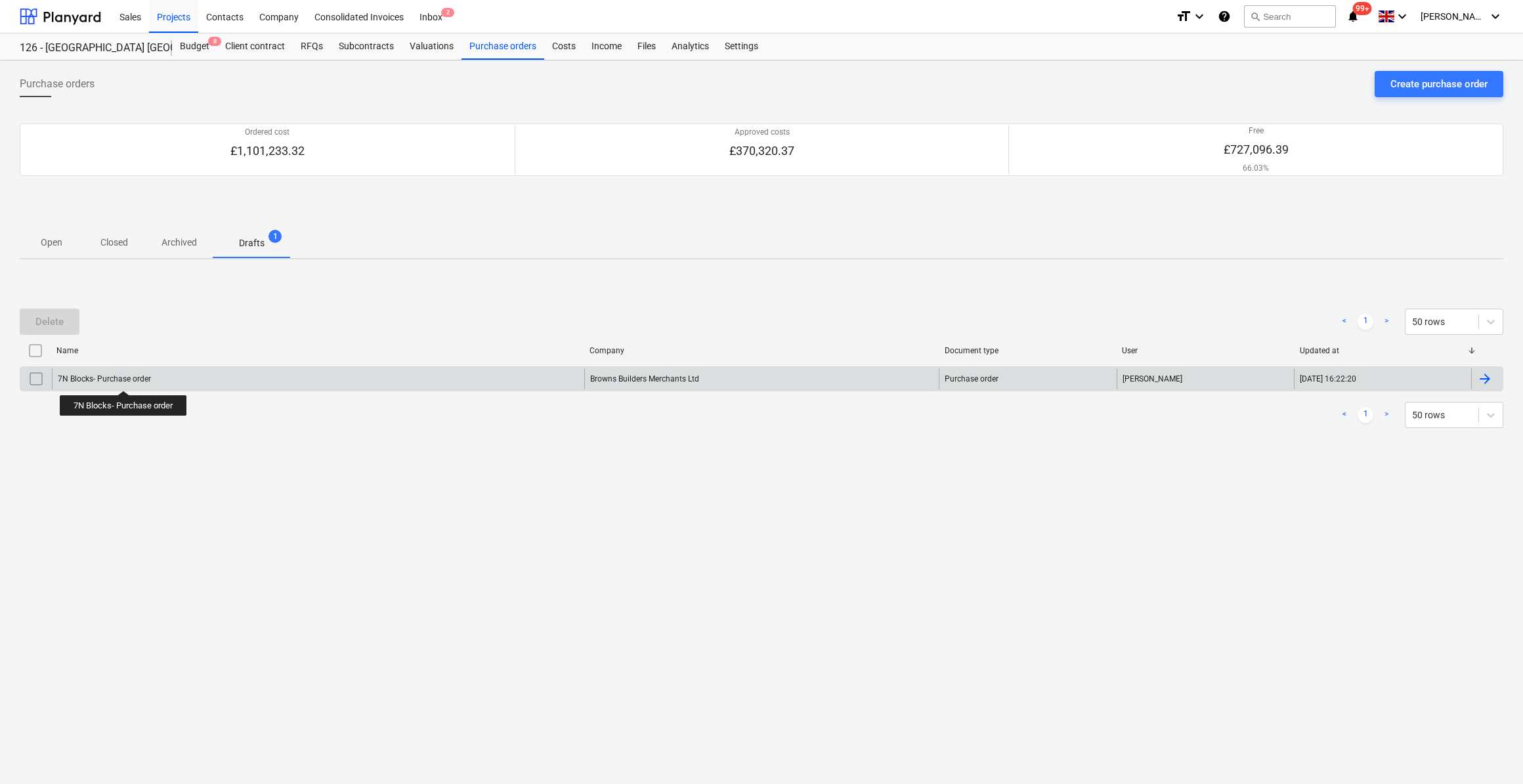
click at [124, 379] on div "7N Blocks- Purchase order" at bounding box center [104, 379] width 93 height 9
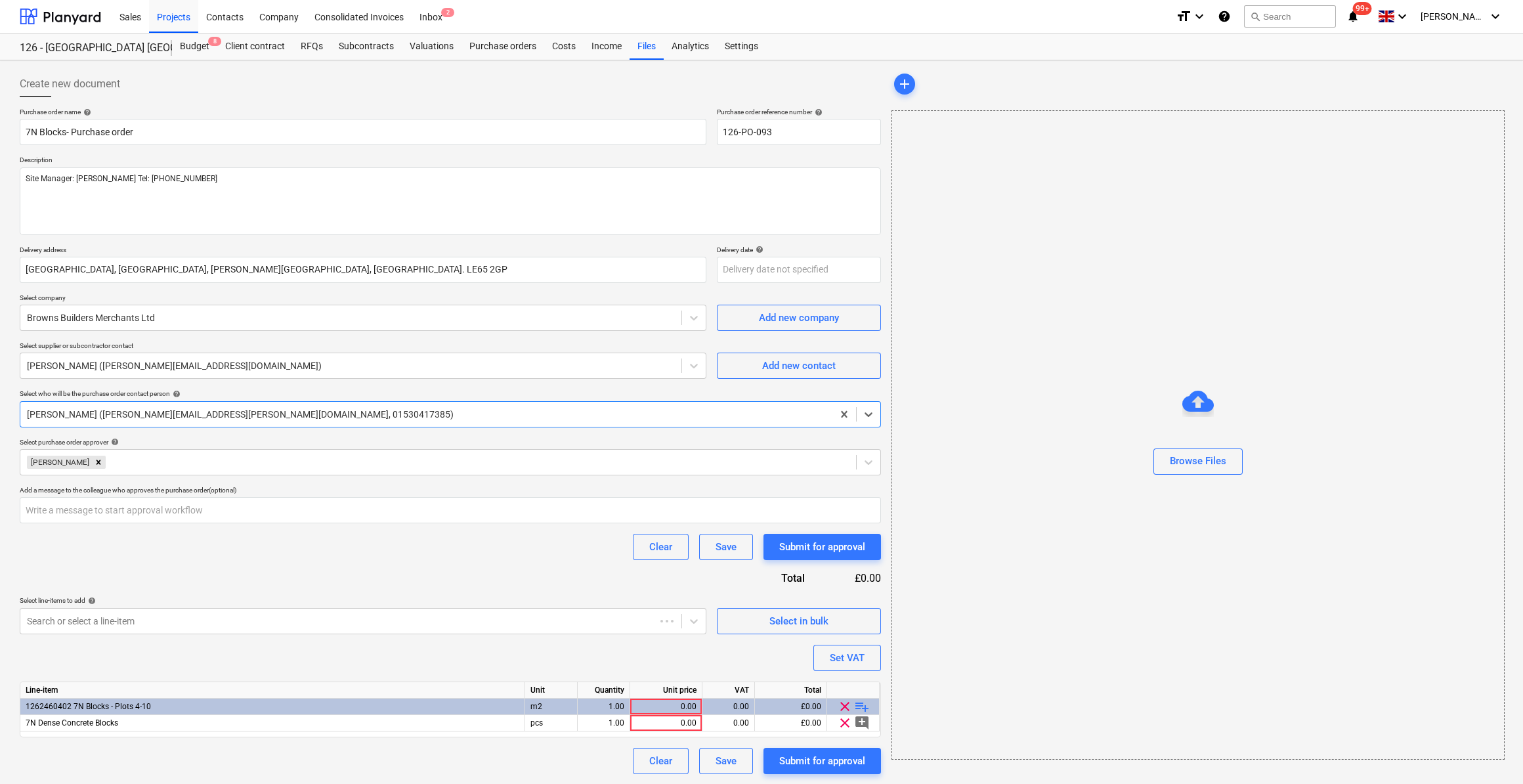
type textarea "x"
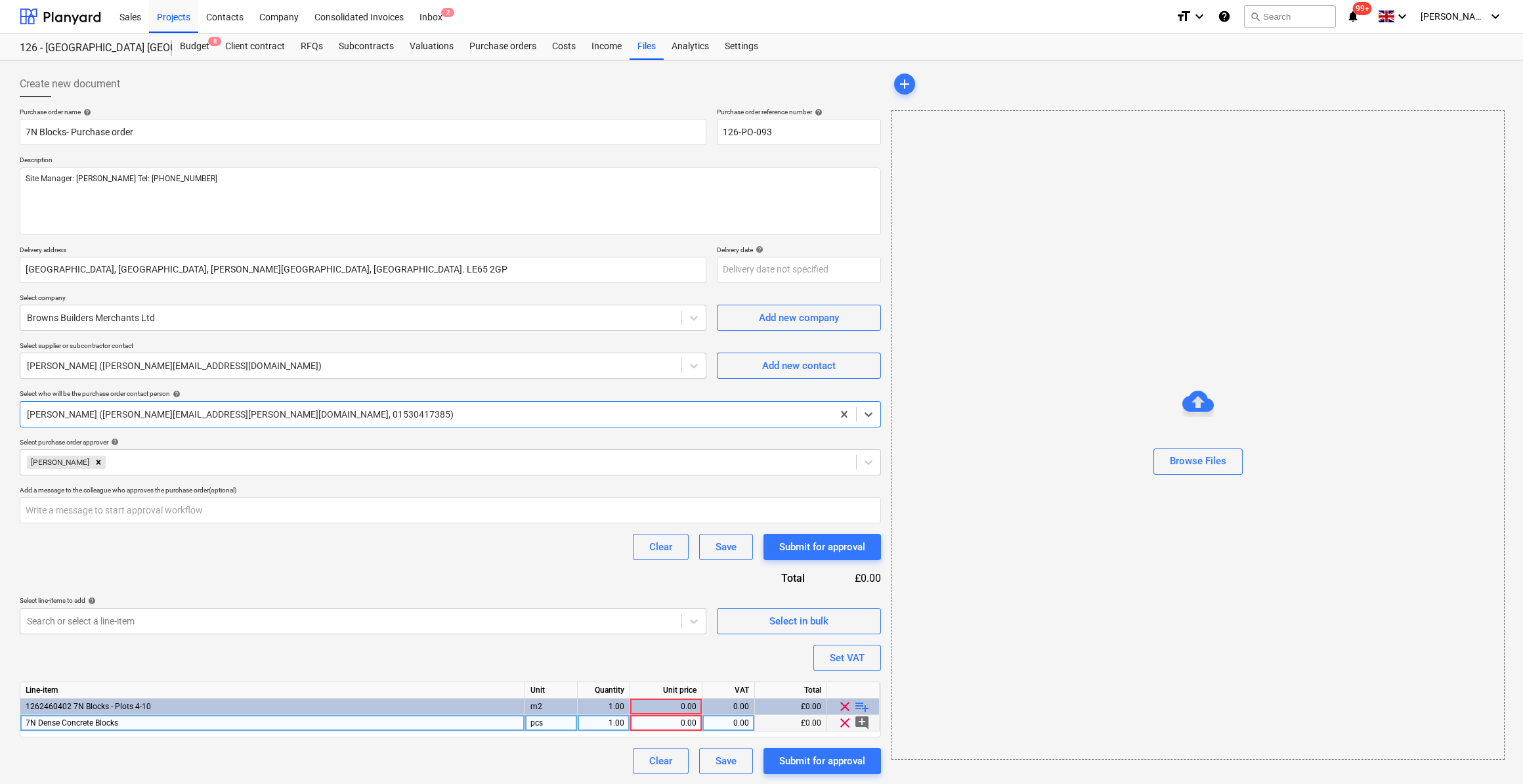
click at [25, 719] on span "7N Dense Concrete Blocks" at bounding box center [71, 723] width 93 height 9
click at [25, 718] on input "7N Dense Concrete Blocks" at bounding box center [273, 723] width 505 height 16
click at [133, 723] on input "100mm Dense Std Solid &N Concrete Blocks" at bounding box center [273, 723] width 505 height 16
click at [237, 725] on input "100mm Dense Std Solid 7N Concrete Blocks" at bounding box center [273, 723] width 505 height 16
type input "100mm Dense Std Solid 7N Concrete Blocks (9 Packs)"
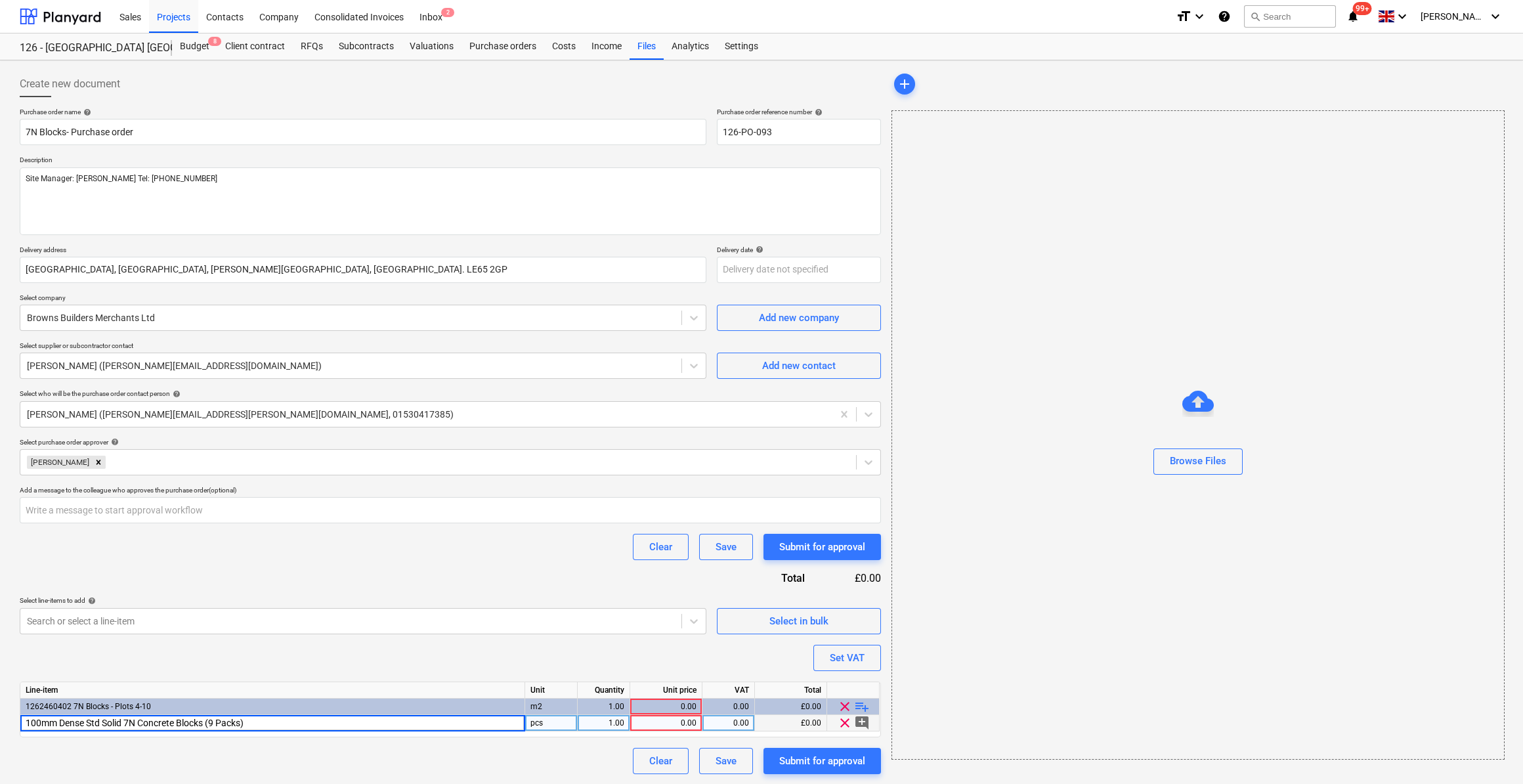
type textarea "x"
click at [556, 719] on div "pcs" at bounding box center [551, 723] width 53 height 16
type input "m2"
type textarea "x"
click at [601, 722] on div "1.00" at bounding box center [603, 723] width 42 height 16
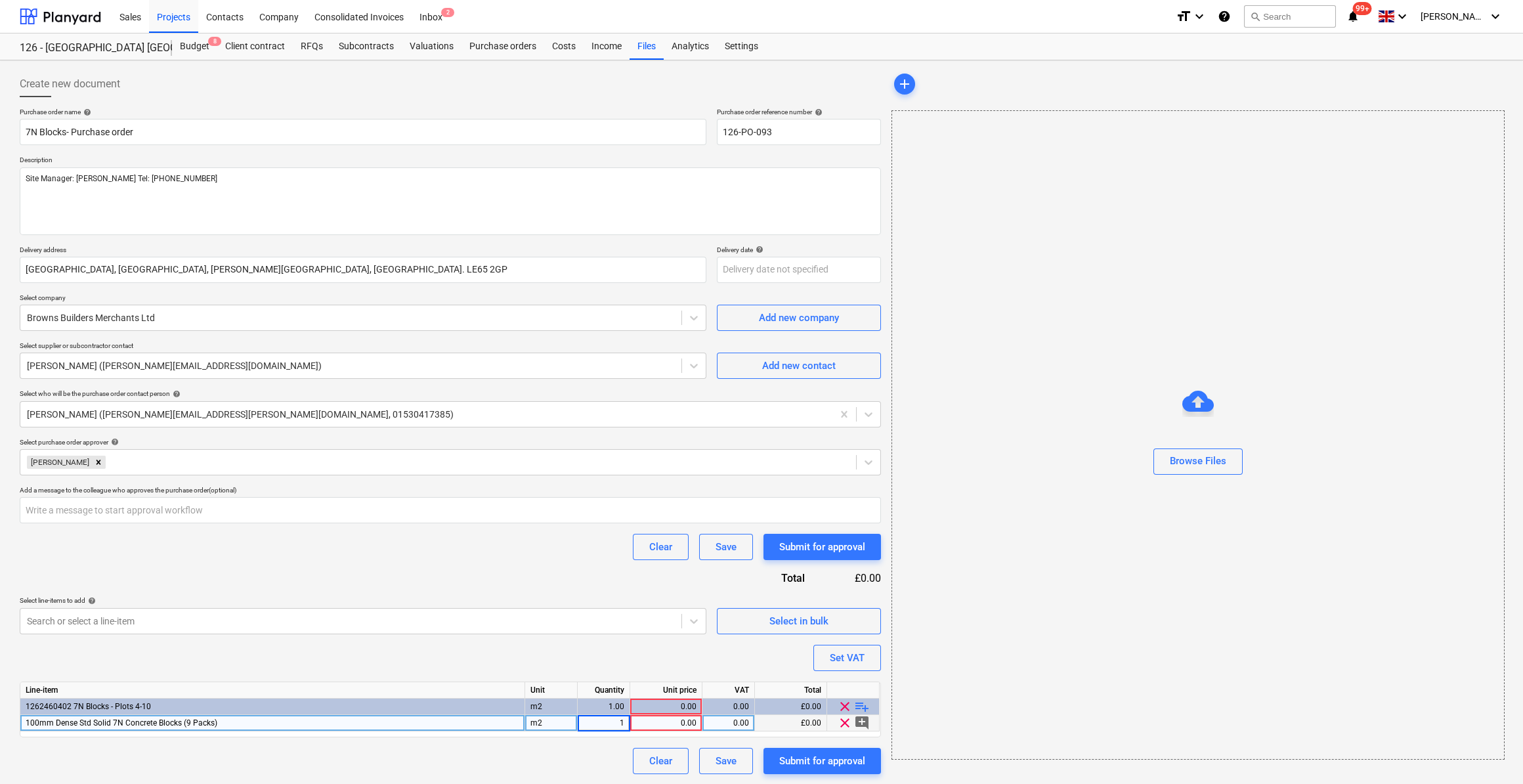
click at [608, 719] on input "1" at bounding box center [603, 723] width 52 height 16
type input "64.8"
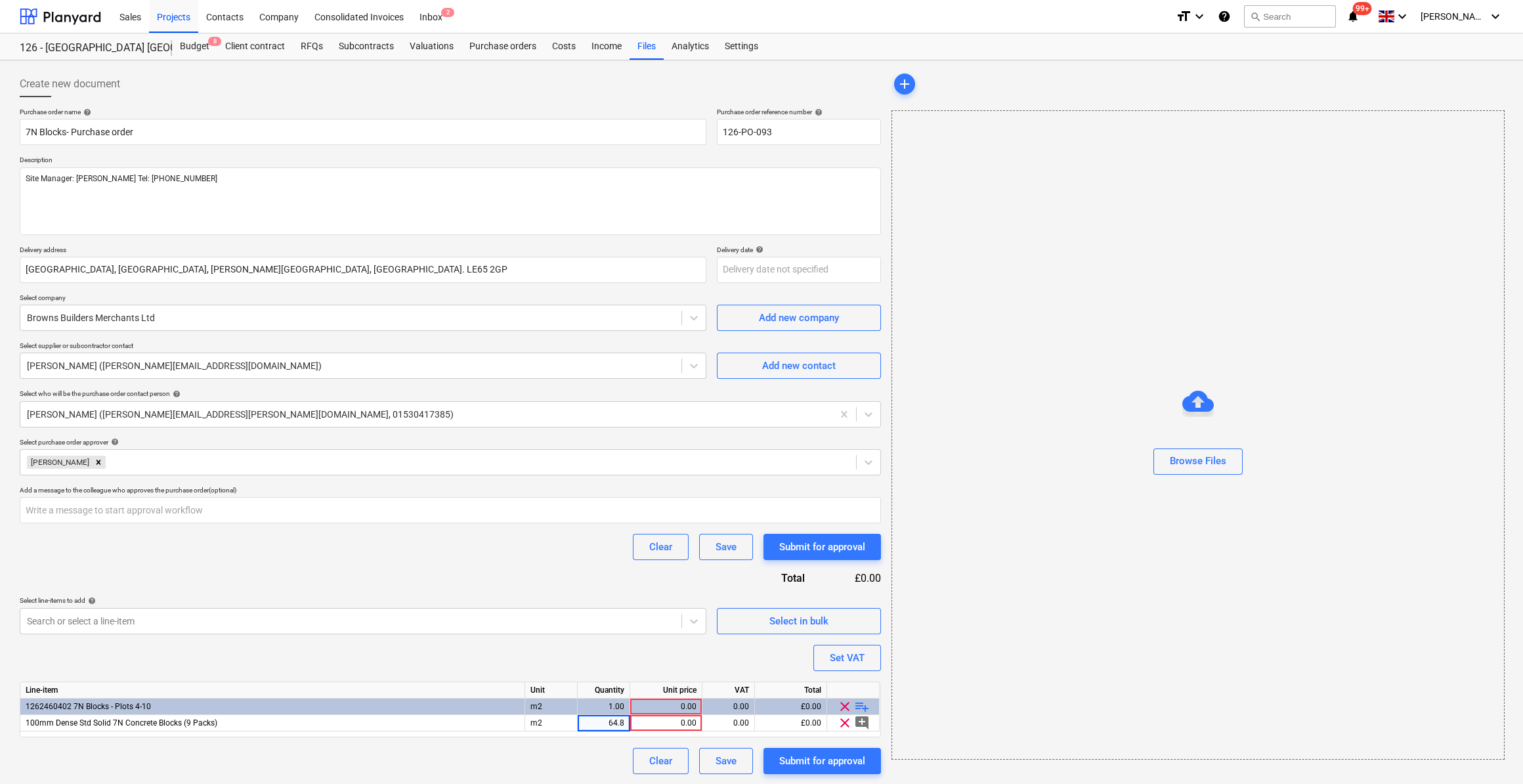
type textarea "x"
click at [511, 742] on div "Purchase order name help 7N Blocks- Purchase order Purchase order reference num…" at bounding box center [450, 441] width 861 height 666
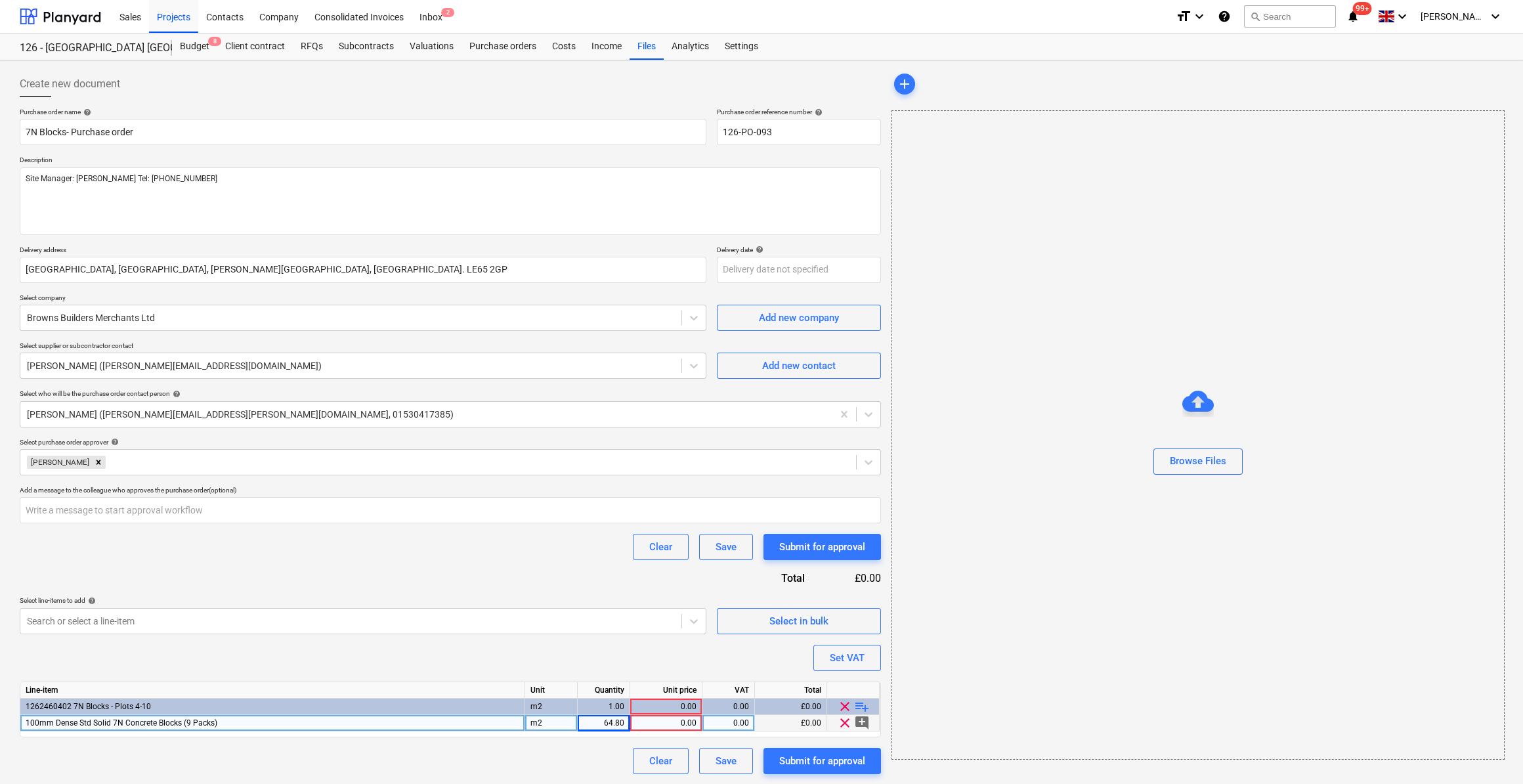
click at [675, 725] on div "0.00" at bounding box center [666, 723] width 61 height 16
type input "11.75"
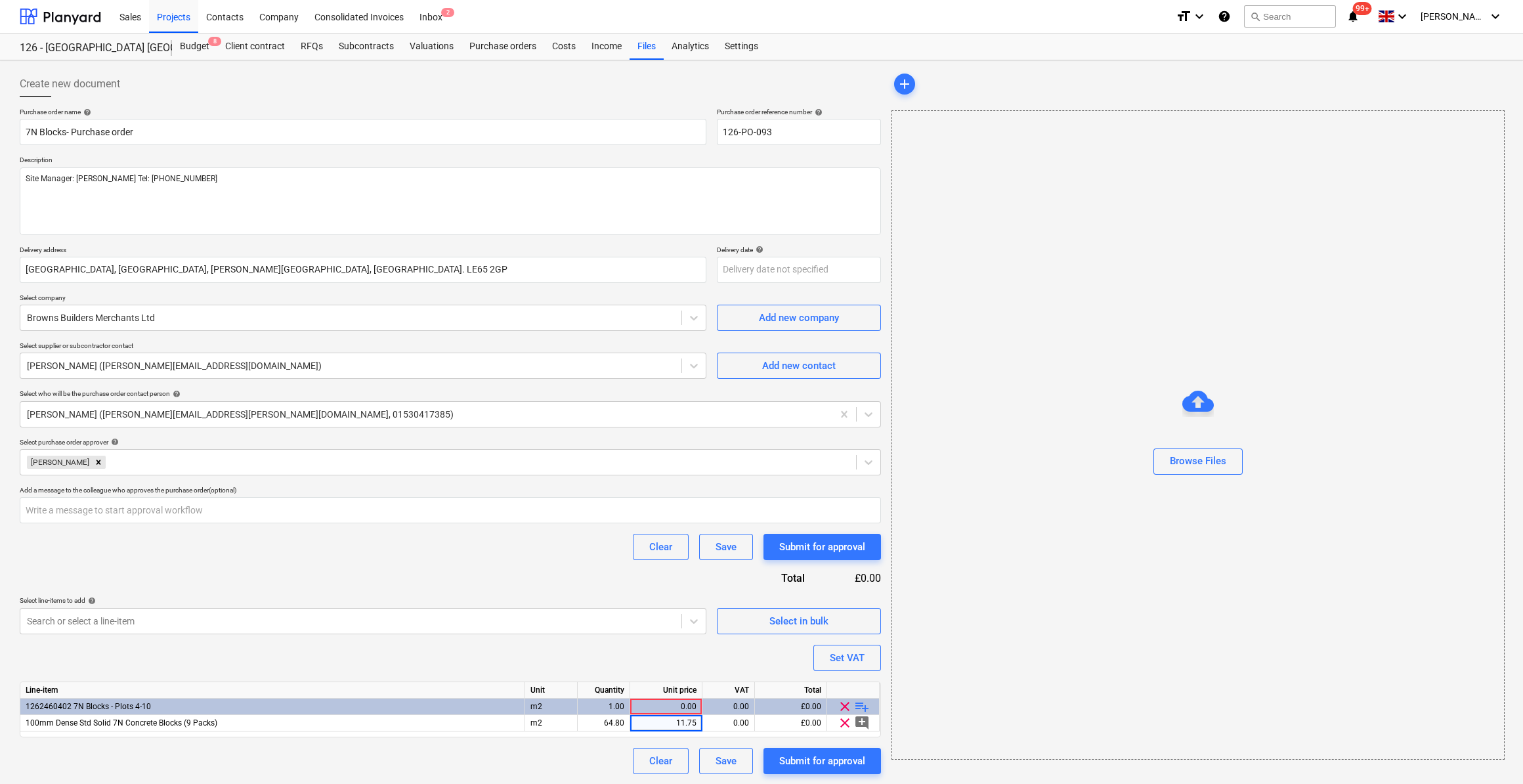
click at [559, 745] on div "Purchase order name help 7N Blocks- Purchase order Purchase order reference num…" at bounding box center [450, 441] width 861 height 666
click at [715, 762] on div "Save" at bounding box center [725, 761] width 21 height 17
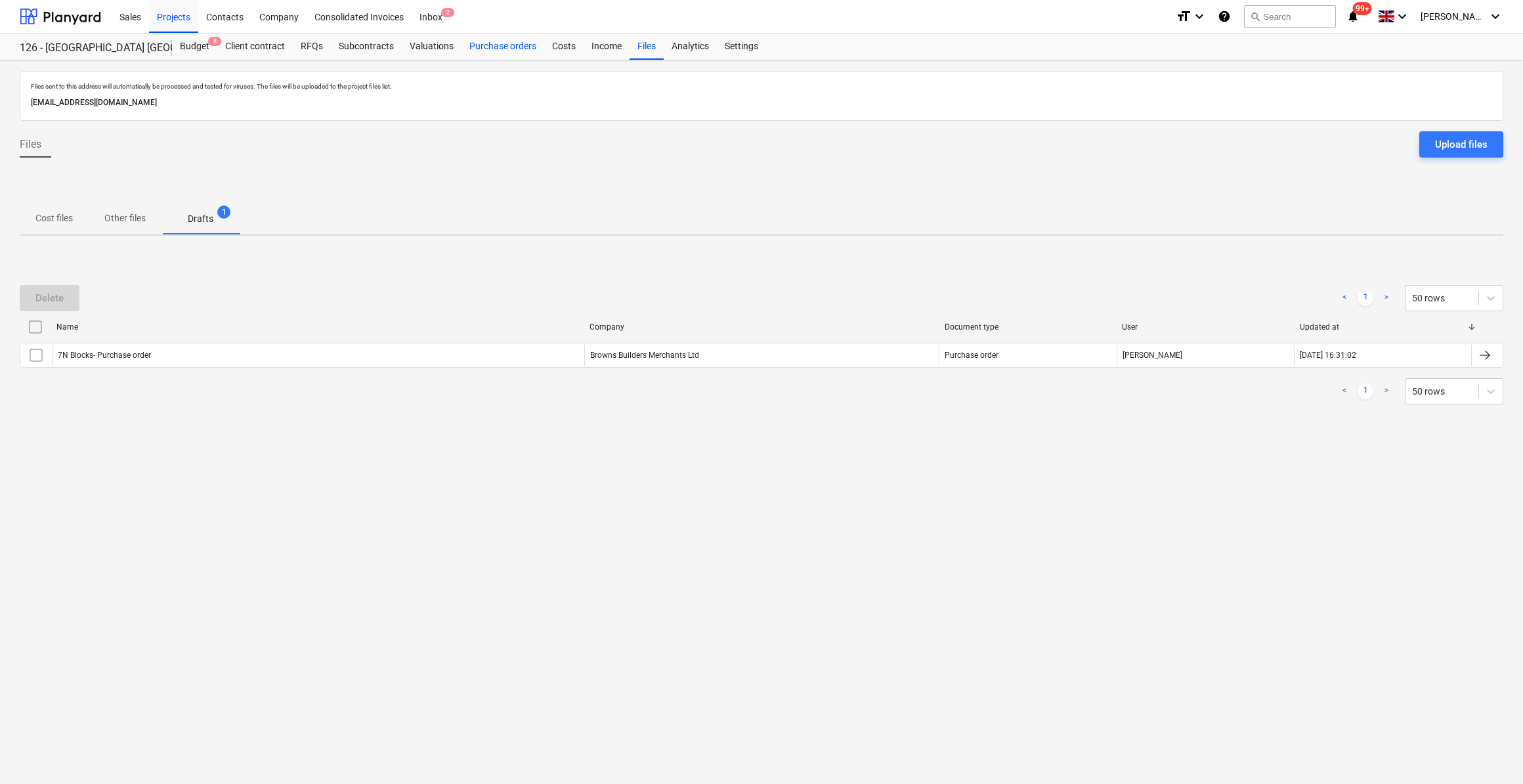
click at [505, 48] on div "Purchase orders" at bounding box center [502, 46] width 82 height 26
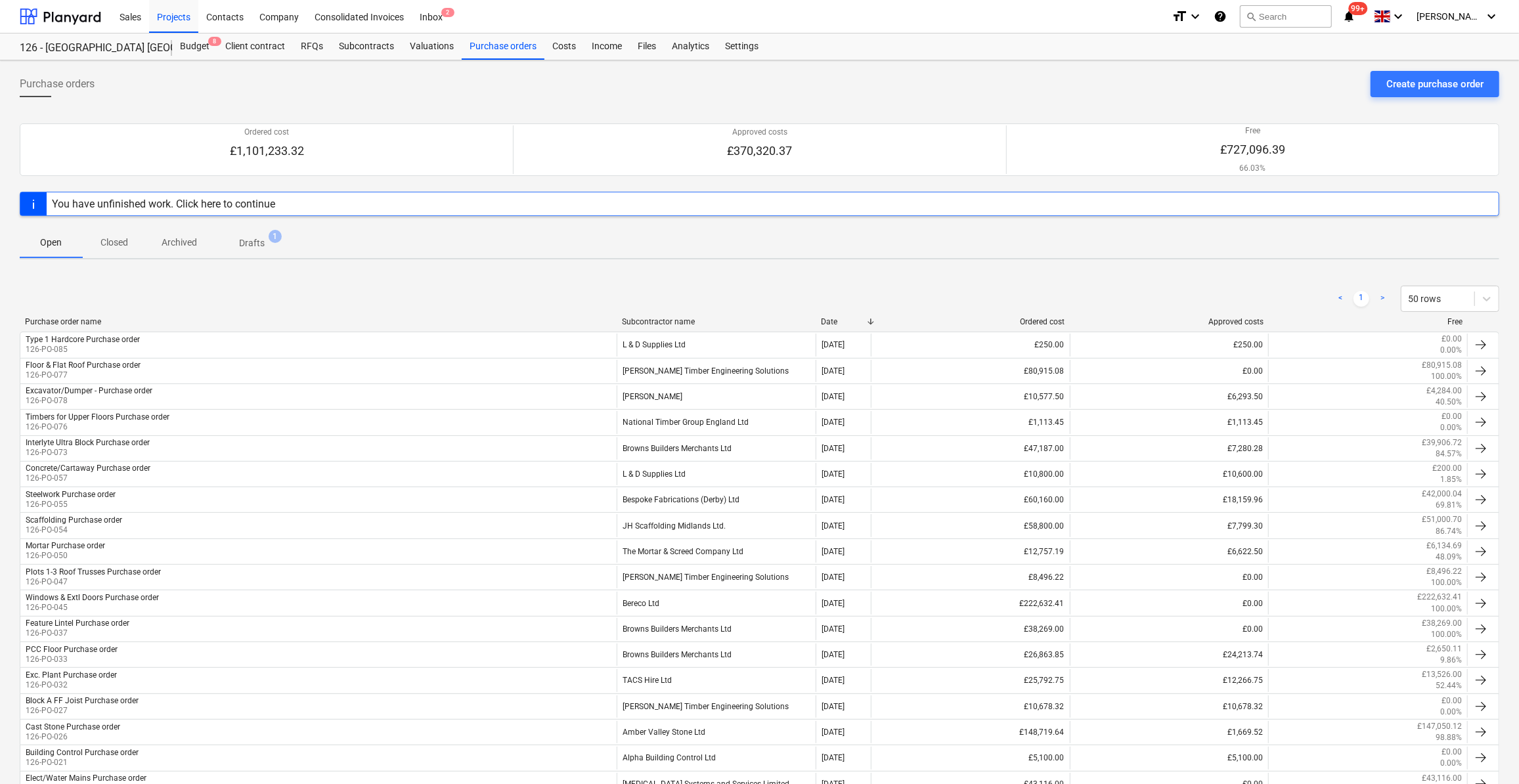
click at [116, 235] on p "Closed" at bounding box center [114, 242] width 31 height 14
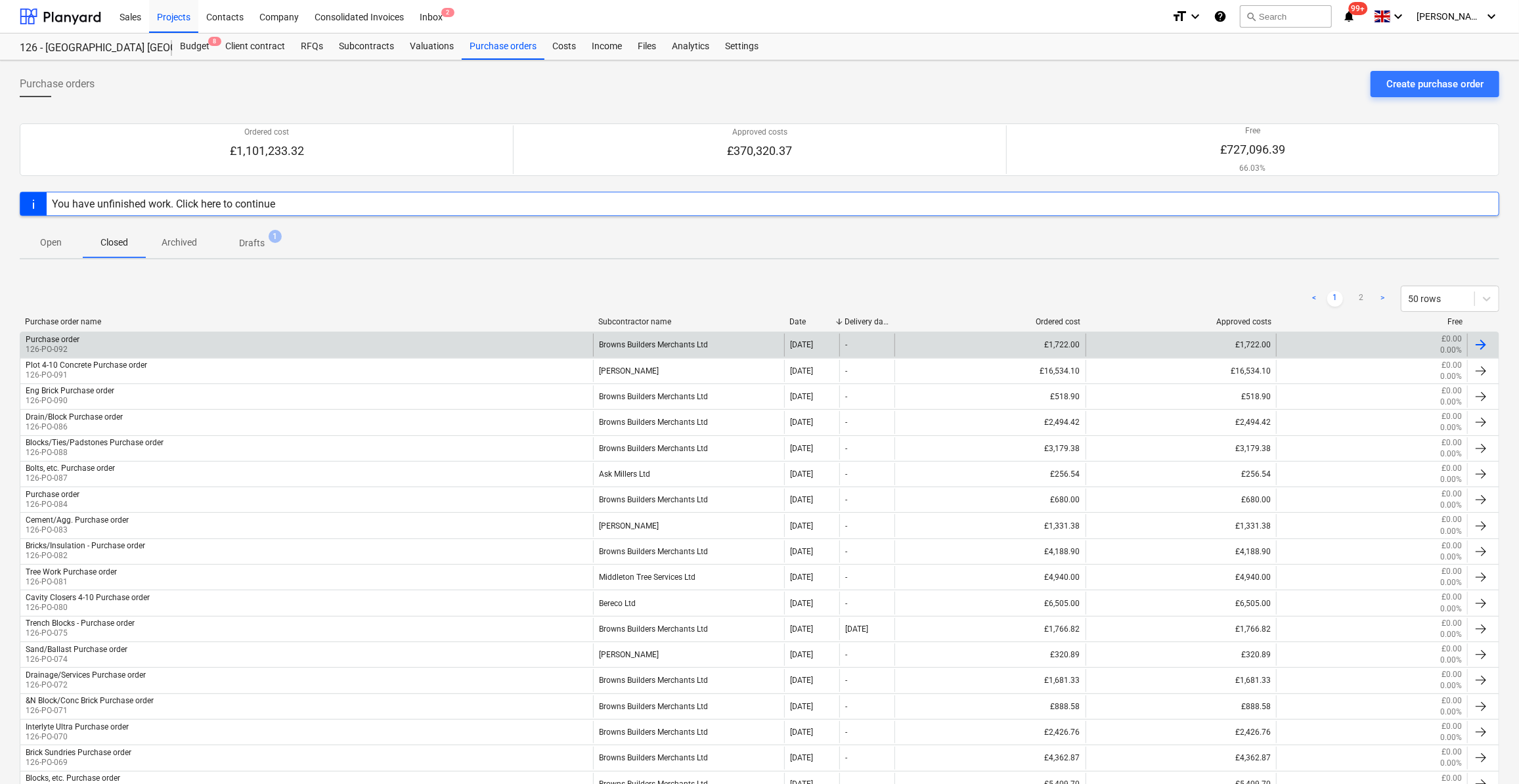
click at [65, 338] on div "Purchase order" at bounding box center [52, 339] width 54 height 9
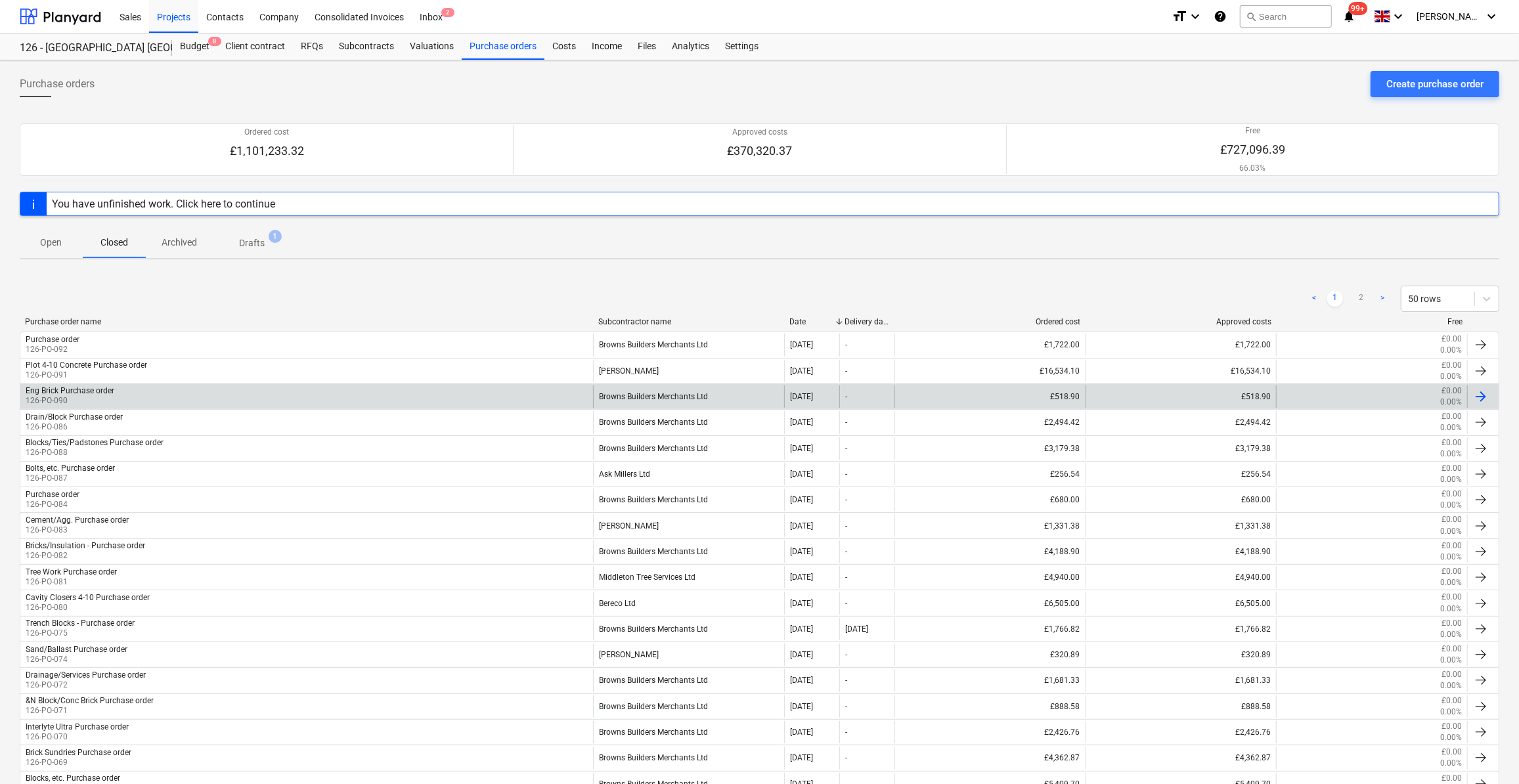
click at [94, 392] on div "Eng Brick Purchase order" at bounding box center [70, 390] width 88 height 9
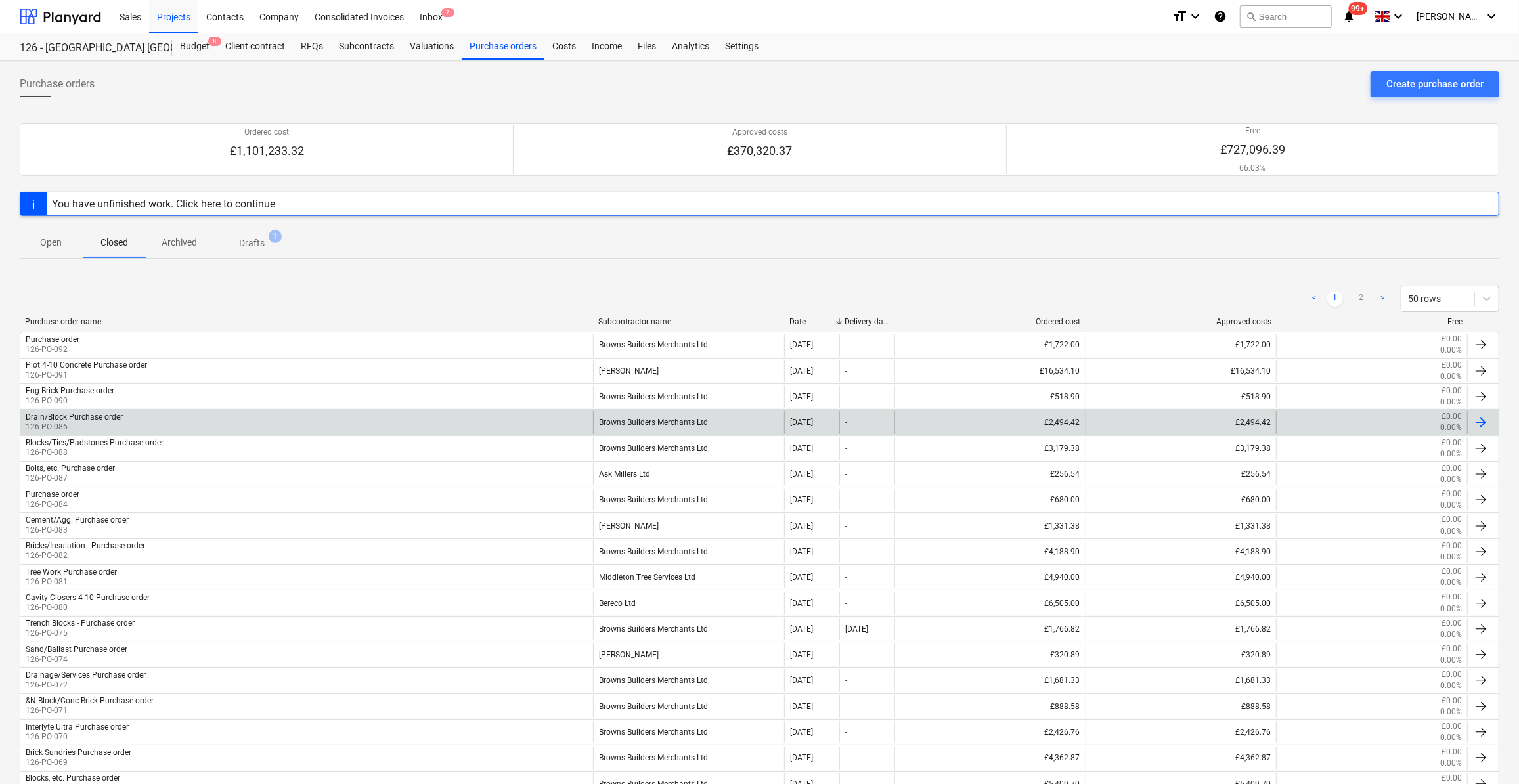
click at [85, 421] on p "126-PO-086" at bounding box center [74, 426] width 97 height 11
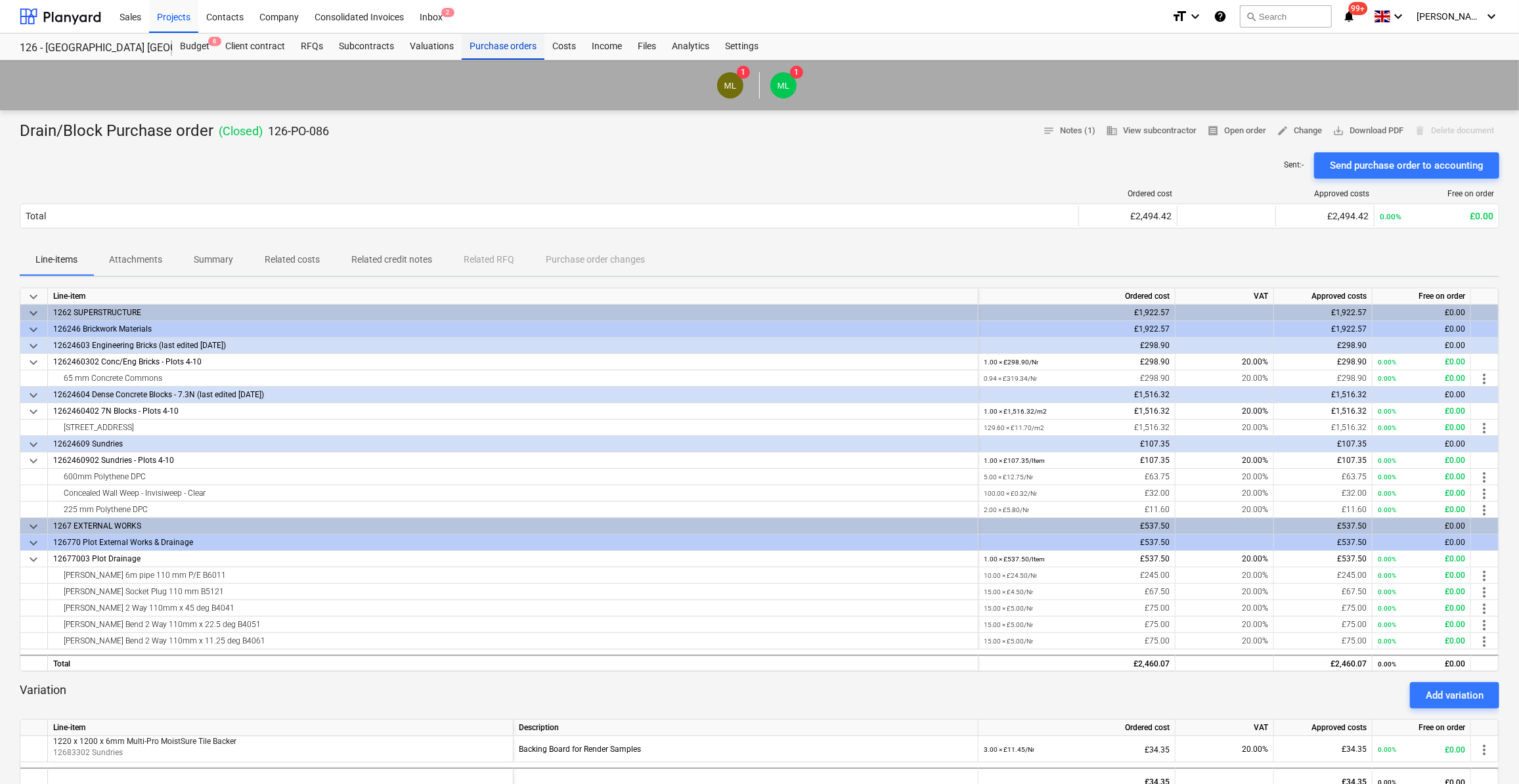
click at [496, 48] on div "Purchase orders" at bounding box center [502, 46] width 82 height 26
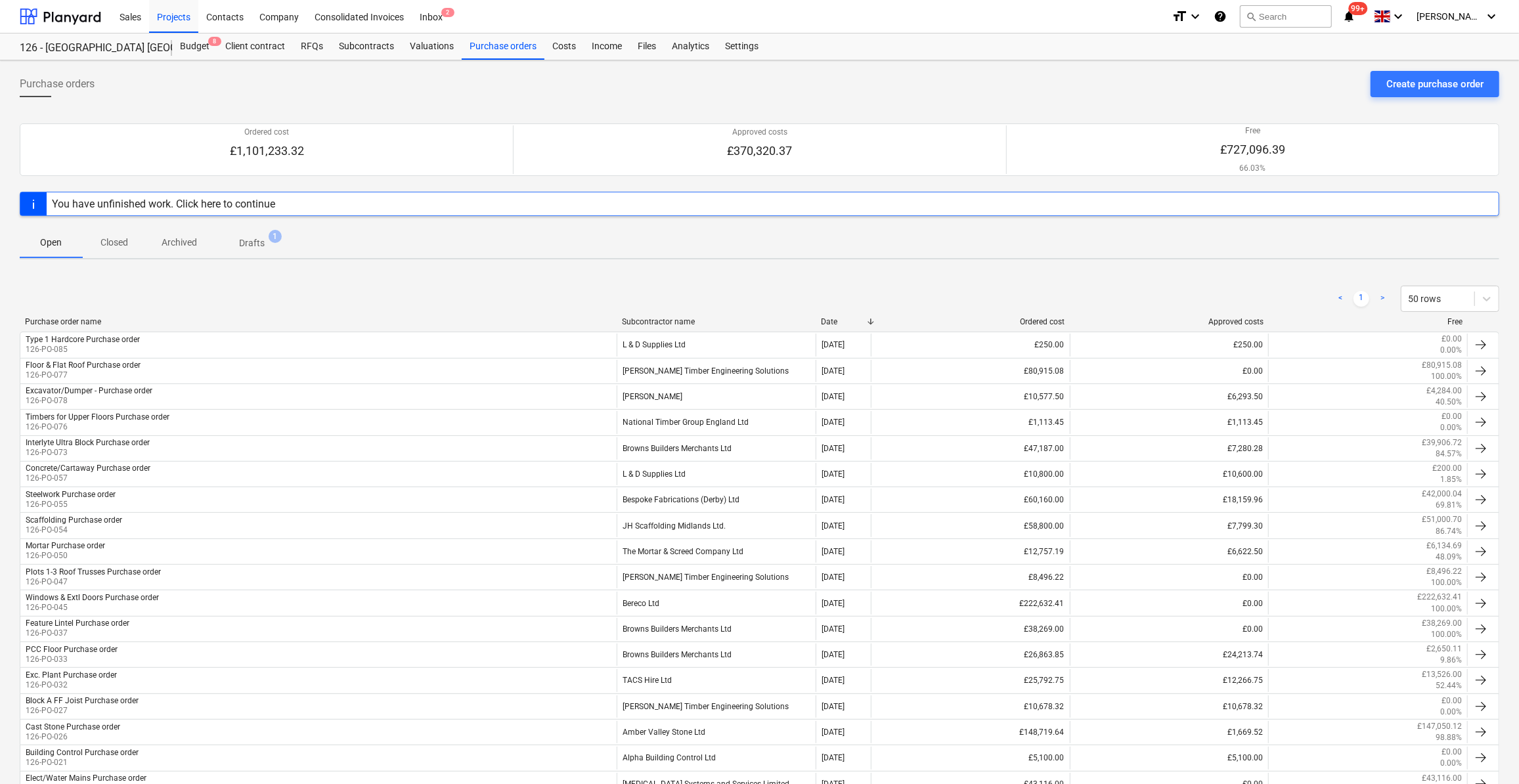
click at [285, 205] on div "You have unfinished work. Click here to continue" at bounding box center [759, 204] width 1479 height 25
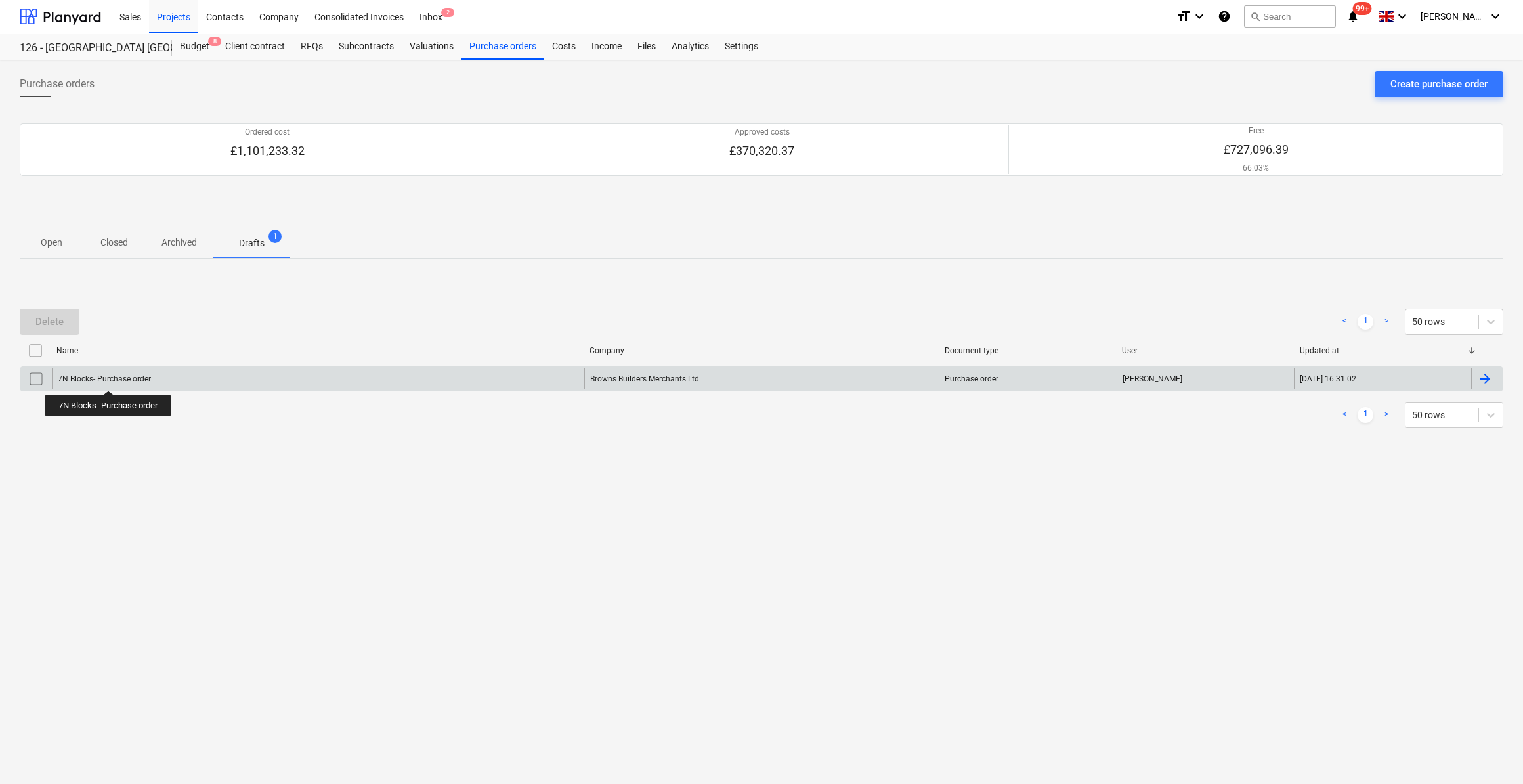
click at [109, 379] on div "7N Blocks- Purchase order" at bounding box center [104, 379] width 93 height 9
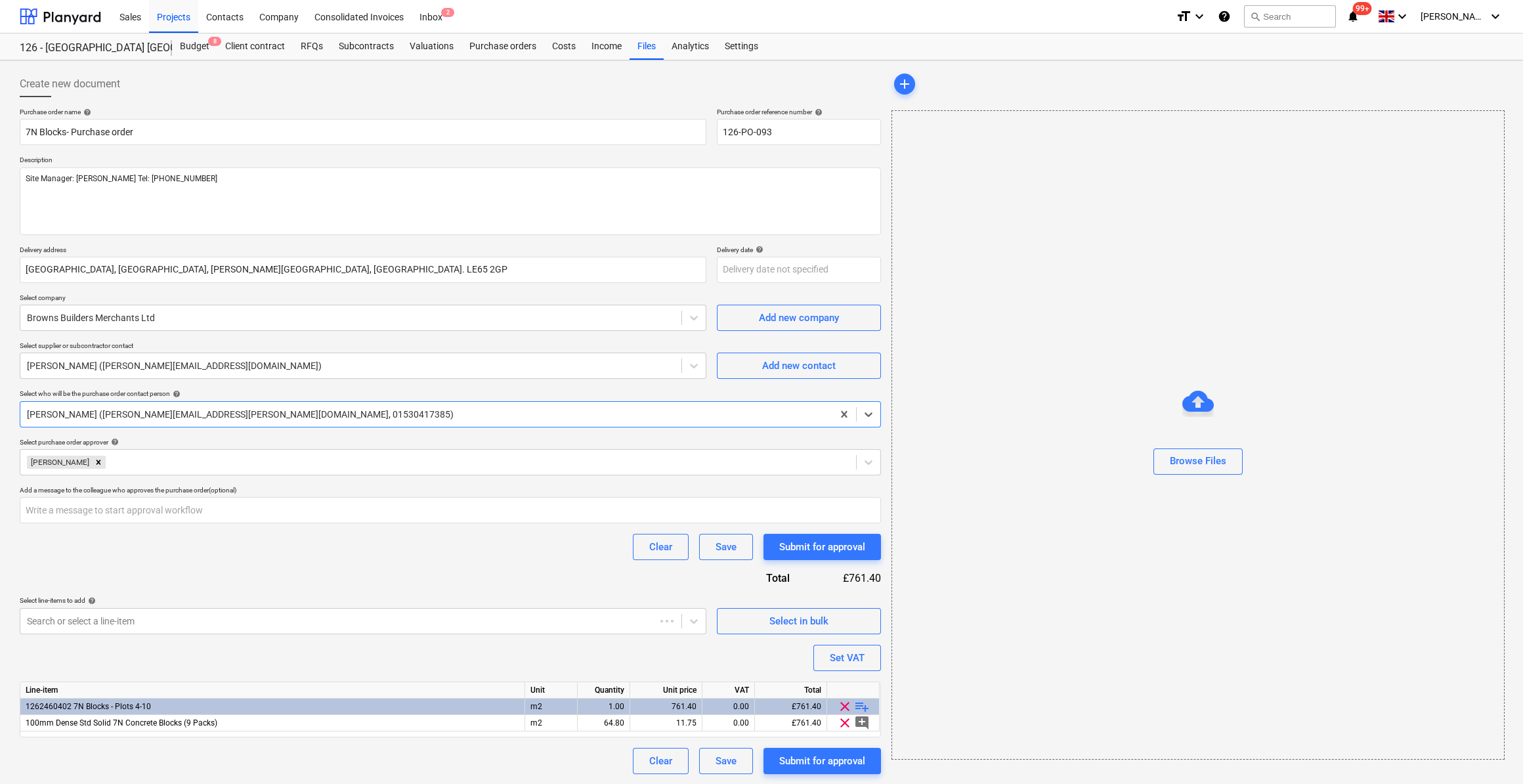
type textarea "x"
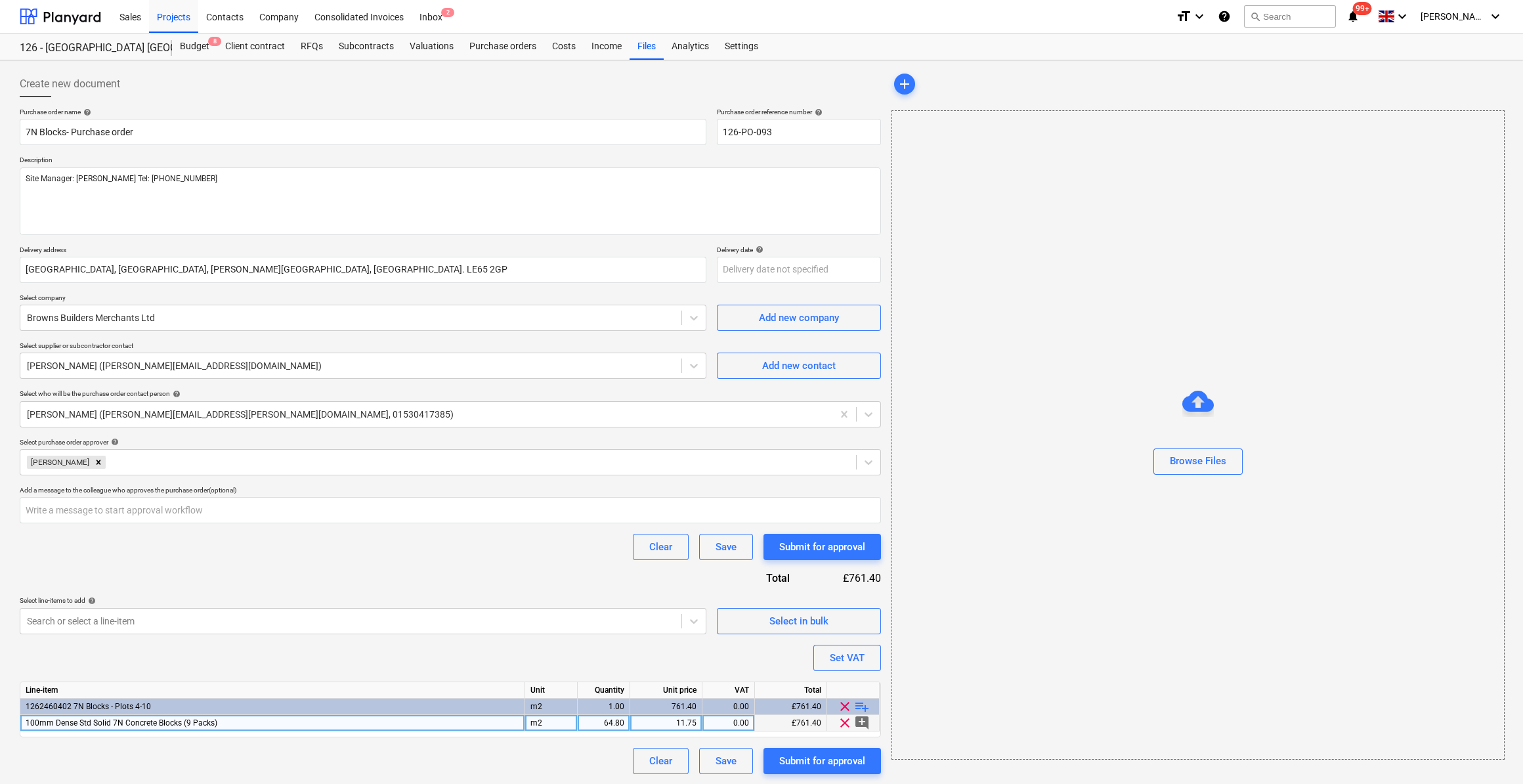
click at [693, 720] on div "11.75" at bounding box center [666, 723] width 61 height 16
click at [698, 721] on input "11.75" at bounding box center [666, 723] width 71 height 16
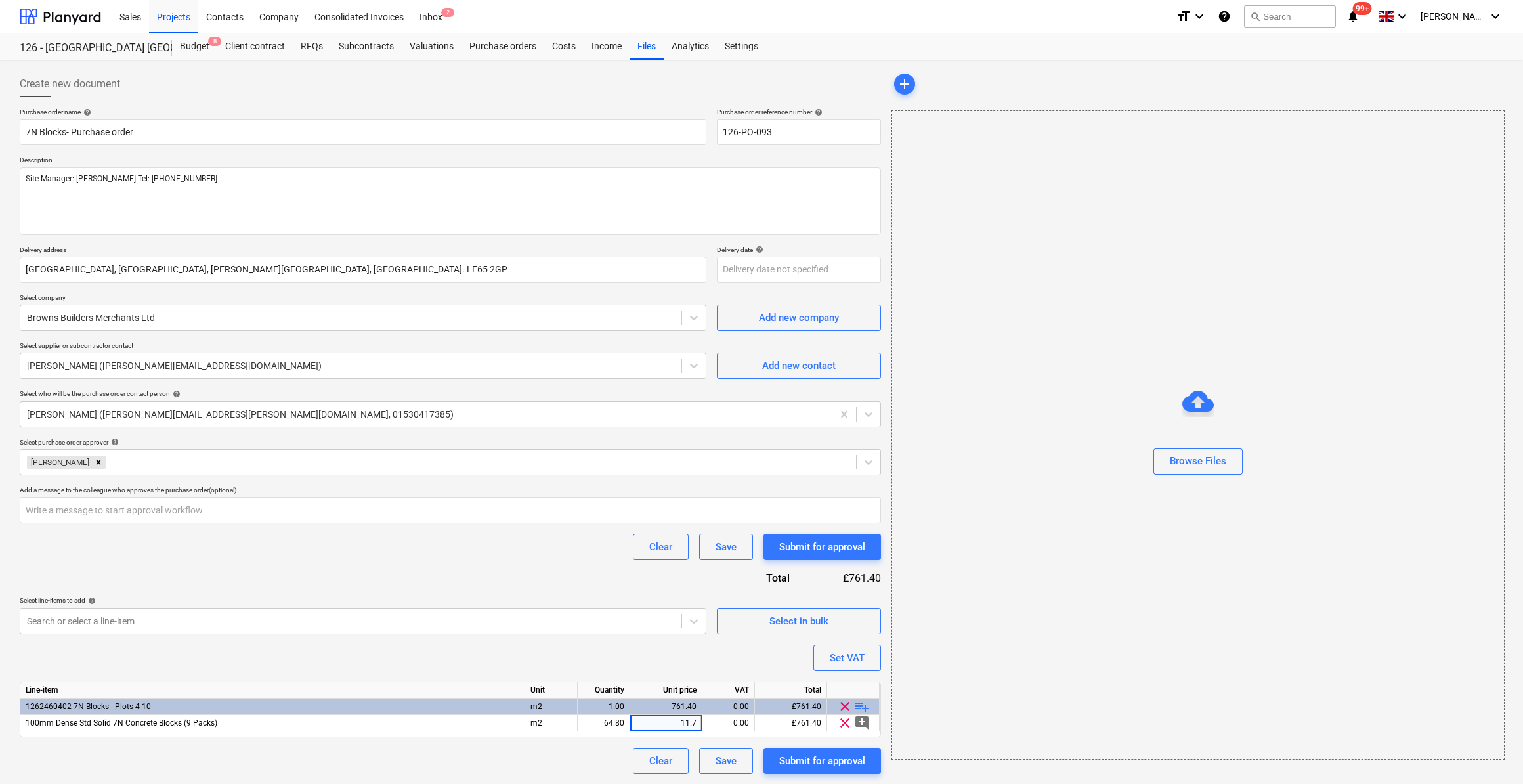
type input "11.70"
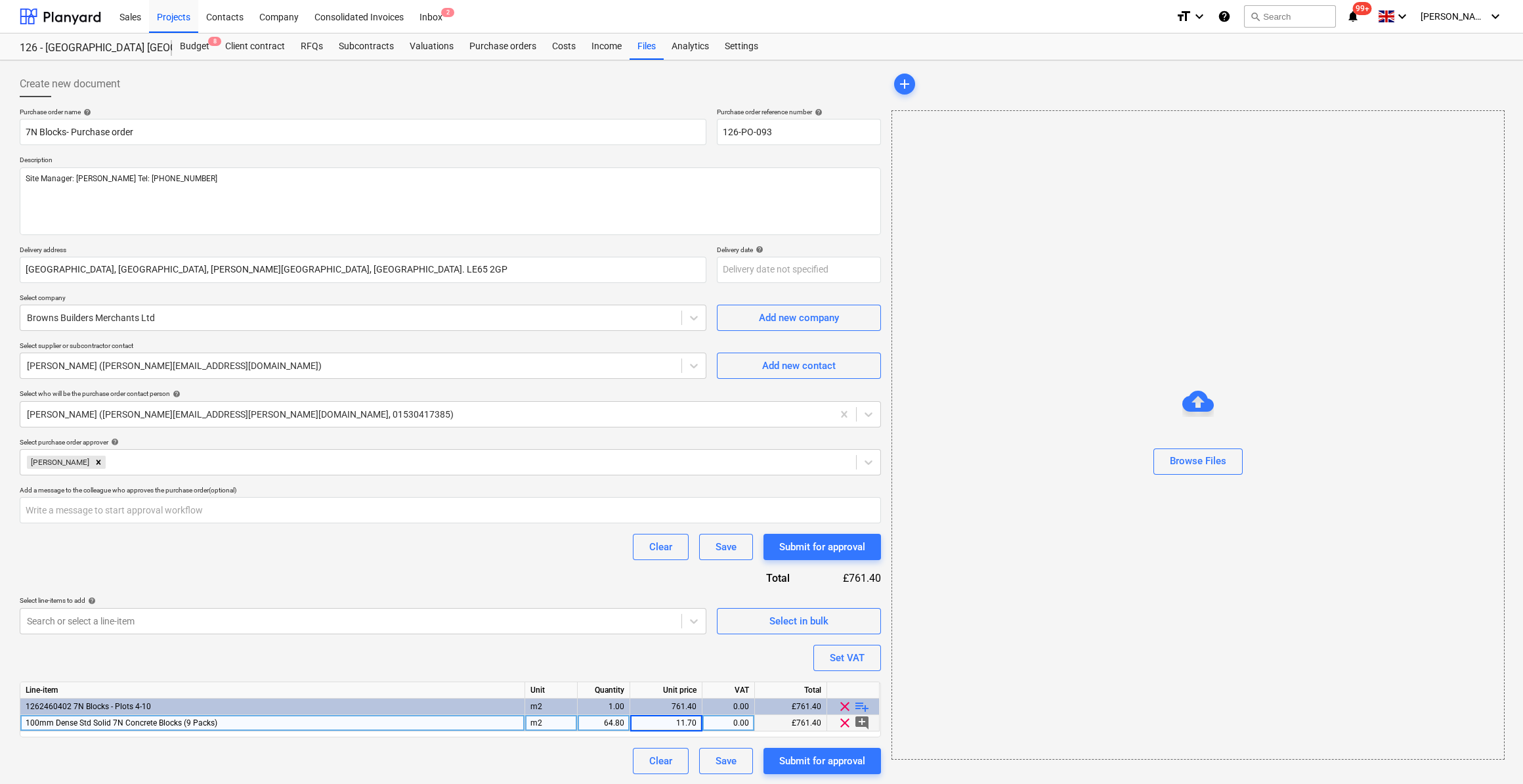
type textarea "x"
click at [730, 721] on div "0.00" at bounding box center [728, 723] width 42 height 16
type input "20"
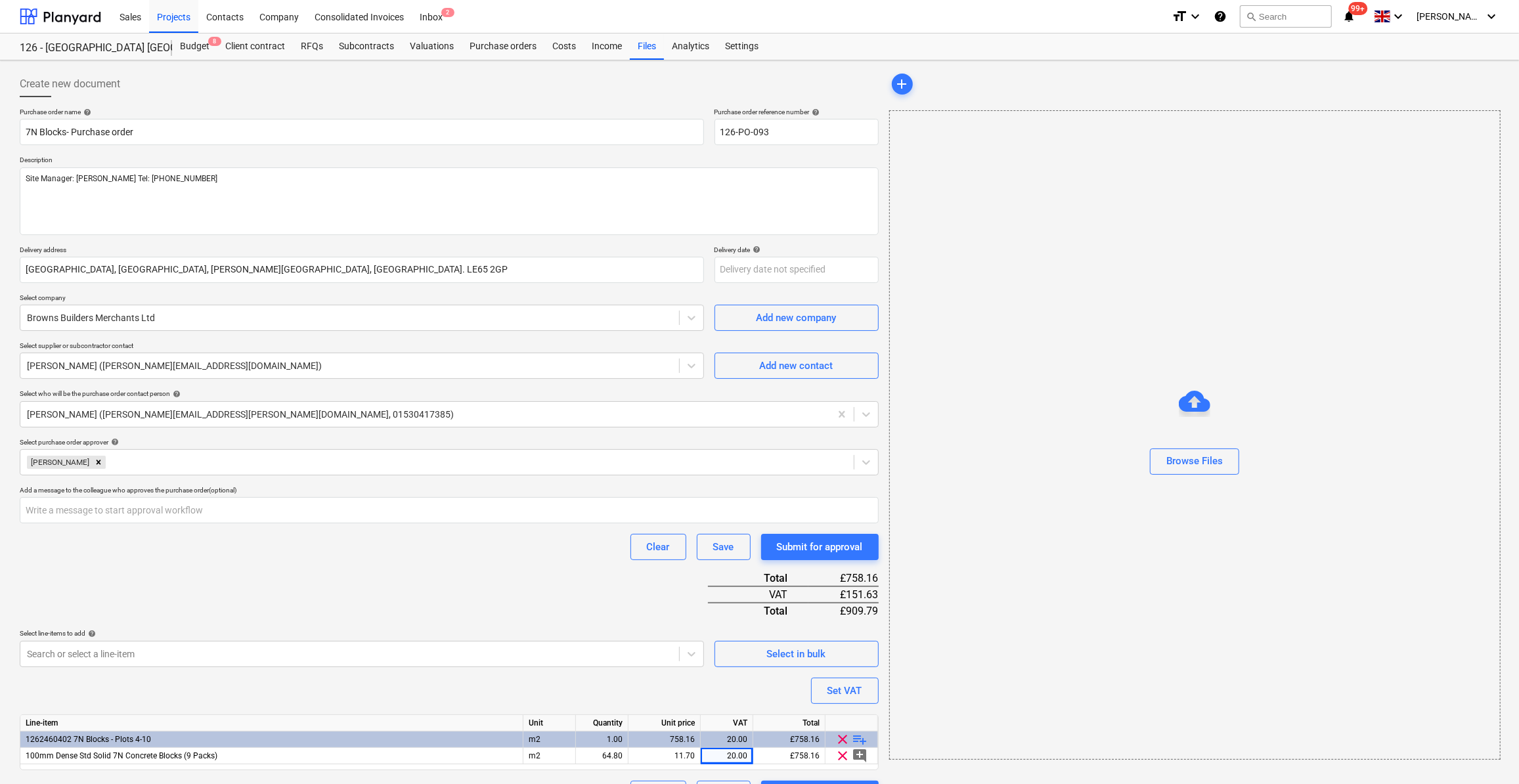
click at [458, 770] on div "Purchase order name help 7N Blocks- Purchase order Purchase order reference num…" at bounding box center [449, 457] width 859 height 699
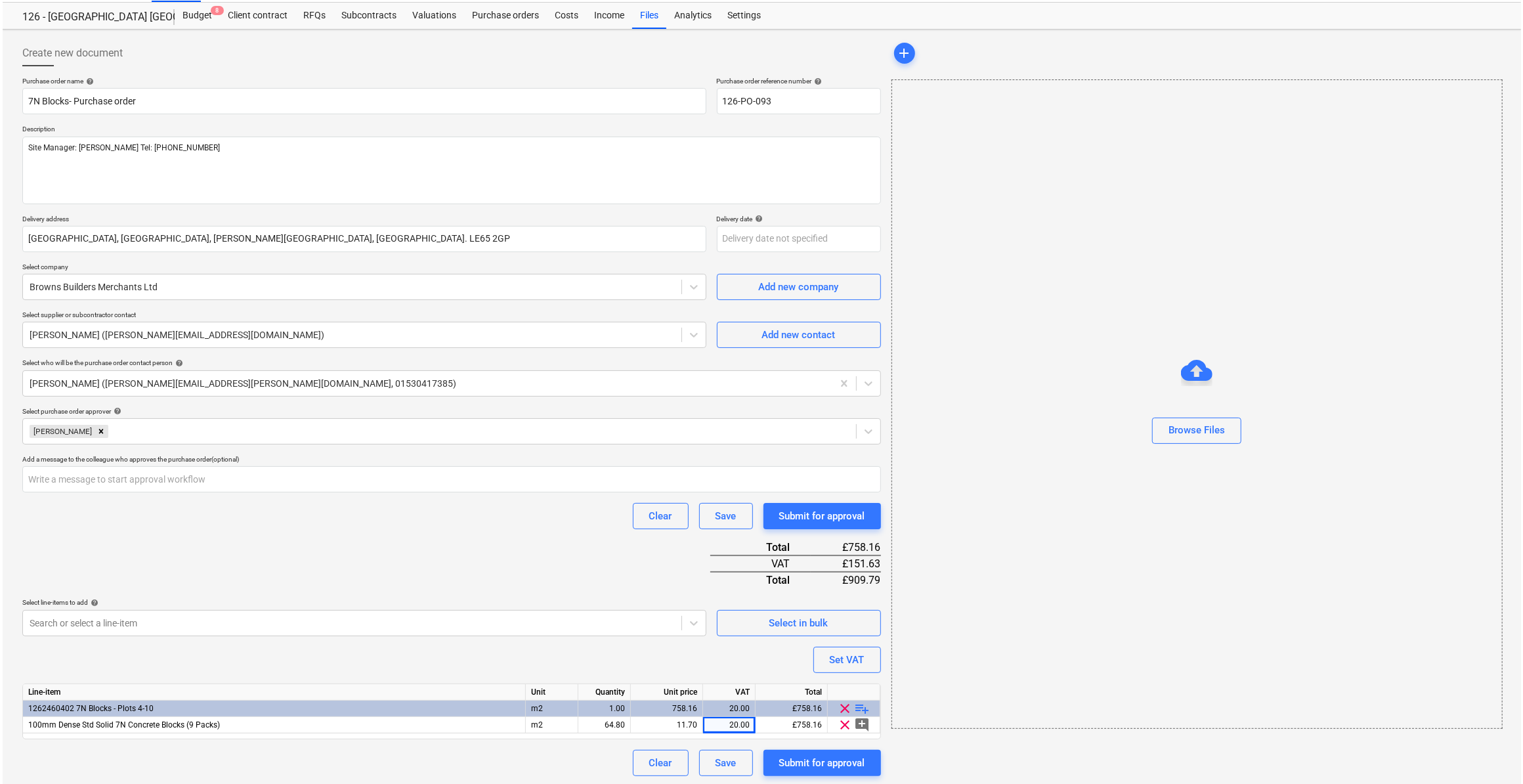
scroll to position [32, 0]
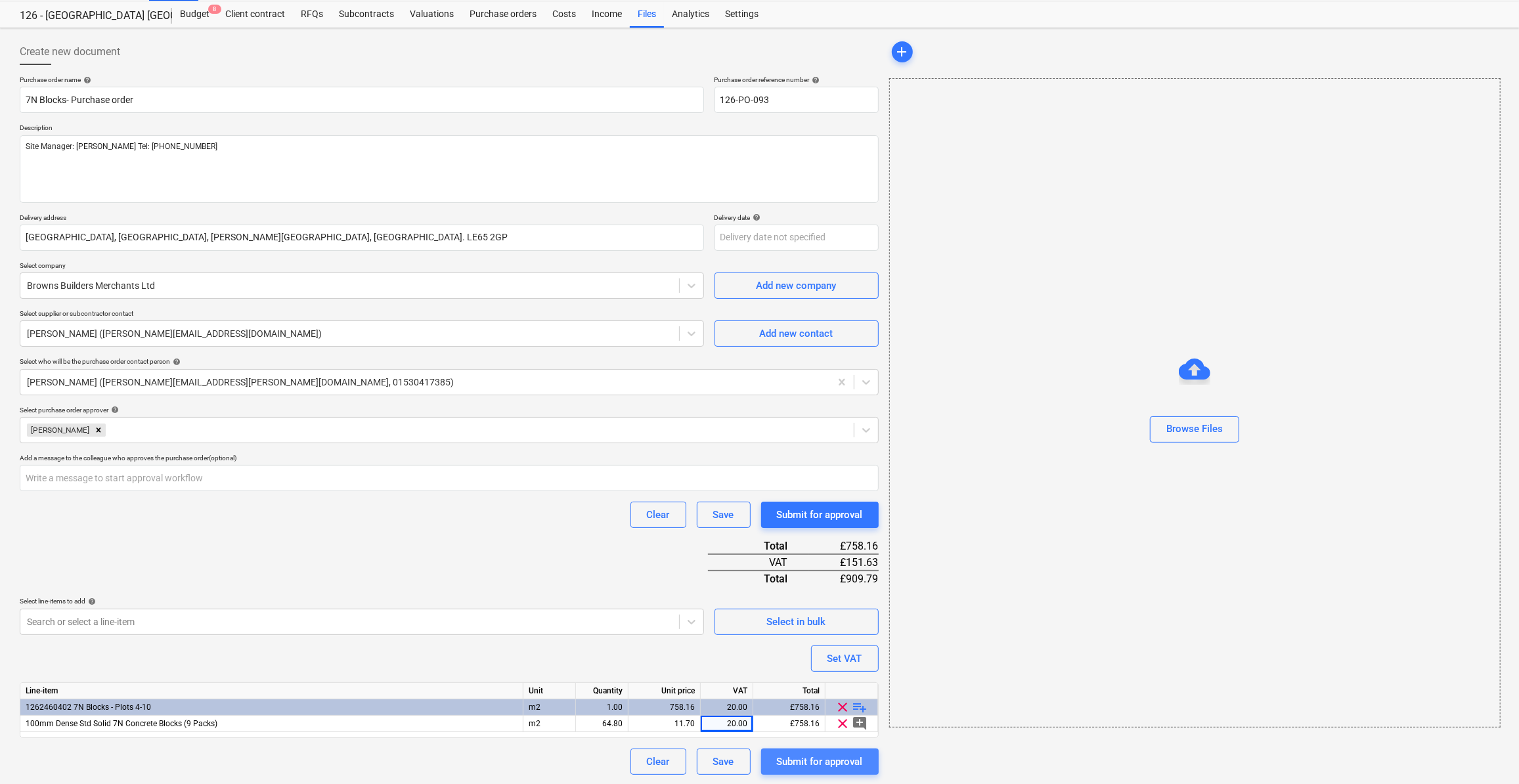
click at [788, 762] on div "Submit for approval" at bounding box center [819, 761] width 86 height 17
type textarea "x"
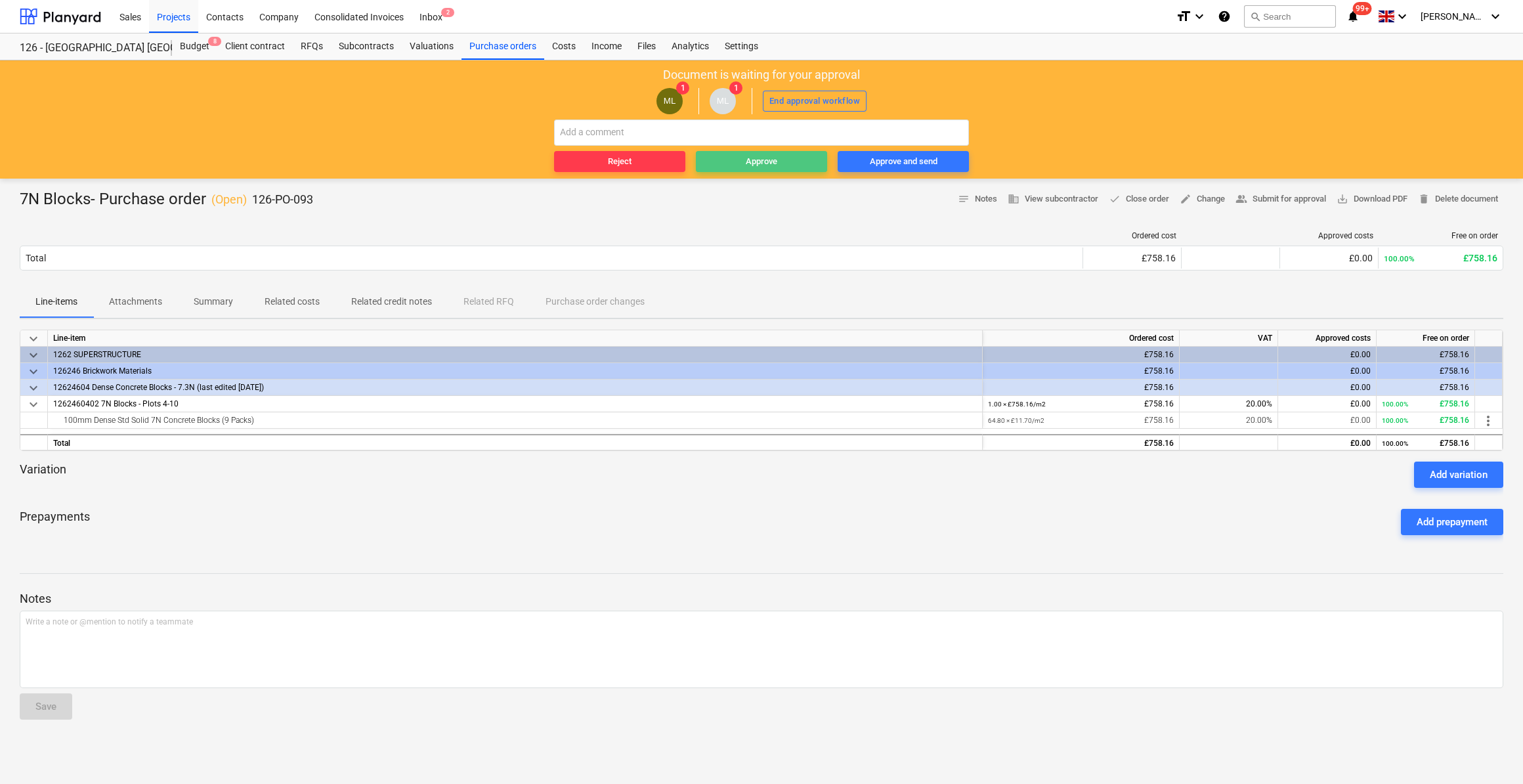
click at [762, 161] on div "Approve" at bounding box center [761, 162] width 31 height 15
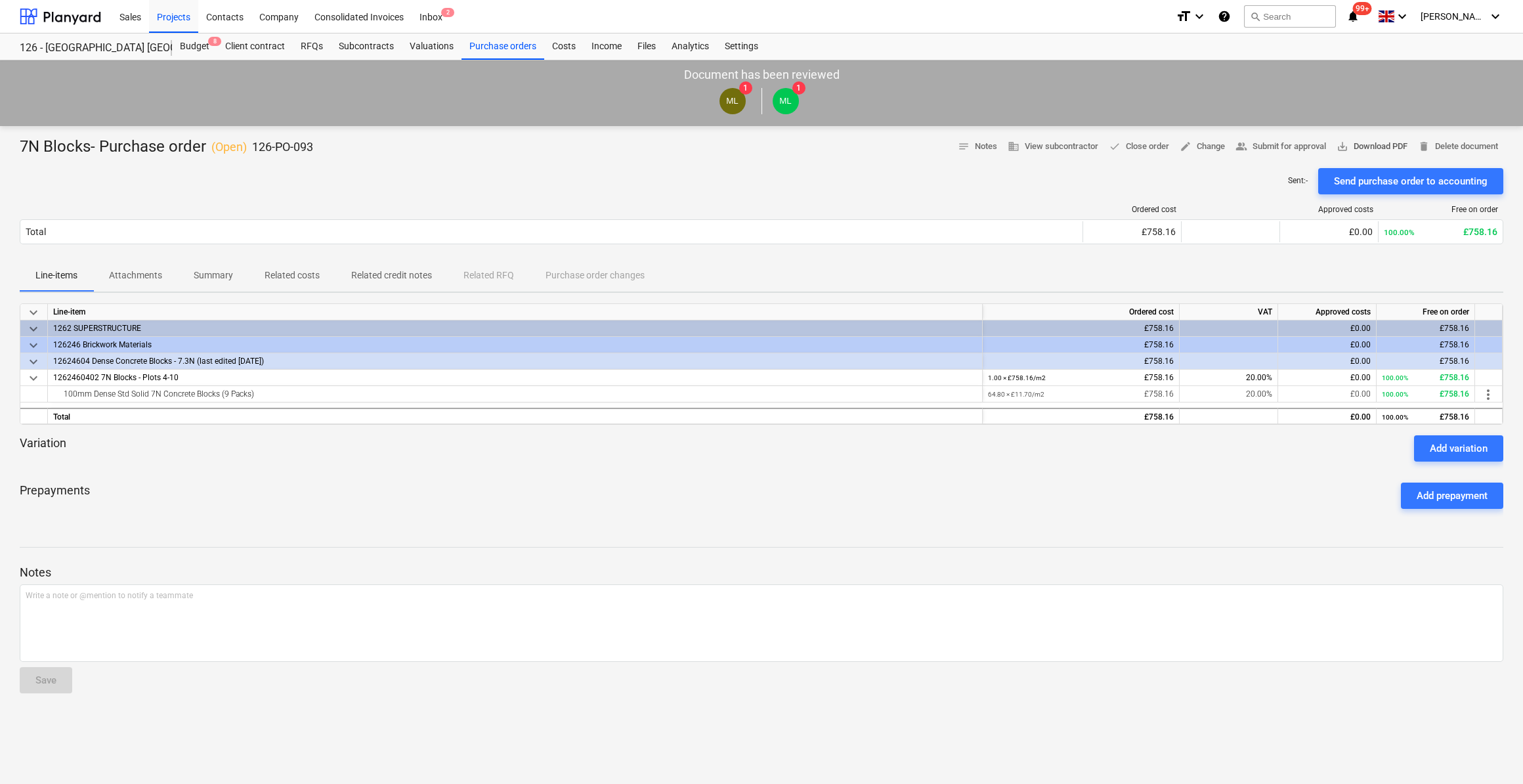
click at [1374, 145] on span "save_alt Download PDF" at bounding box center [1372, 147] width 71 height 15
click at [1494, 17] on icon "keyboard_arrow_down" at bounding box center [1495, 16] width 16 height 16
click at [1462, 76] on div "Log out" at bounding box center [1464, 72] width 79 height 21
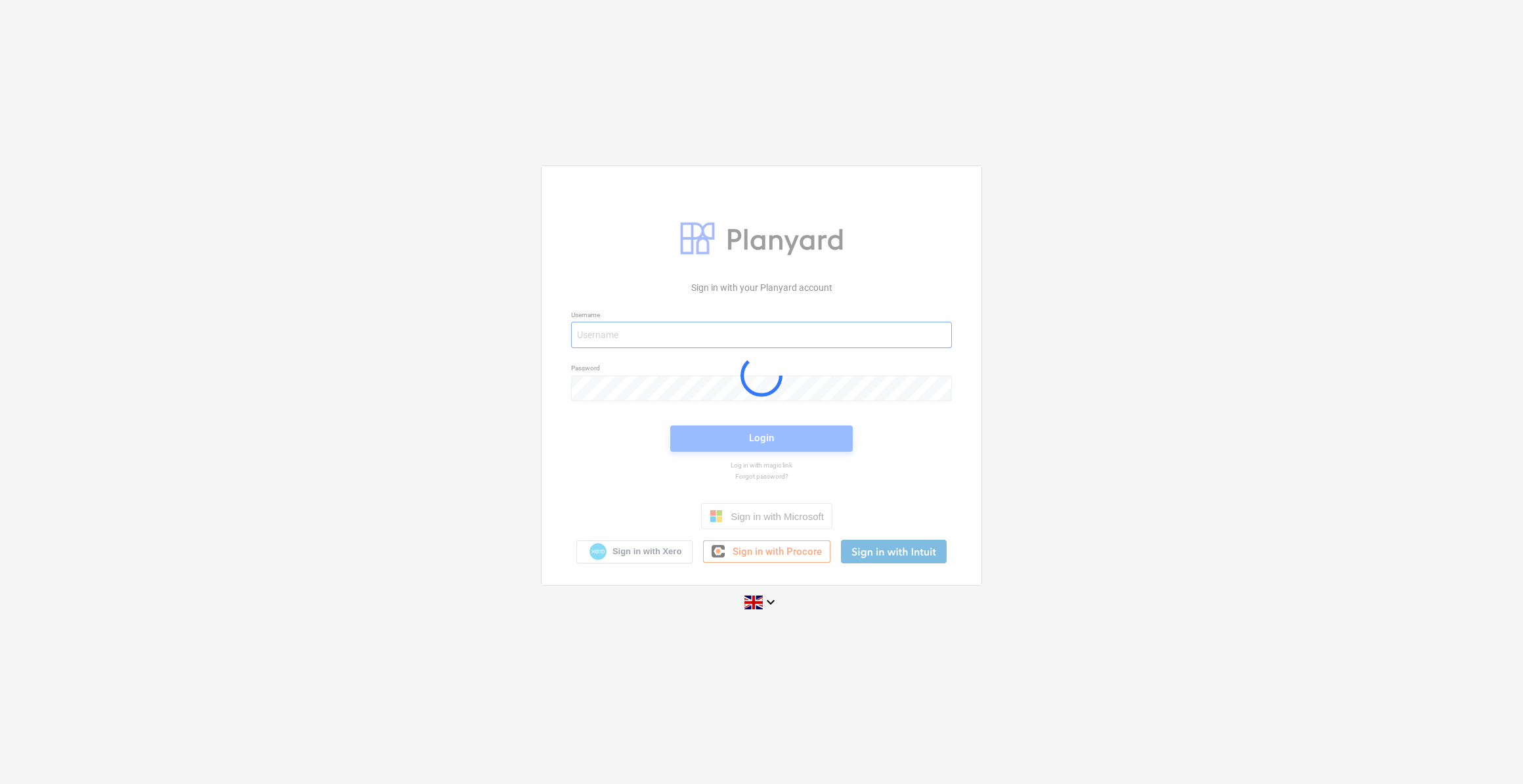
type input "[PERSON_NAME][EMAIL_ADDRESS][PERSON_NAME][DOMAIN_NAME]"
